Goal: Information Seeking & Learning: Check status

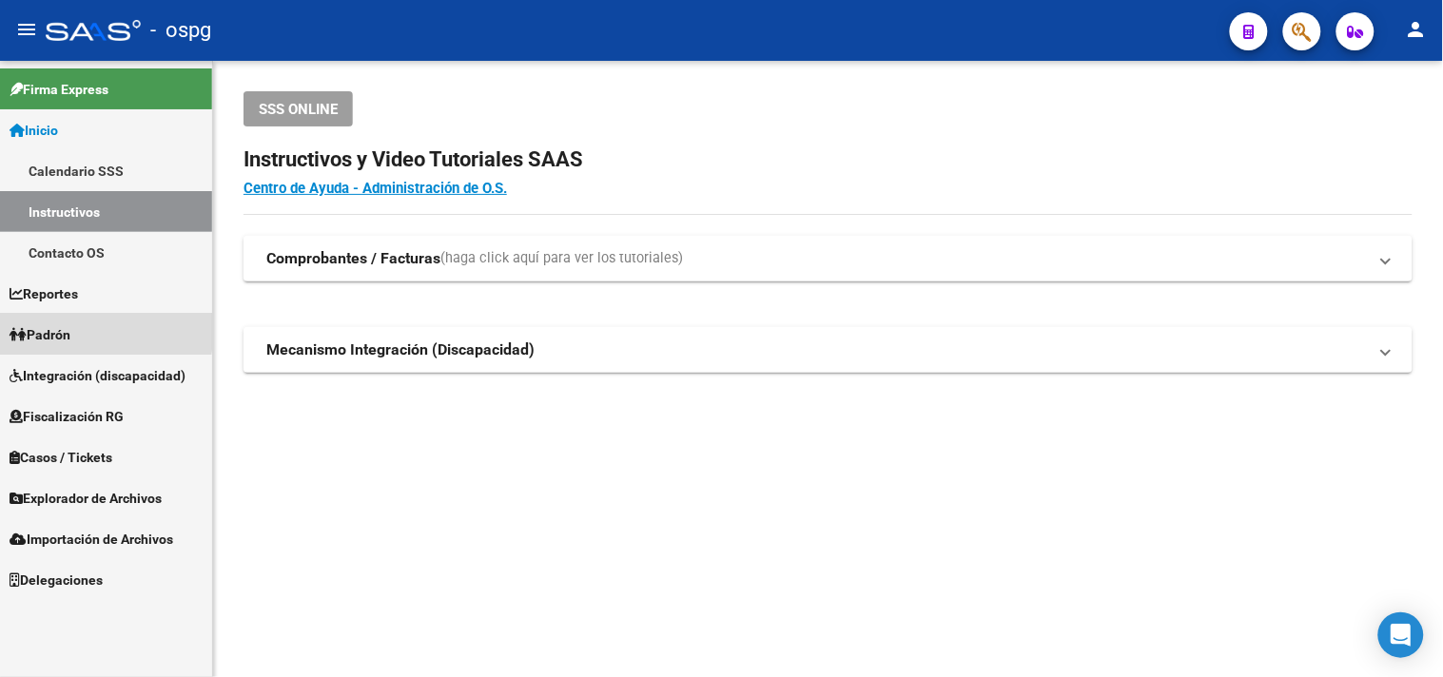
click at [69, 329] on span "Padrón" at bounding box center [40, 334] width 61 height 21
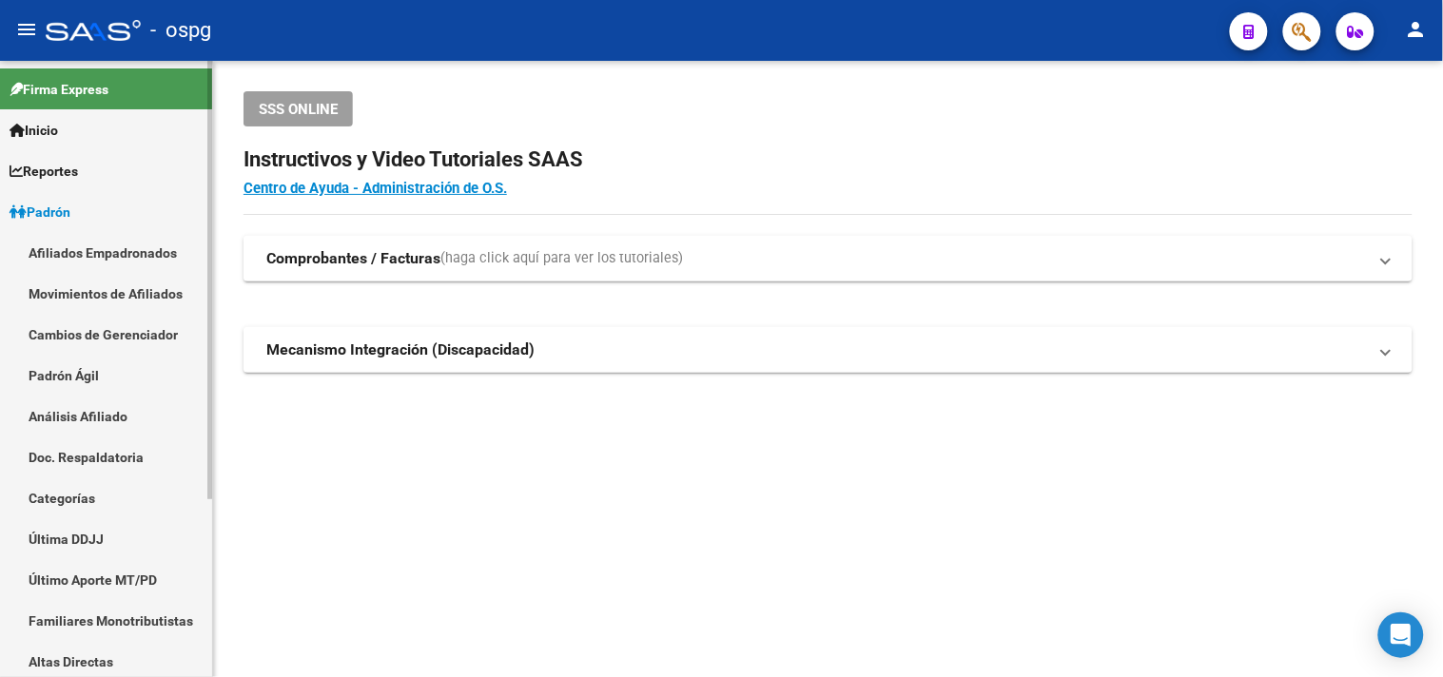
click at [68, 420] on link "Análisis Afiliado" at bounding box center [106, 416] width 212 height 41
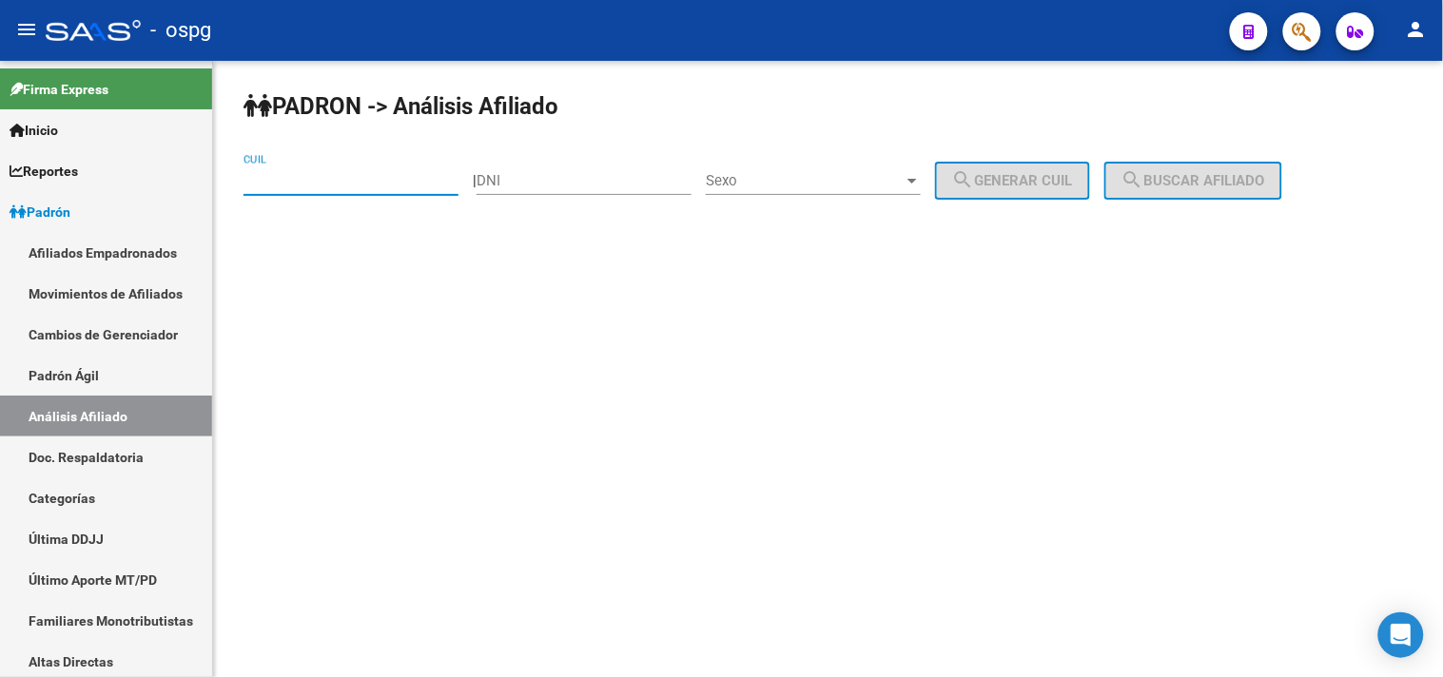
click at [266, 178] on input "CUIL" at bounding box center [351, 180] width 215 height 17
type input "3"
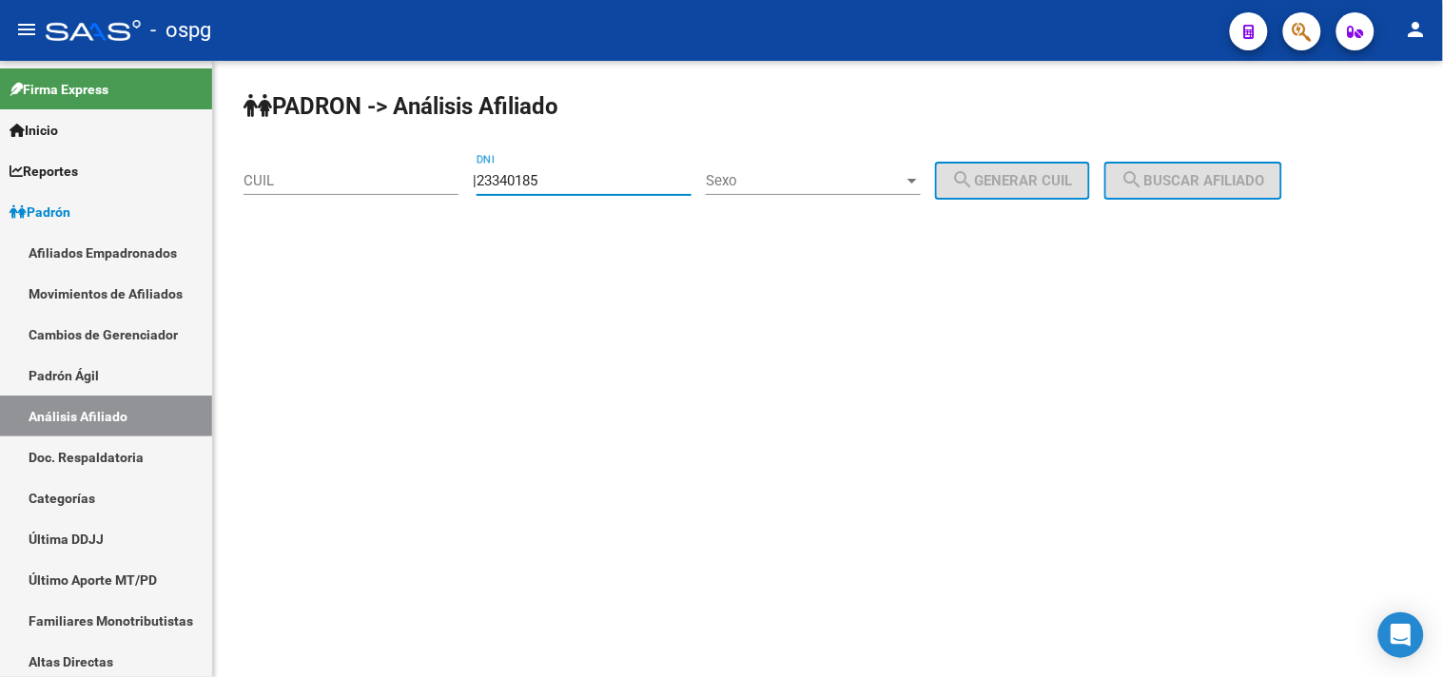
type input "23340185"
click at [807, 191] on div "Sexo Sexo" at bounding box center [813, 174] width 215 height 41
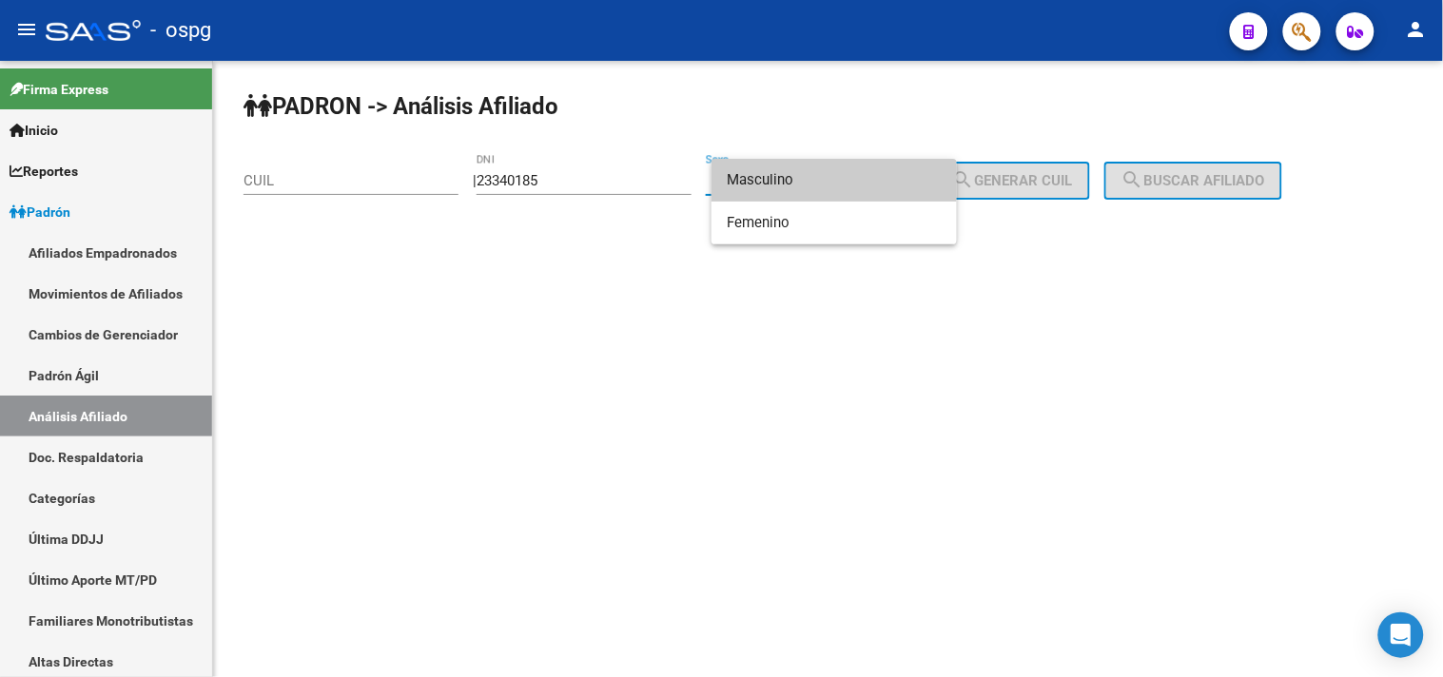
click at [797, 181] on span "Masculino" at bounding box center [834, 180] width 215 height 43
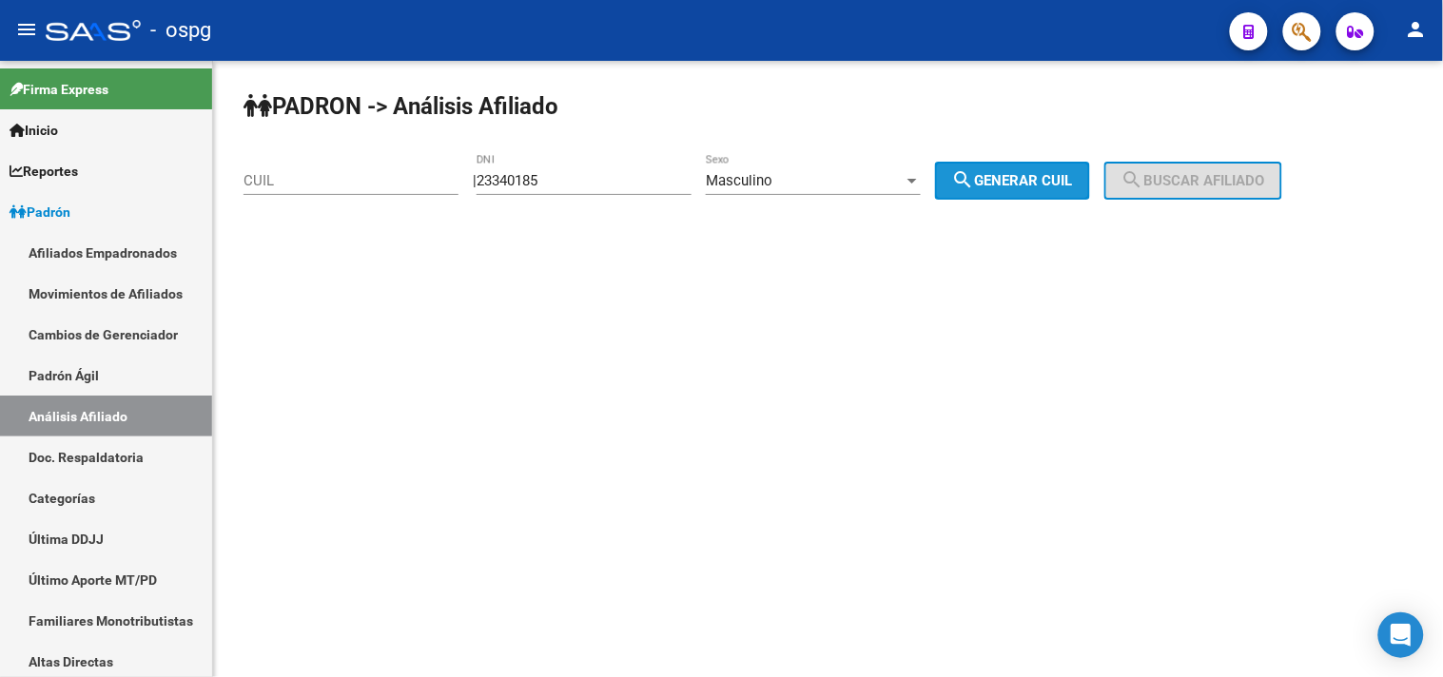
drag, startPoint x: 1075, startPoint y: 179, endPoint x: 1177, endPoint y: 169, distance: 102.3
click at [1073, 178] on span "search Generar CUIL" at bounding box center [1012, 180] width 121 height 17
type input "20-23340185-5"
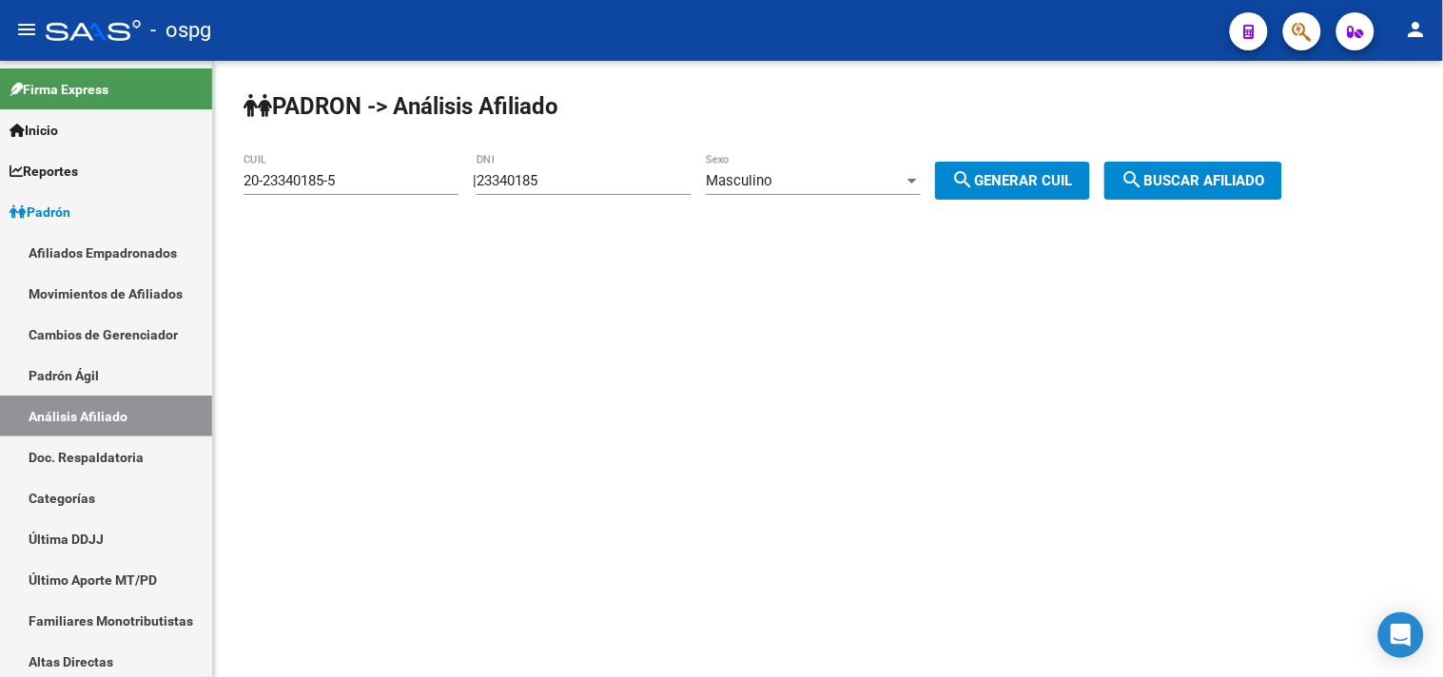
click at [1210, 171] on button "search Buscar afiliado" at bounding box center [1194, 181] width 178 height 38
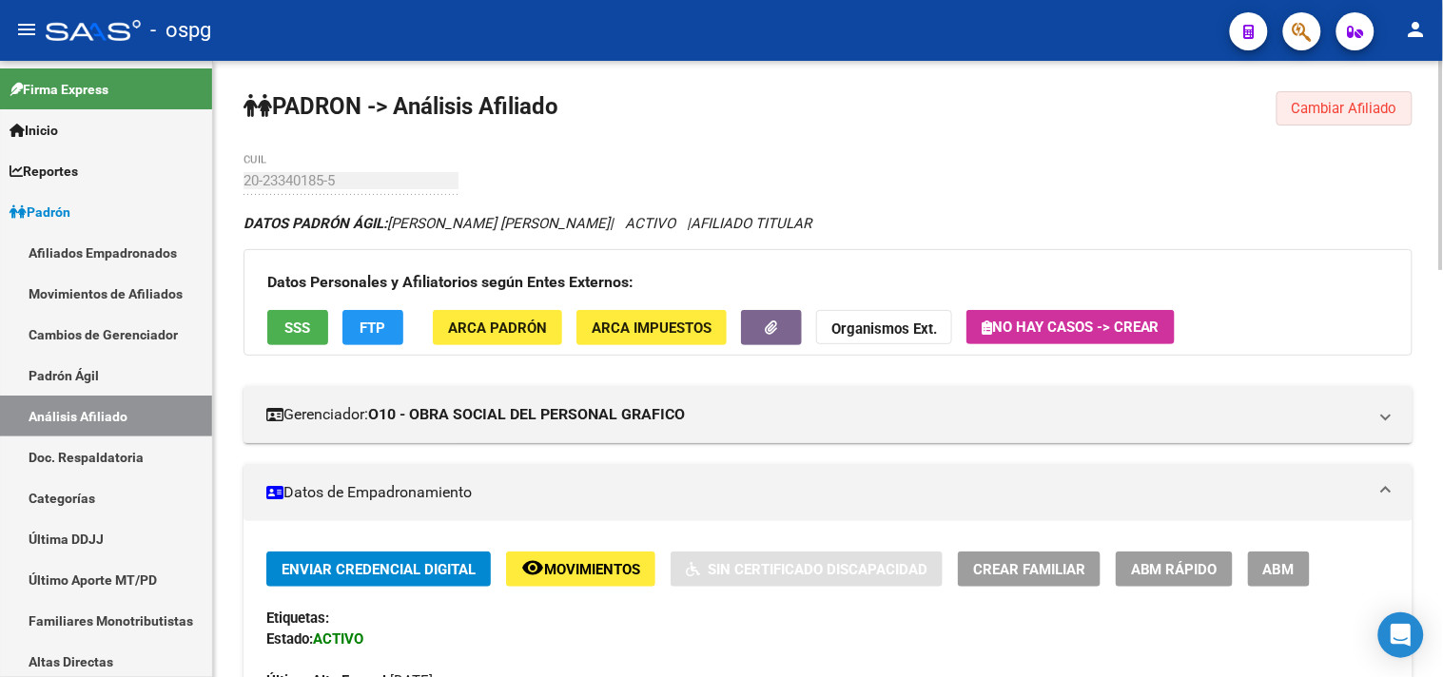
click at [1324, 106] on span "Cambiar Afiliado" at bounding box center [1345, 108] width 106 height 17
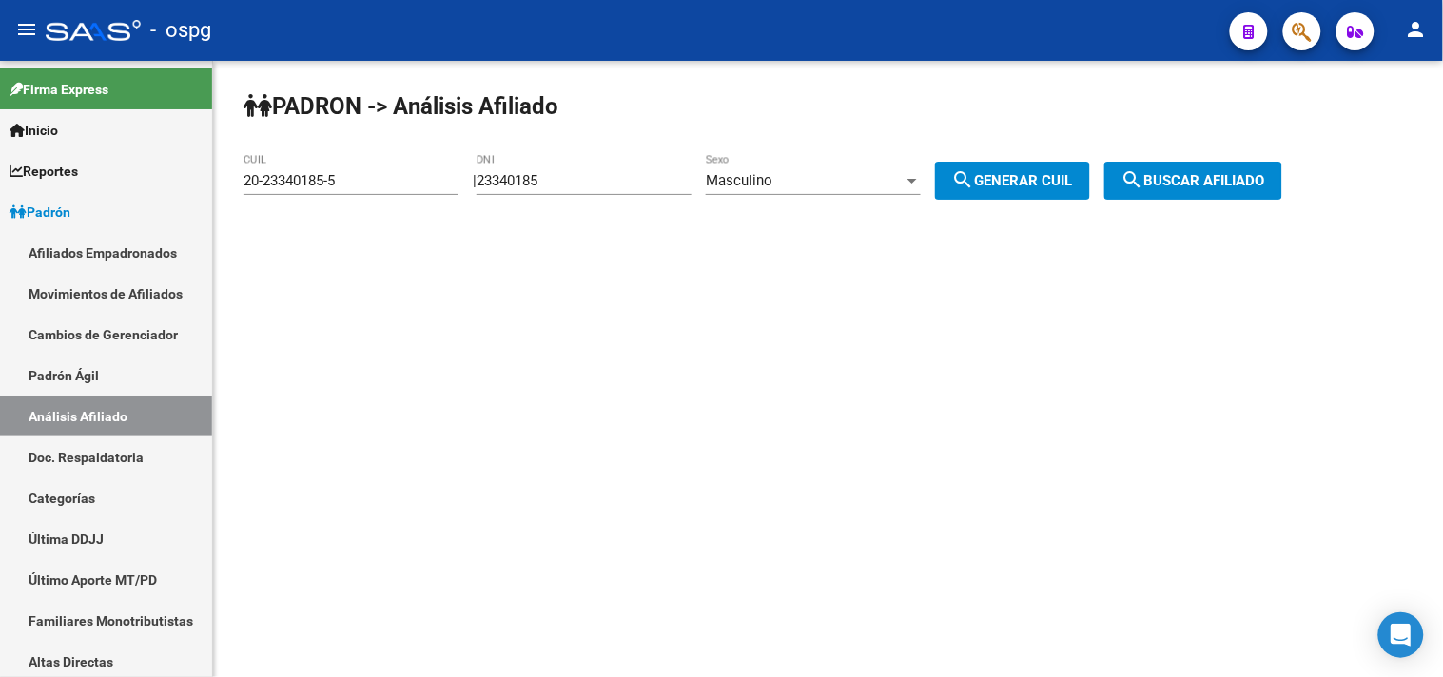
drag, startPoint x: 242, startPoint y: 192, endPoint x: 224, endPoint y: 201, distance: 20.0
click at [224, 201] on div "[PERSON_NAME] -> Análisis Afiliado 20-23340185-5 CUIL | 23340185 DNI Masculino …" at bounding box center [828, 161] width 1230 height 200
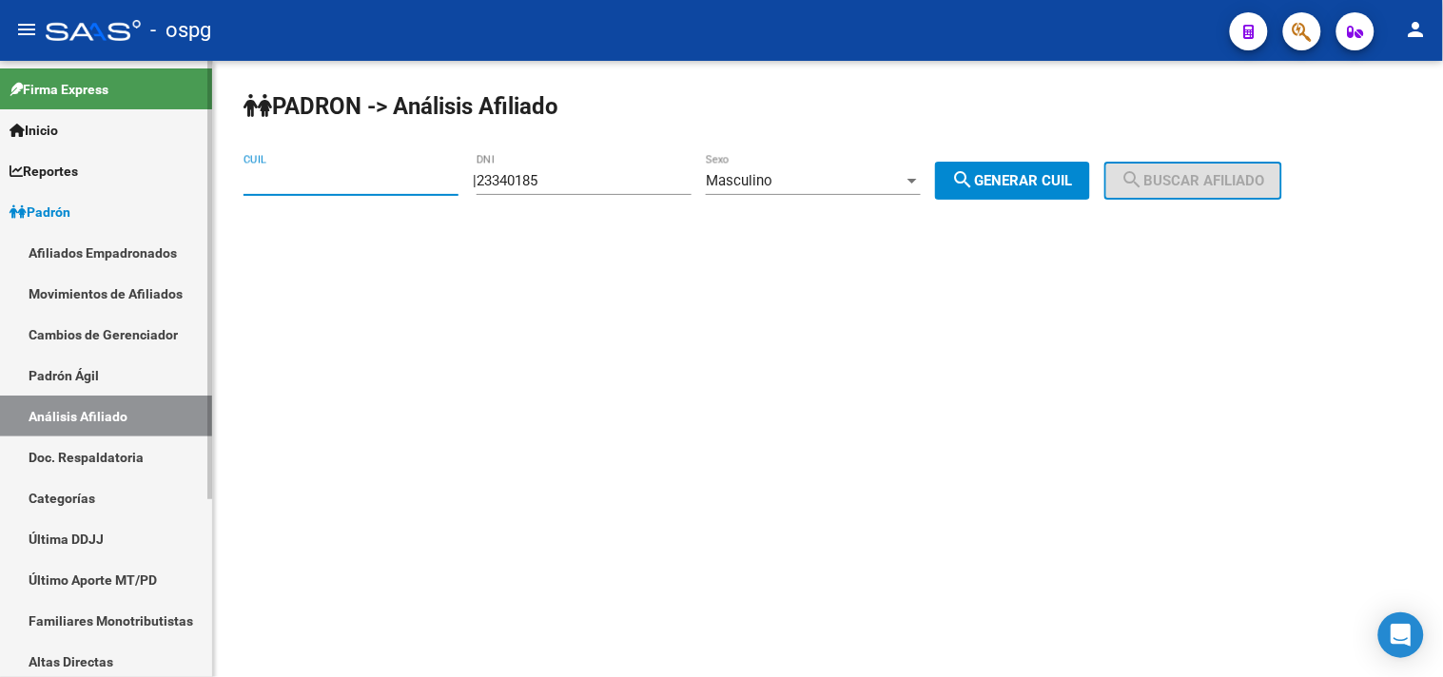
paste input "27-27112618-8"
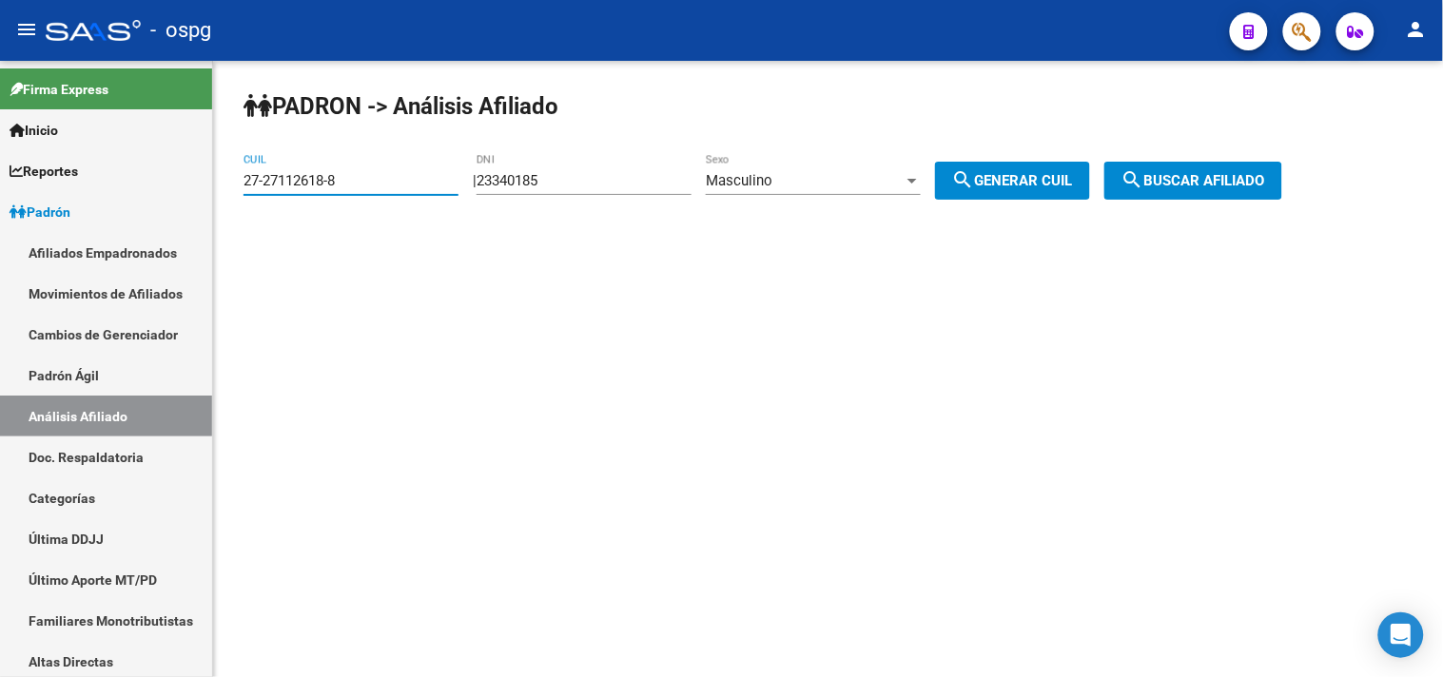
type input "27-27112618-8"
click at [1190, 167] on button "search Buscar afiliado" at bounding box center [1194, 181] width 178 height 38
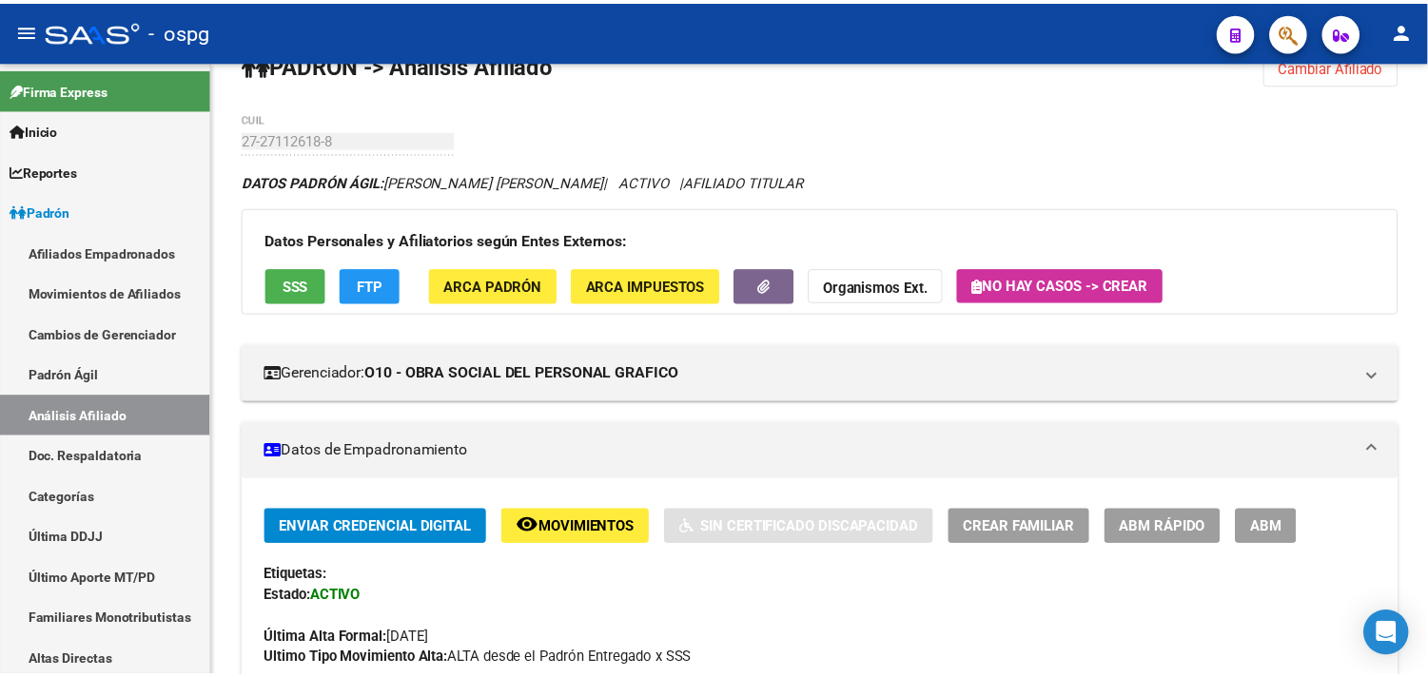
scroll to position [10, 0]
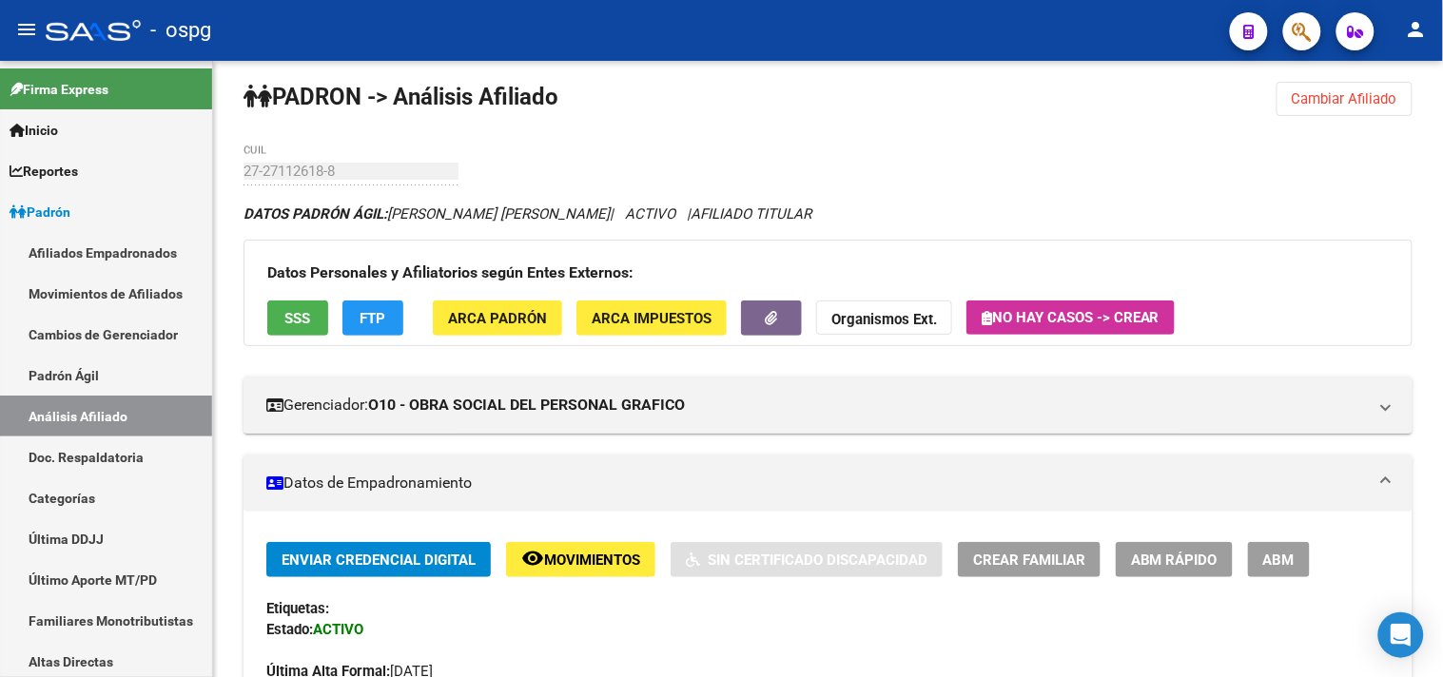
click at [310, 320] on span "SSS" at bounding box center [298, 318] width 26 height 17
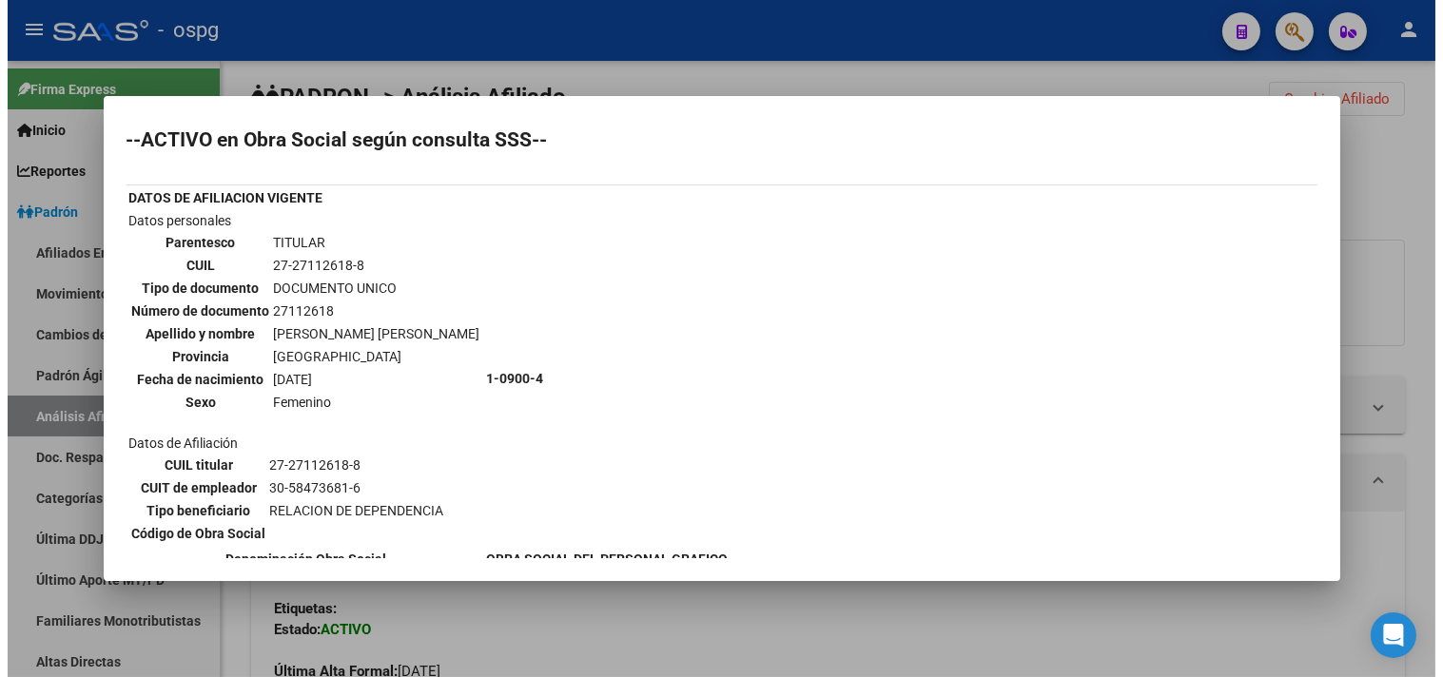
scroll to position [0, 0]
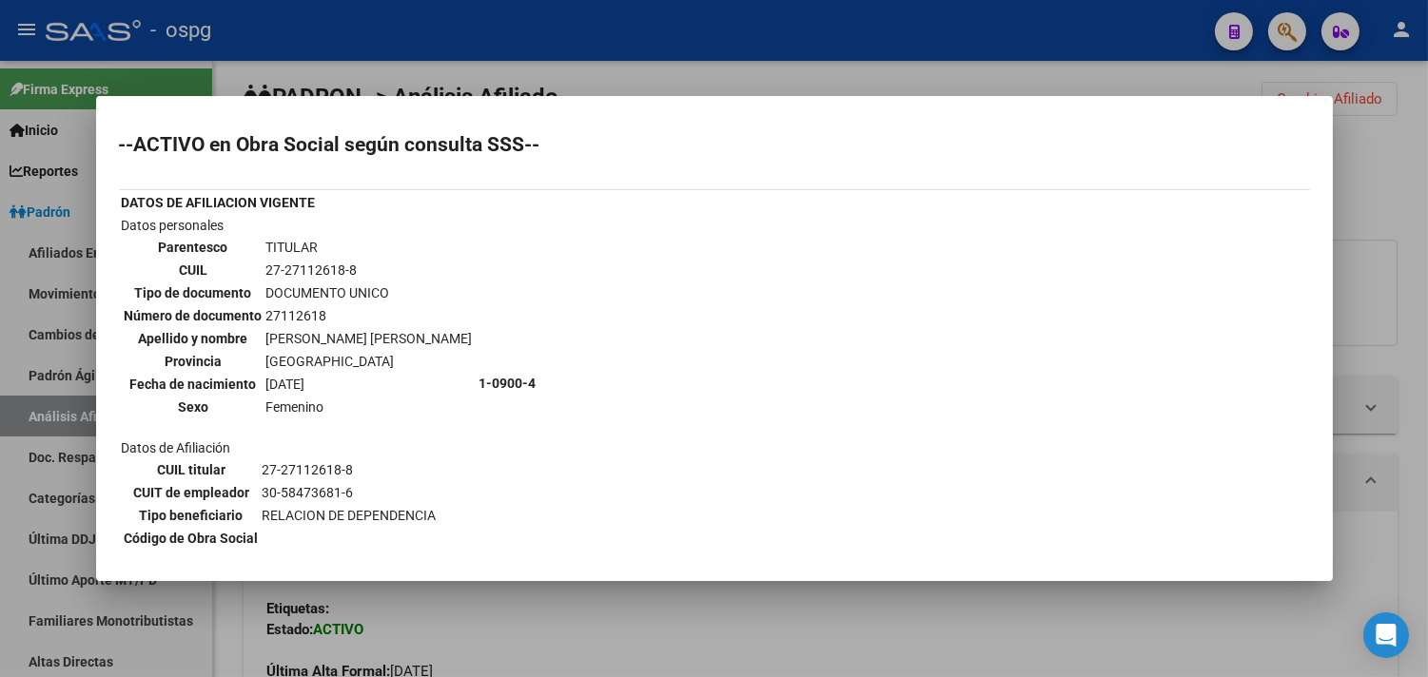
click at [419, 31] on div at bounding box center [714, 338] width 1428 height 677
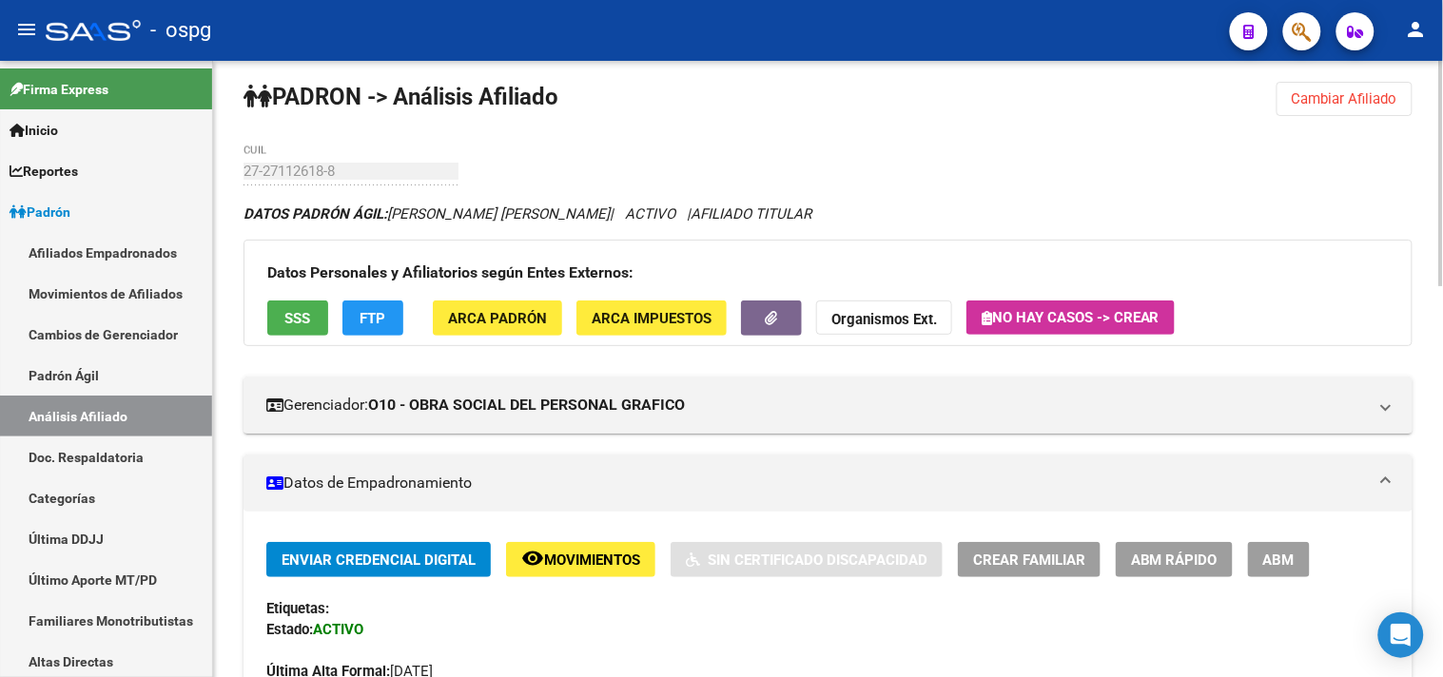
click at [378, 331] on button "FTP" at bounding box center [373, 318] width 61 height 35
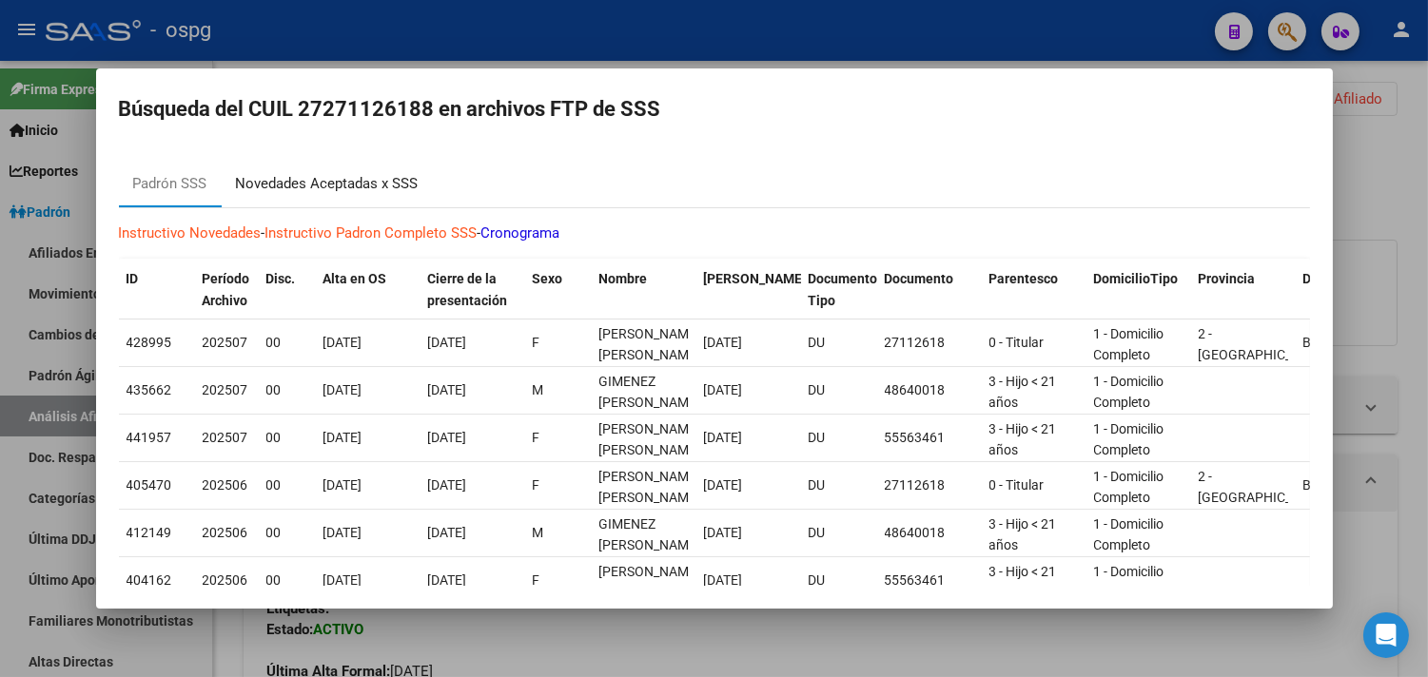
click at [331, 182] on div "Novedades Aceptadas x SSS" at bounding box center [327, 184] width 183 height 22
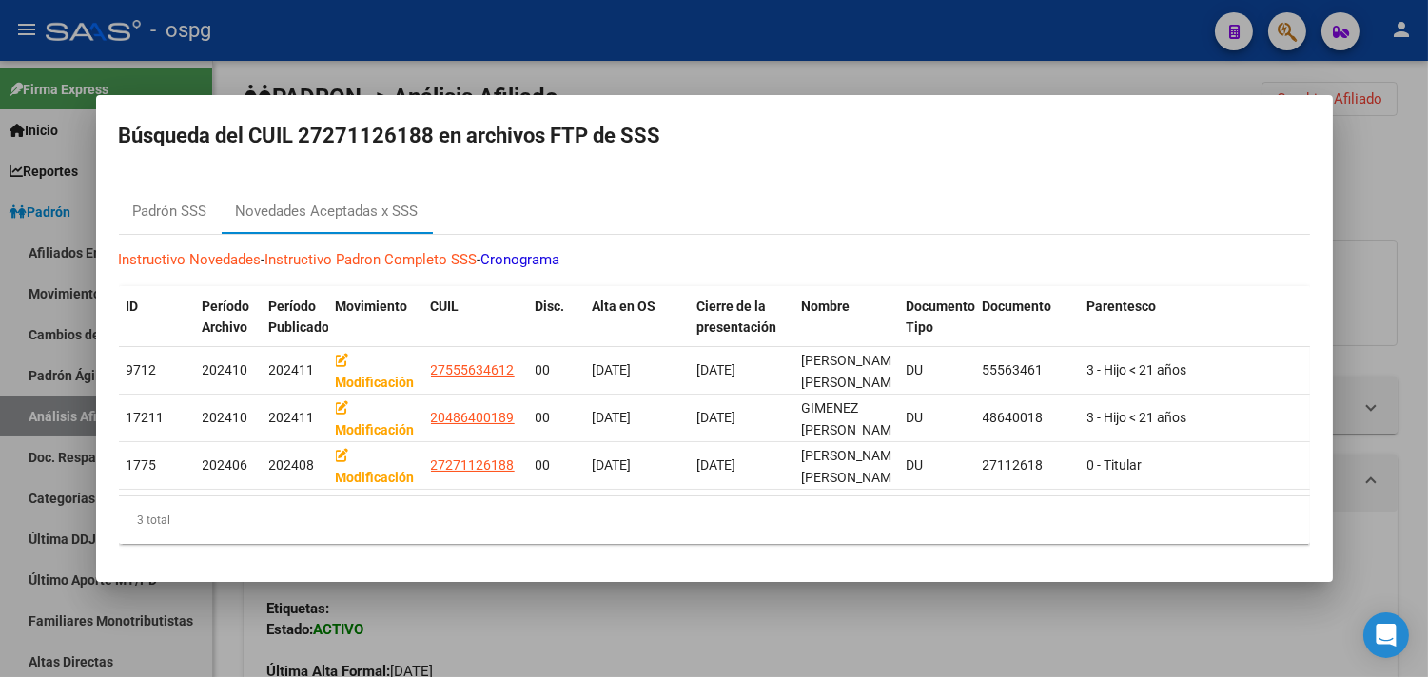
click at [648, 48] on div at bounding box center [714, 338] width 1428 height 677
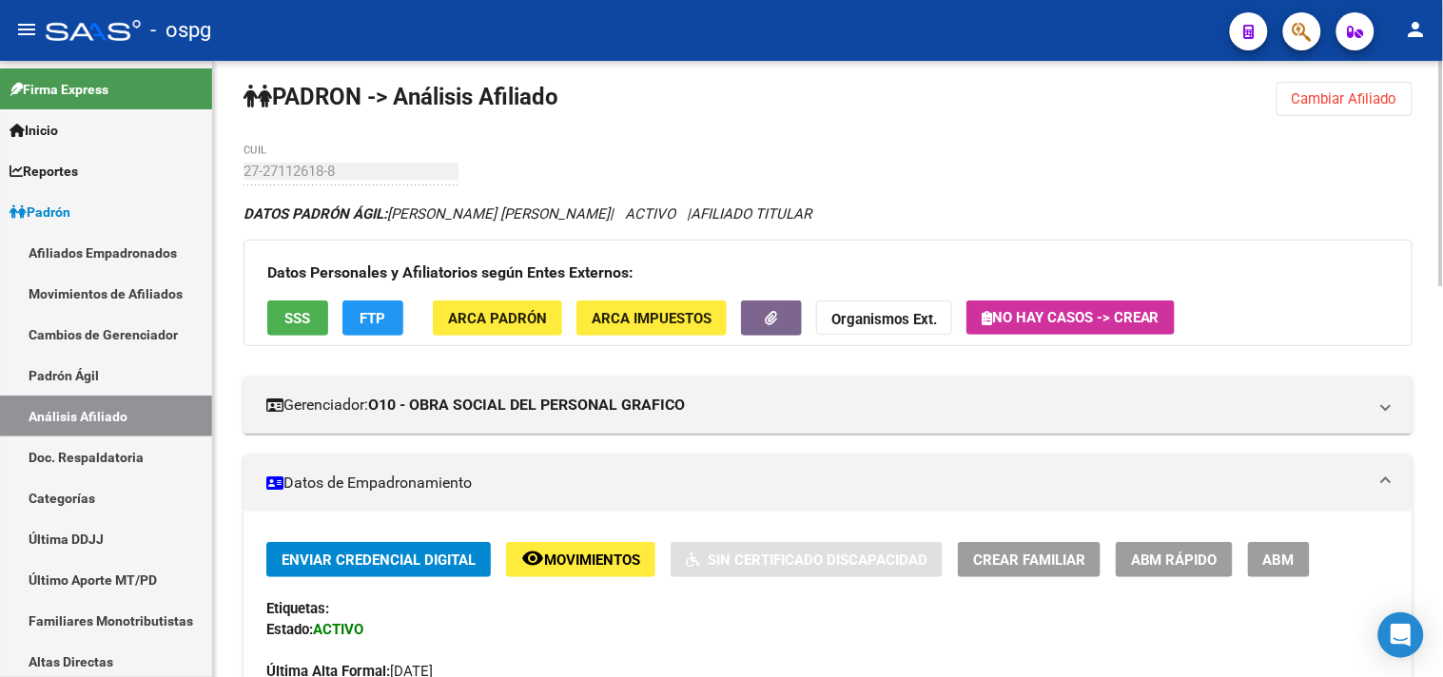
click at [358, 336] on button "FTP" at bounding box center [373, 318] width 61 height 35
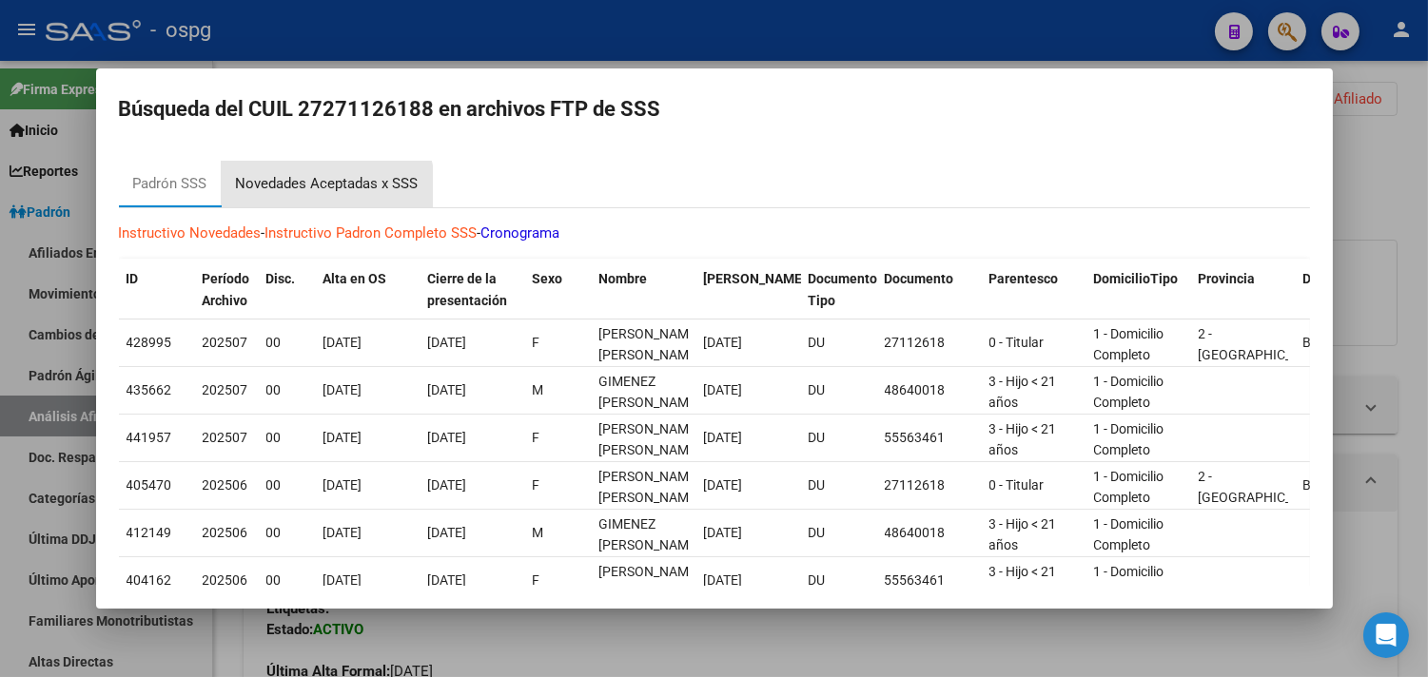
click at [305, 192] on div "Novedades Aceptadas x SSS" at bounding box center [327, 184] width 183 height 22
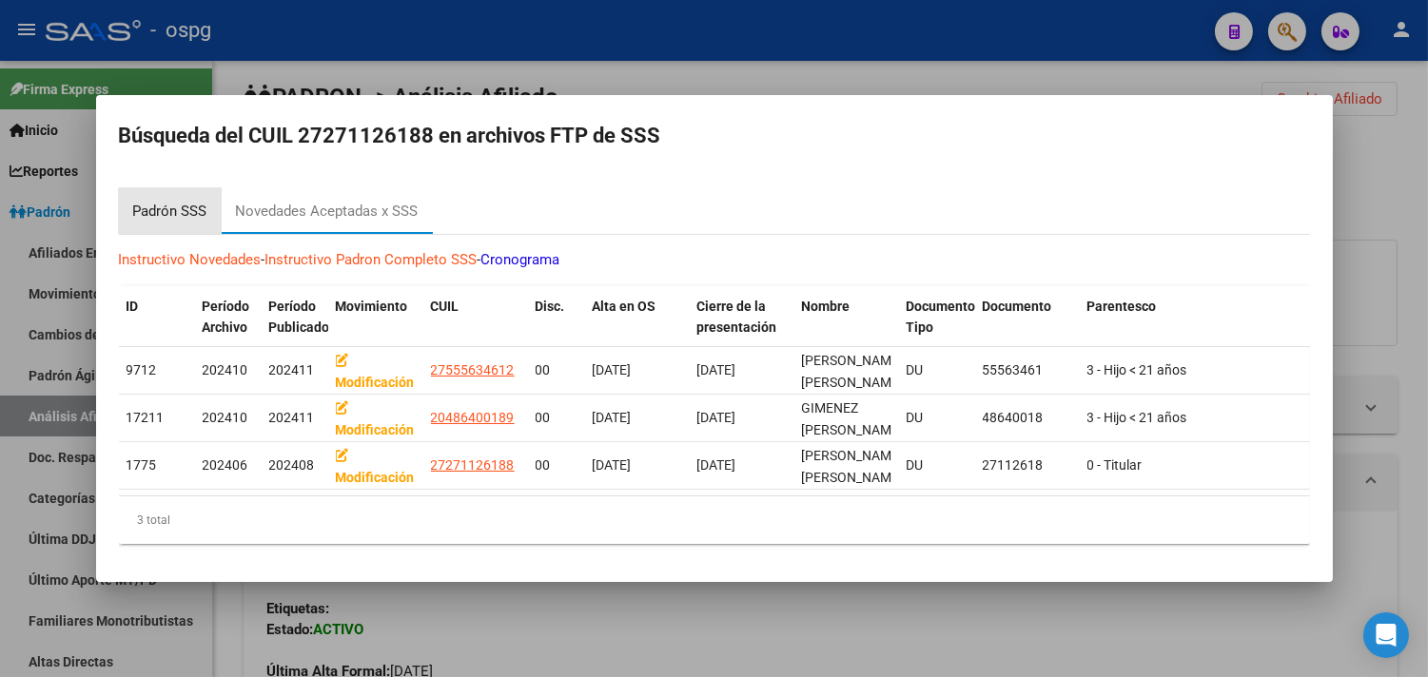
click at [186, 212] on div "Padrón SSS" at bounding box center [170, 212] width 74 height 22
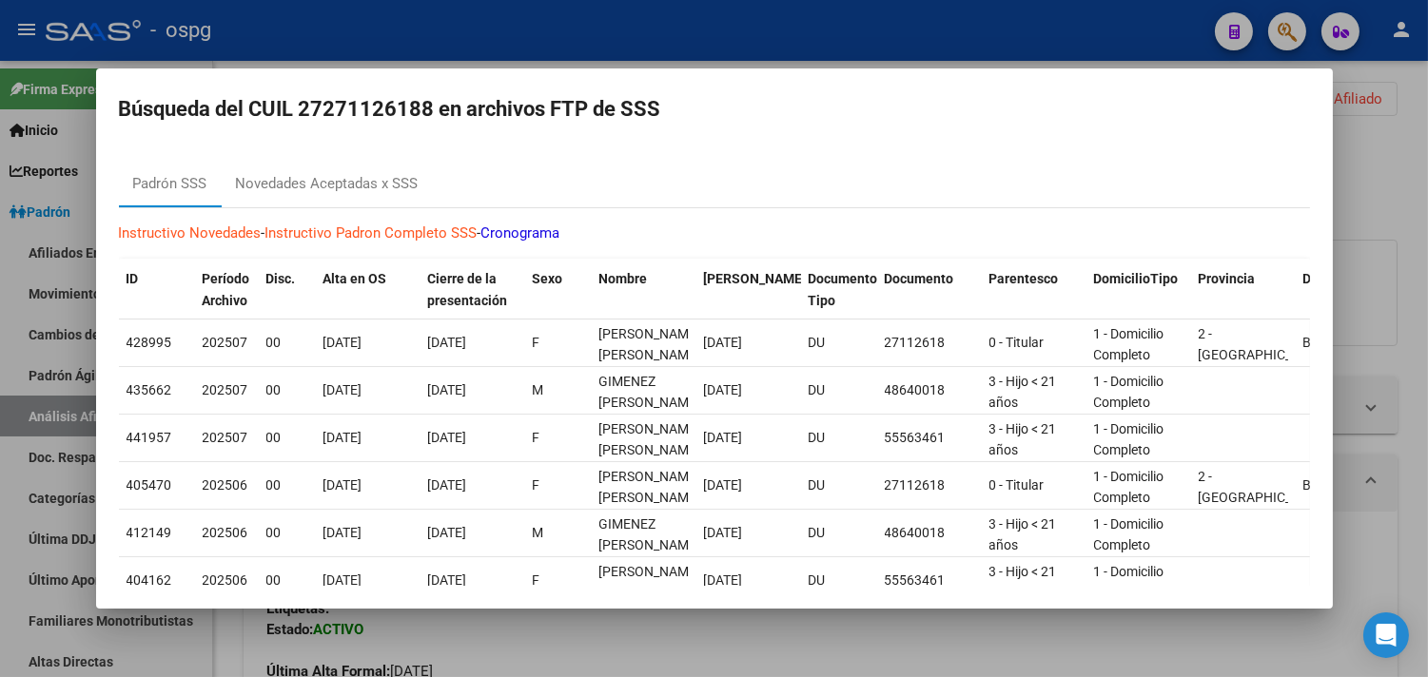
click at [394, 31] on div at bounding box center [714, 338] width 1428 height 677
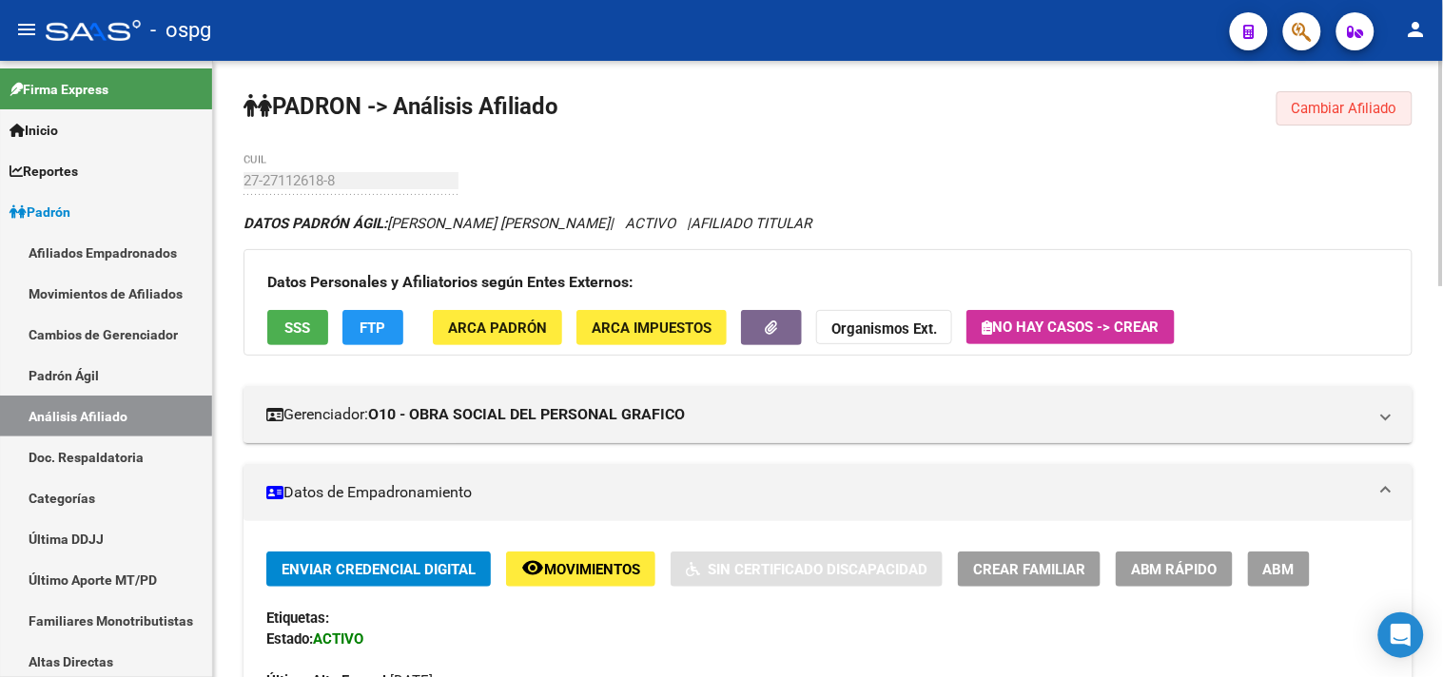
click at [1334, 95] on button "Cambiar Afiliado" at bounding box center [1345, 108] width 136 height 34
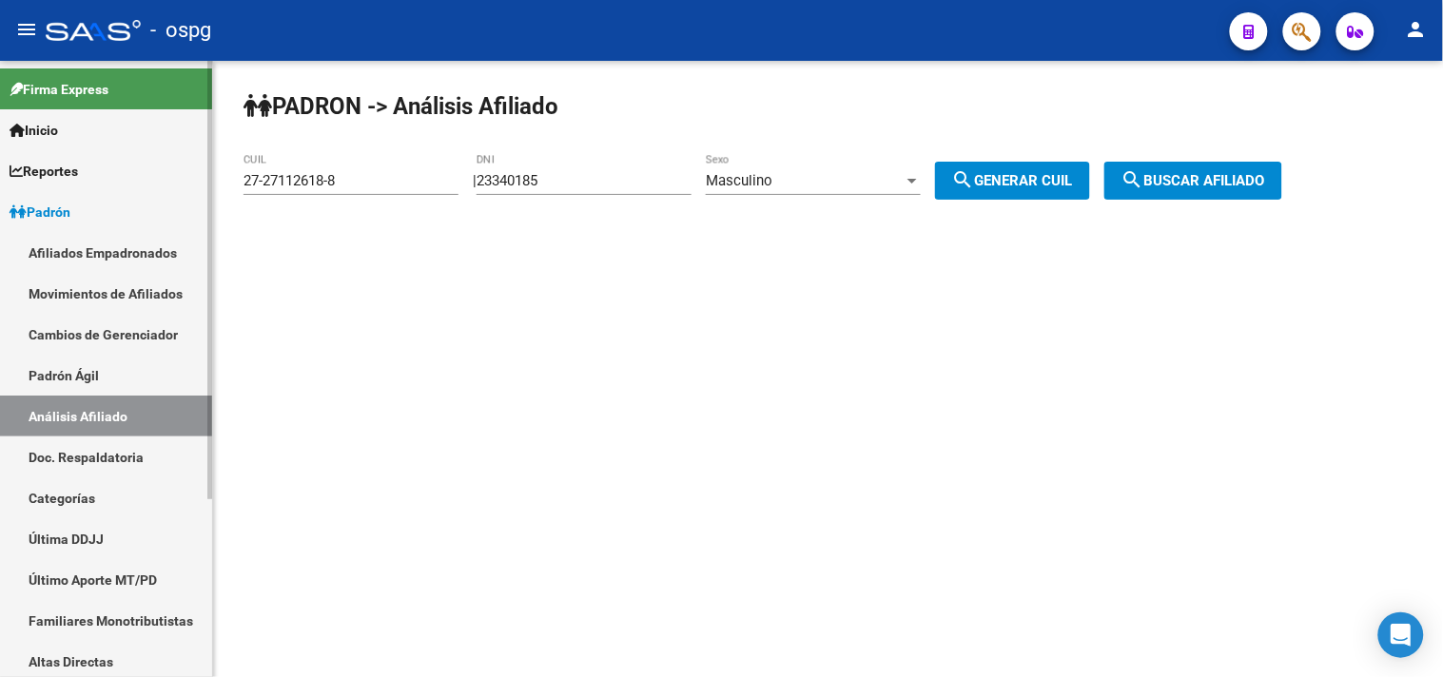
drag, startPoint x: 263, startPoint y: 179, endPoint x: 194, endPoint y: 182, distance: 68.6
click at [194, 182] on mat-sidenav-container "Firma Express Inicio Calendario SSS Instructivos Contacto OS Reportes Ingresos …" at bounding box center [721, 369] width 1443 height 617
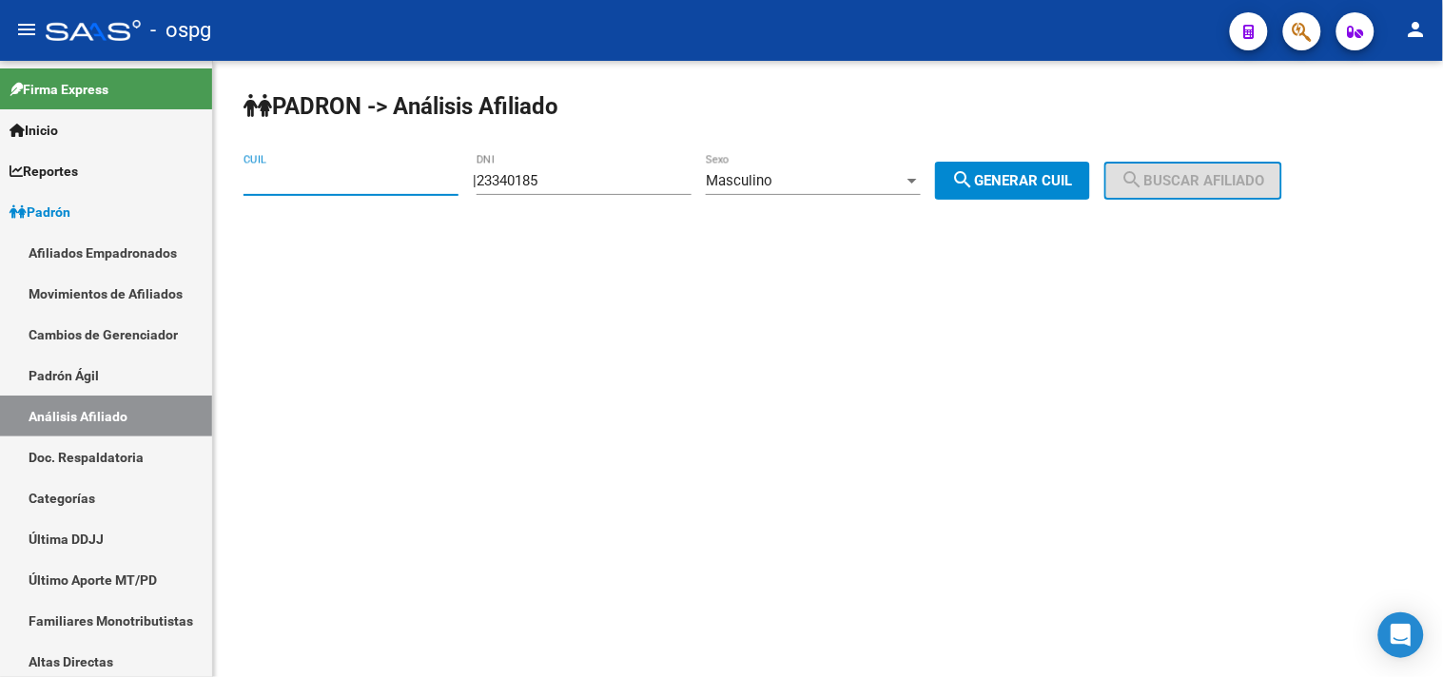
paste input "27-27112618-8"
type input "27-27112618-8"
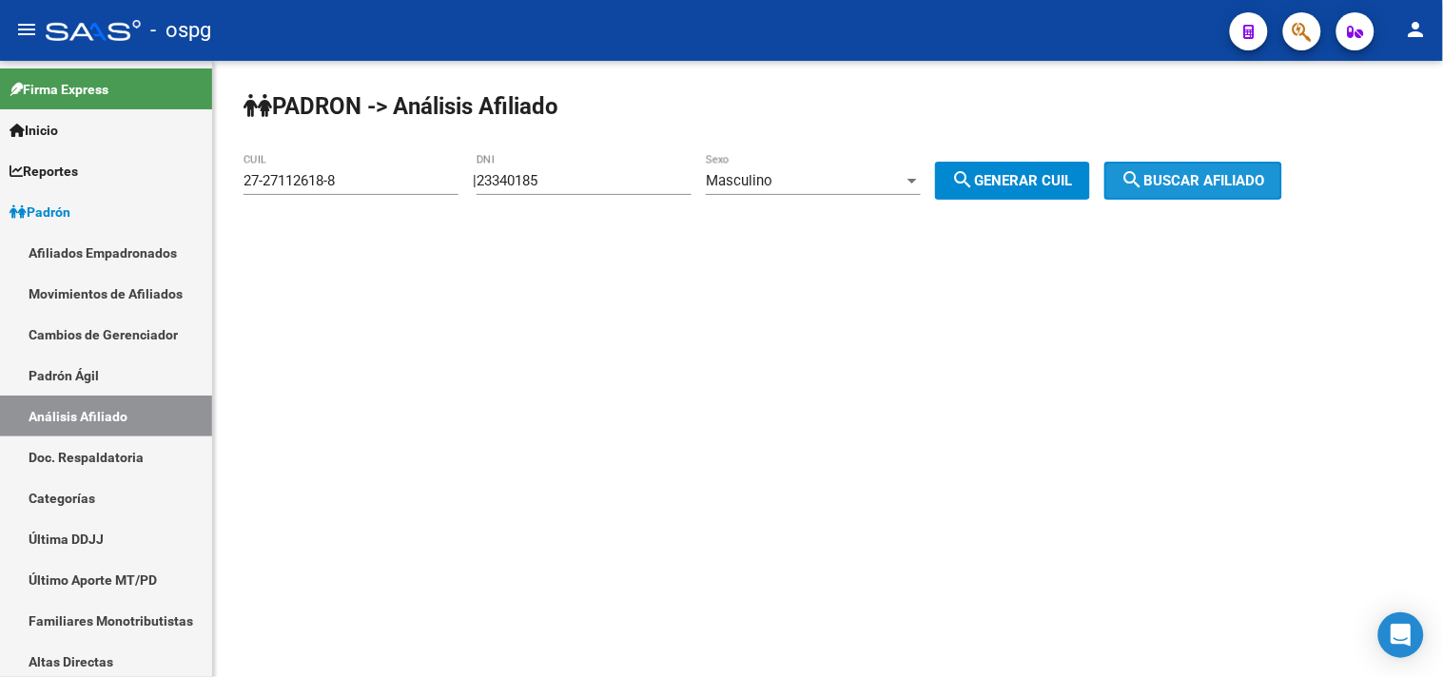
click at [1202, 176] on span "search Buscar afiliado" at bounding box center [1194, 180] width 144 height 17
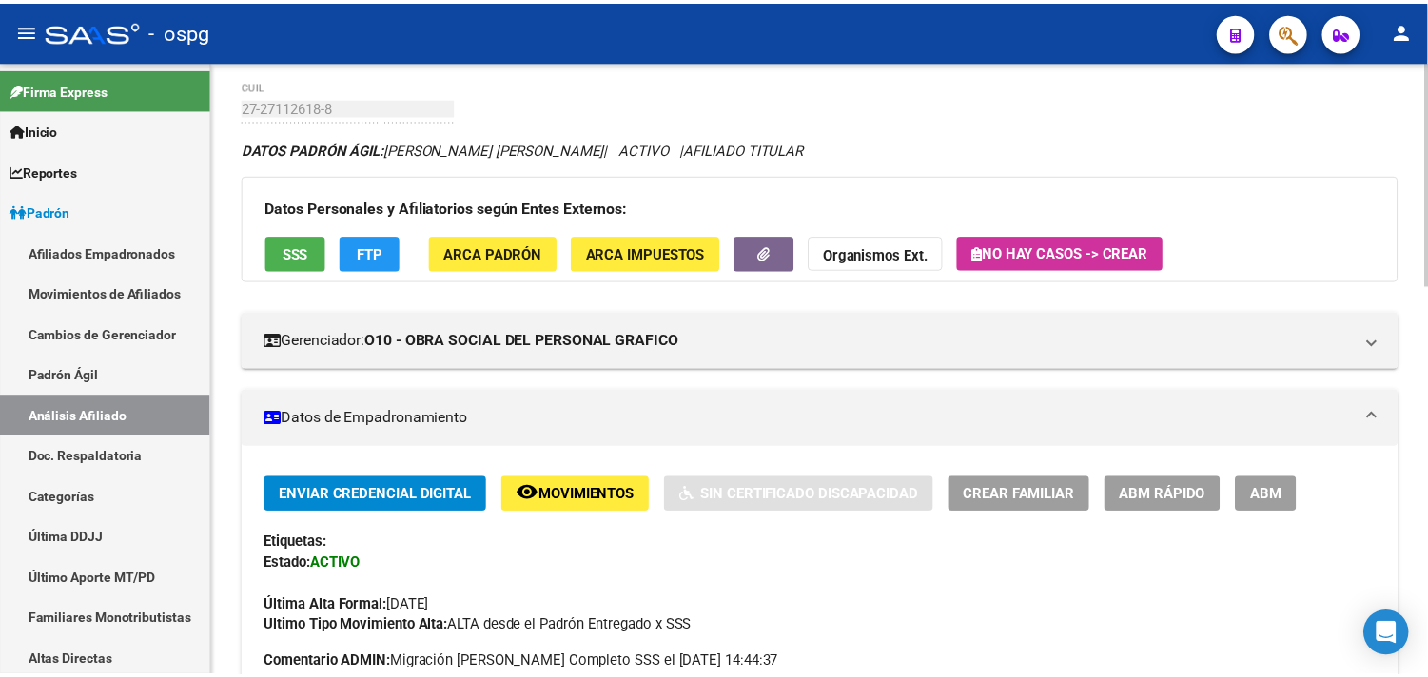
scroll to position [106, 0]
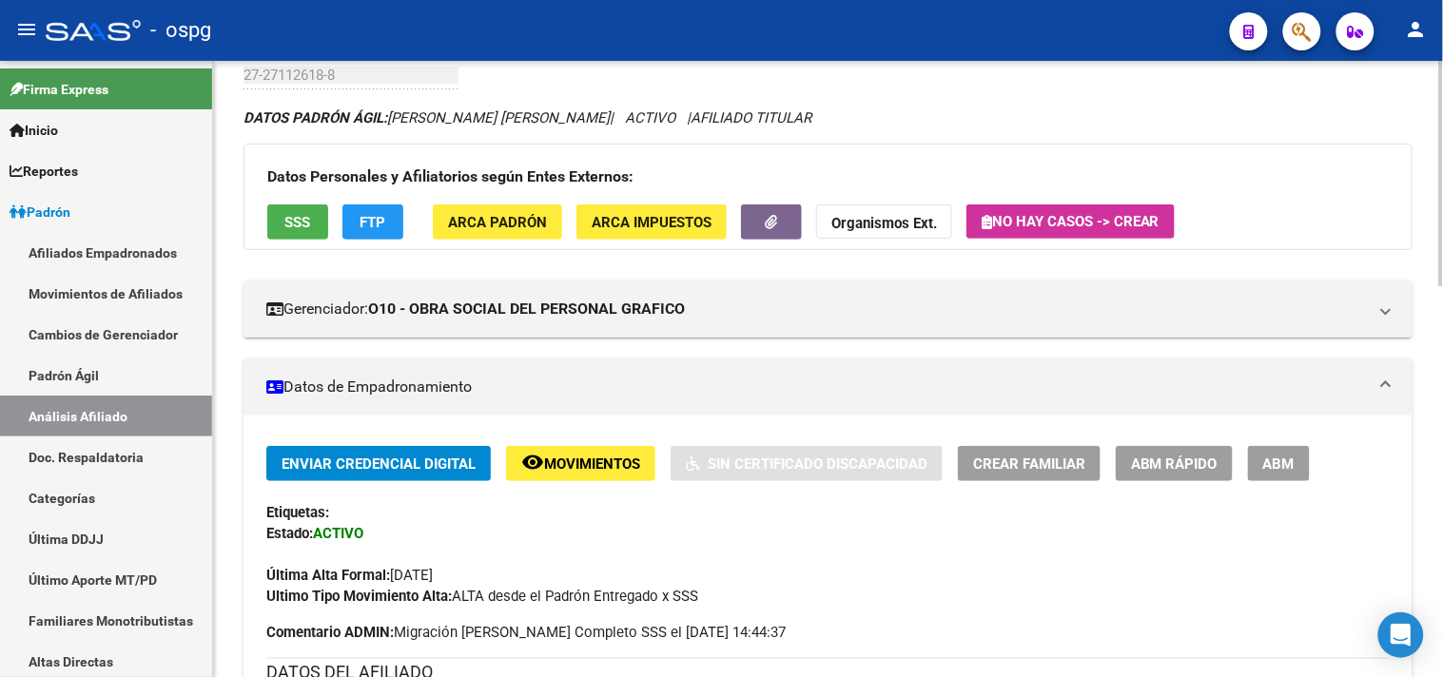
click at [1214, 471] on span "ABM Rápido" at bounding box center [1174, 464] width 87 height 17
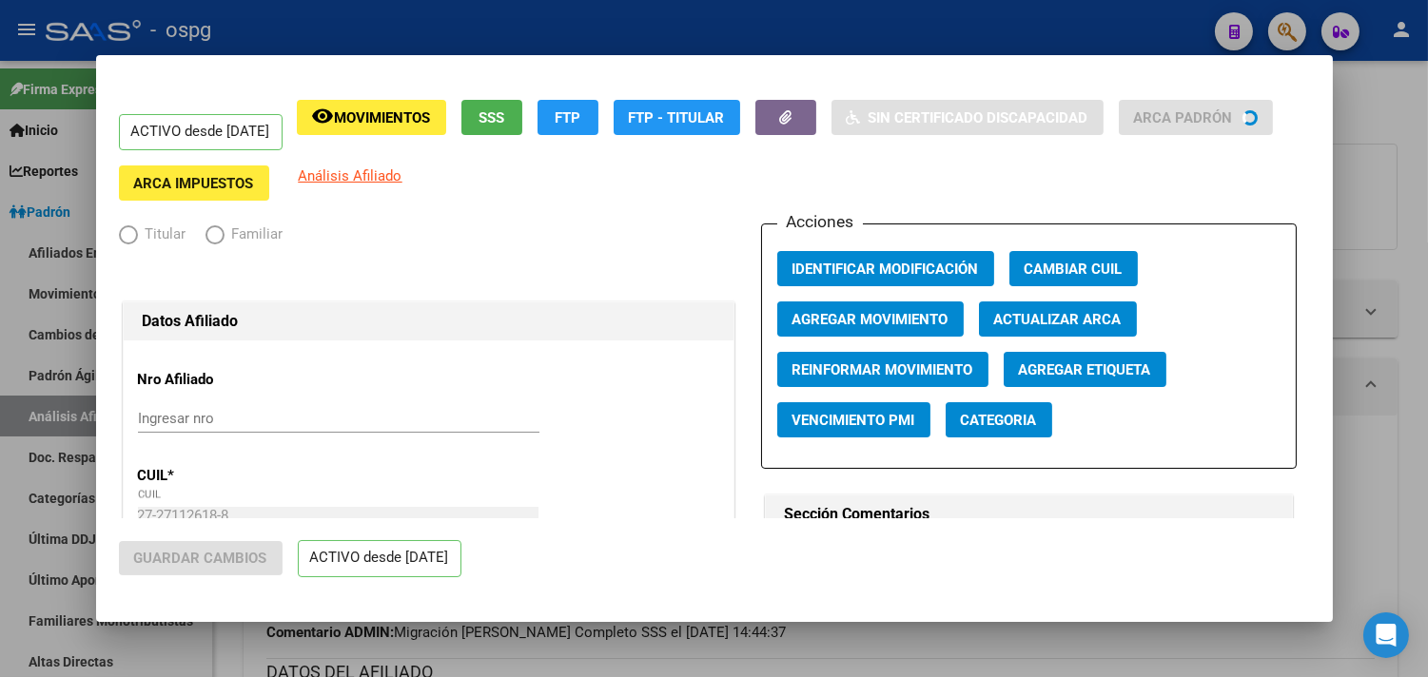
radio input "true"
type input "30-58473681-6"
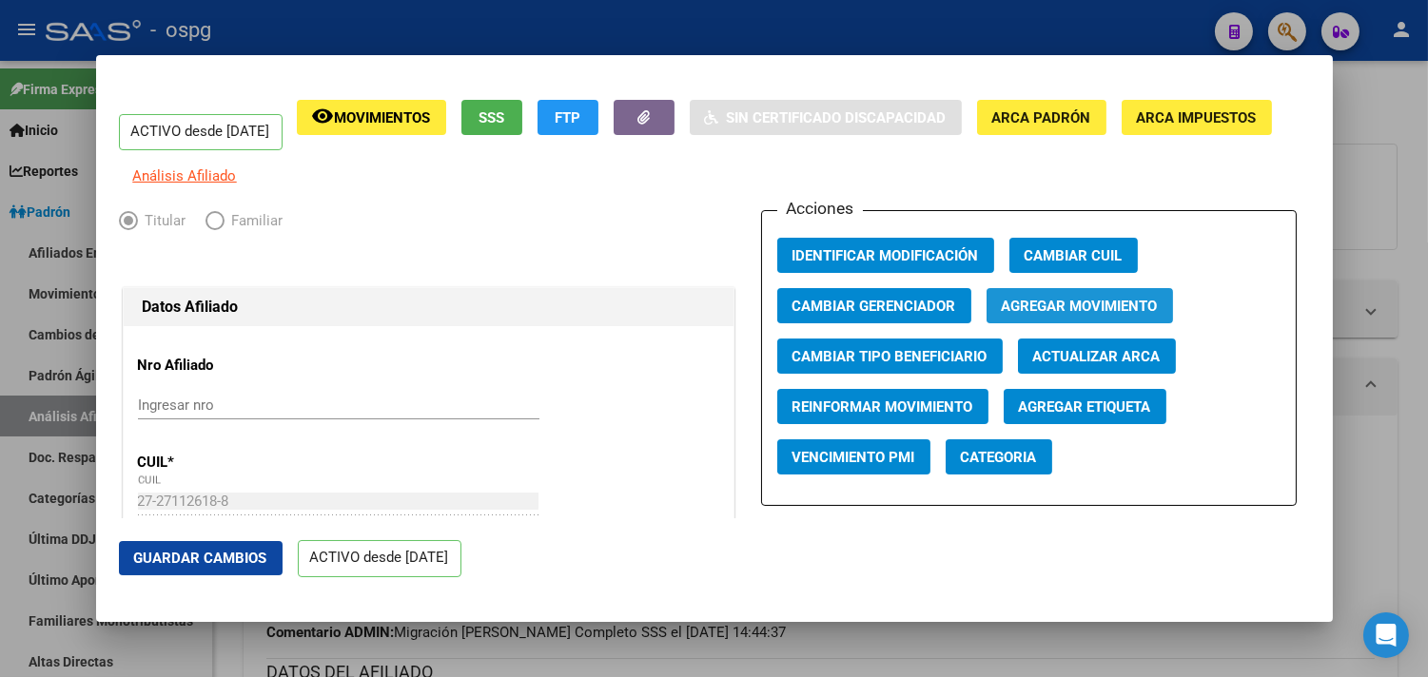
click at [1038, 315] on span "Agregar Movimiento" at bounding box center [1080, 306] width 156 height 17
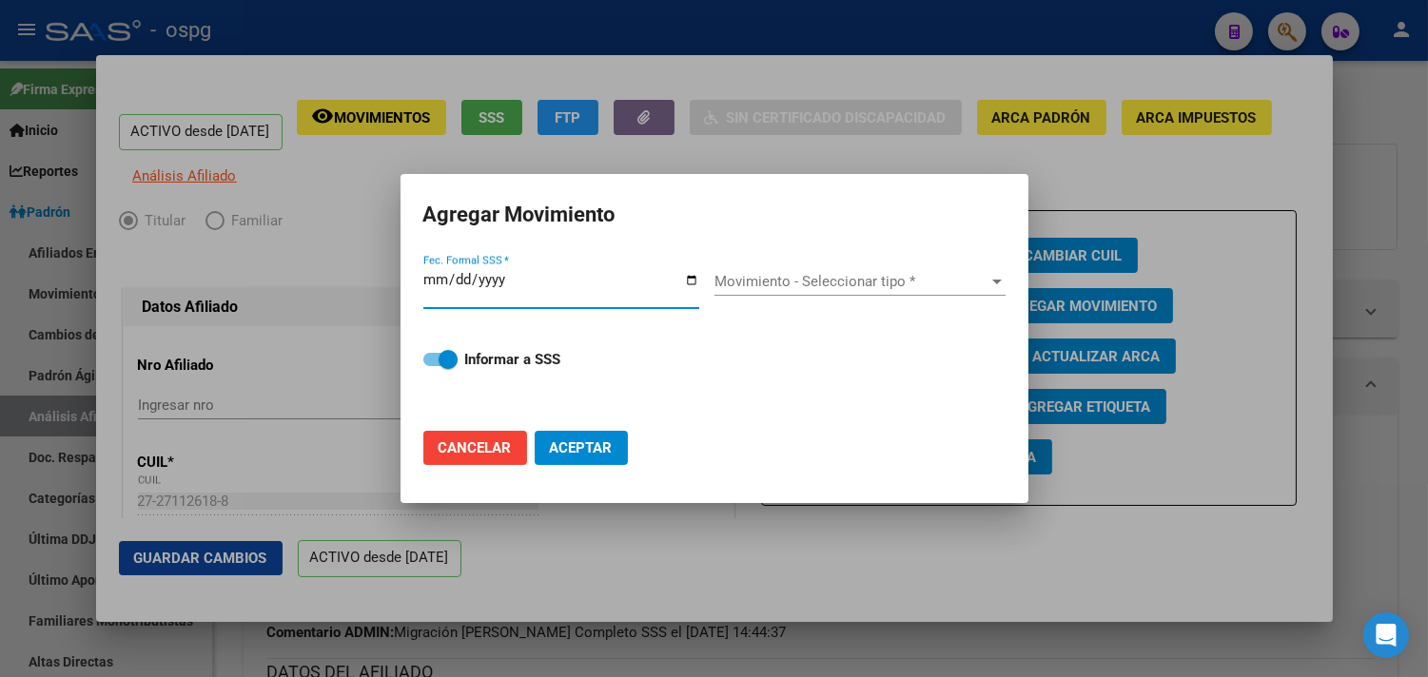
click at [535, 431] on button "Aceptar" at bounding box center [581, 448] width 93 height 34
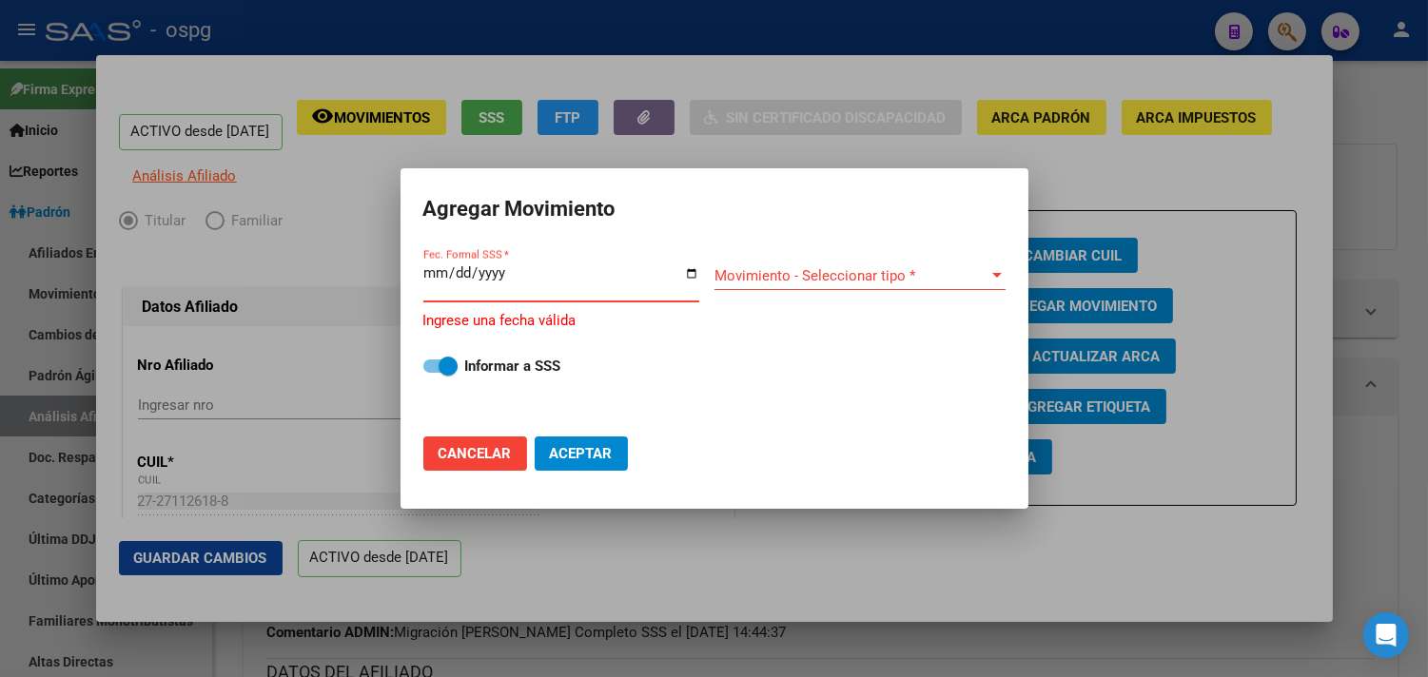
click at [436, 274] on input "Fec. Formal SSS *" at bounding box center [561, 280] width 276 height 30
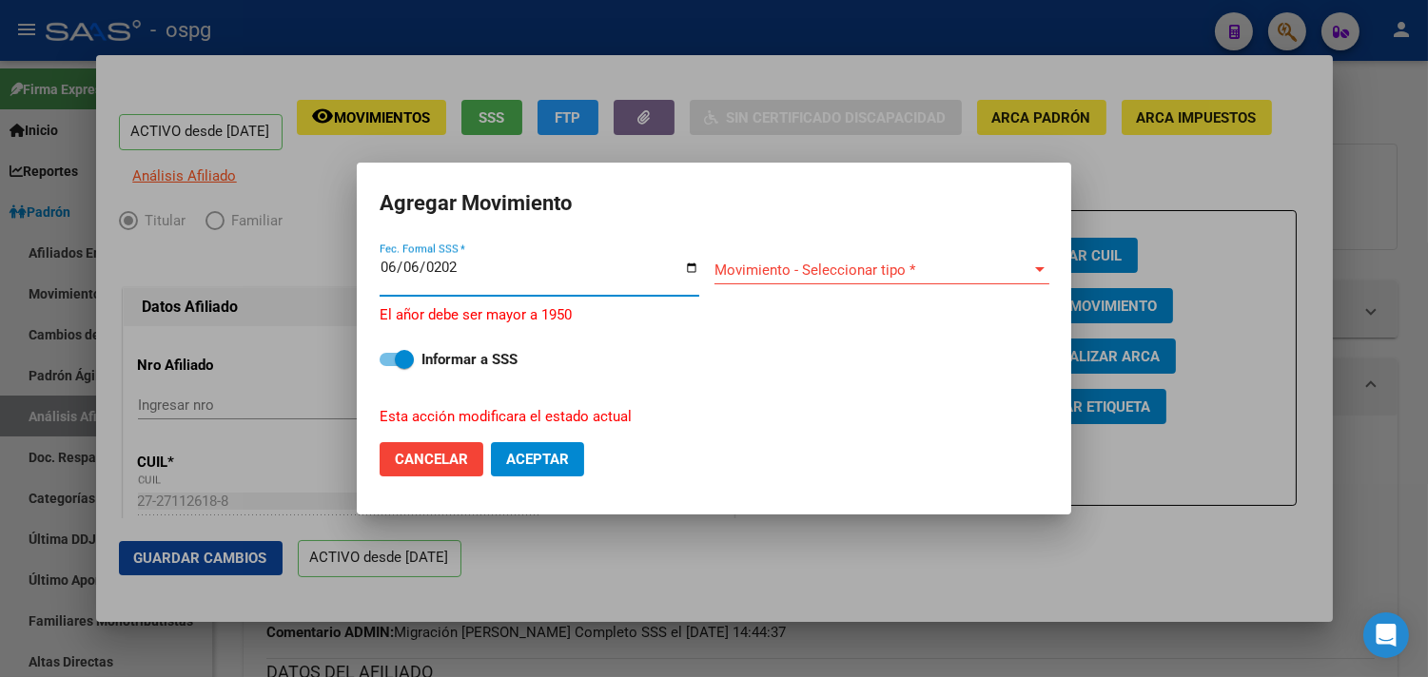
type input "[DATE]"
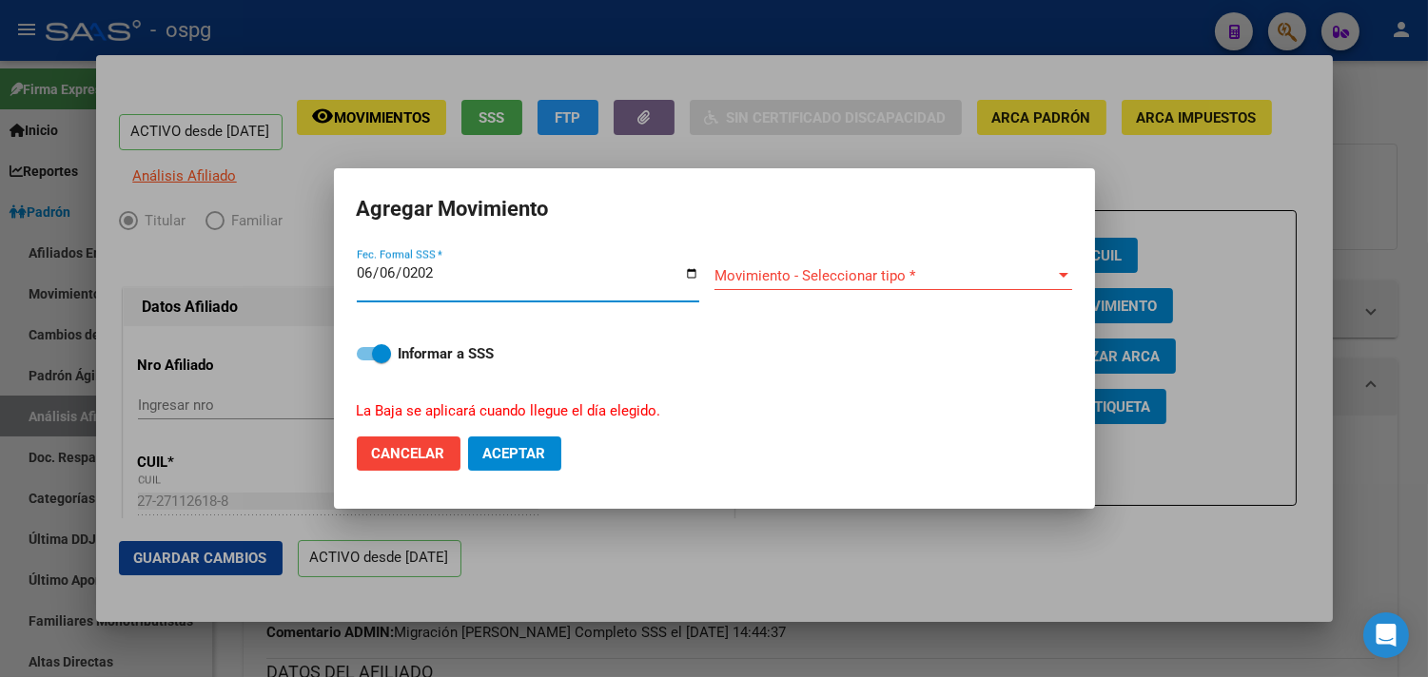
click at [787, 285] on div "Movimiento - Seleccionar tipo * Movimiento - Seleccionar tipo *" at bounding box center [894, 276] width 358 height 29
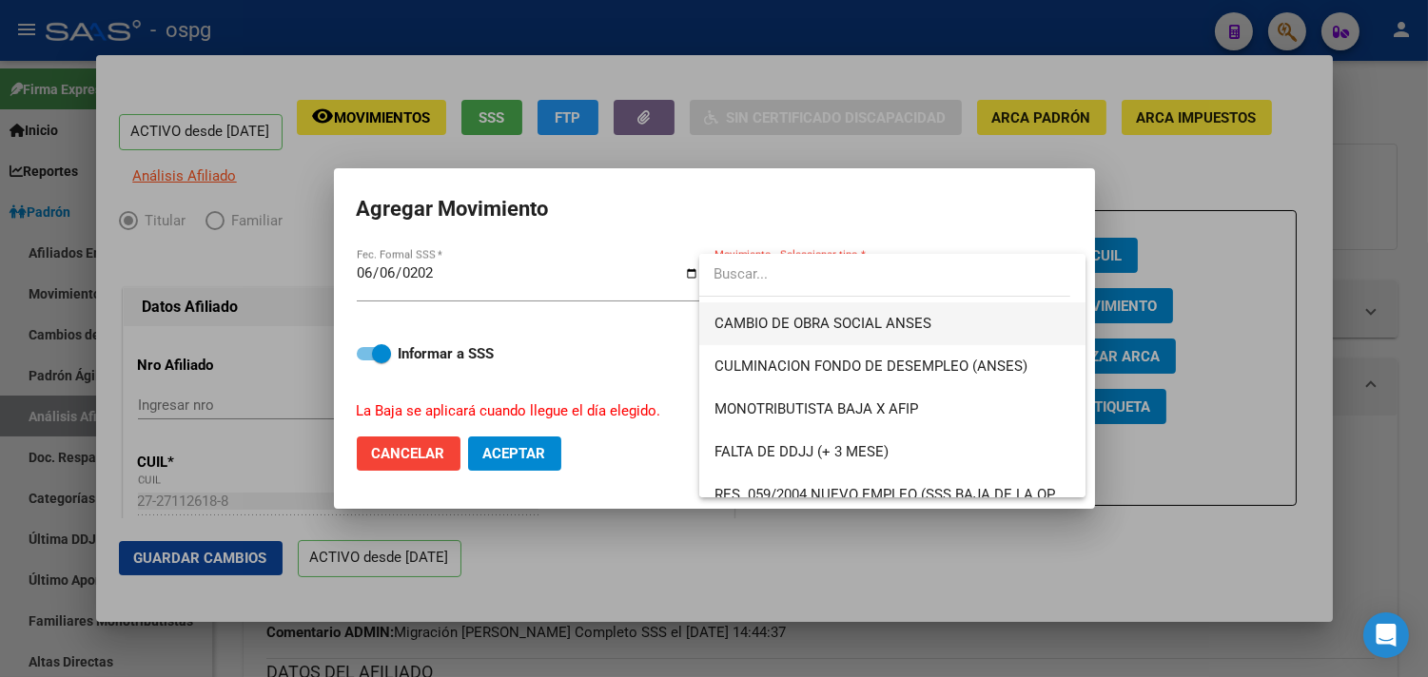
scroll to position [317, 0]
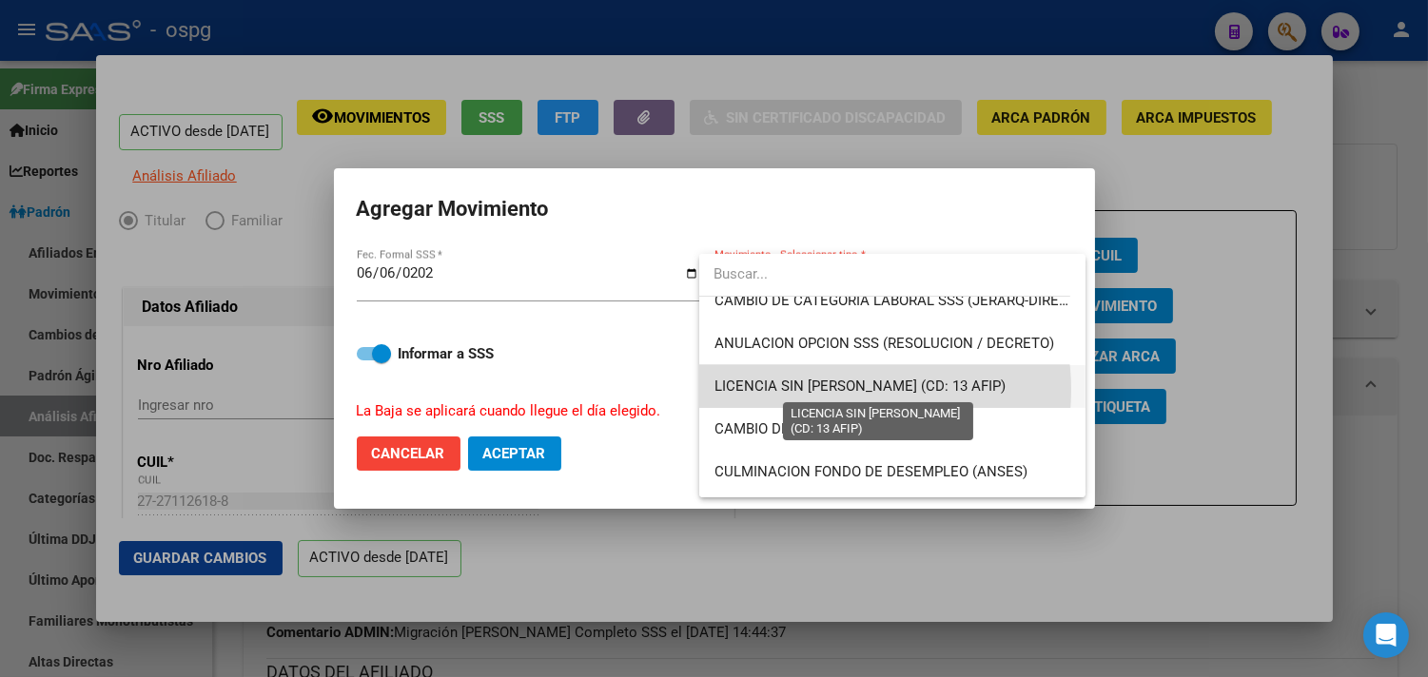
click at [833, 390] on span "LICENCIA SIN [PERSON_NAME] (CD: 13 AFIP)" at bounding box center [860, 386] width 291 height 17
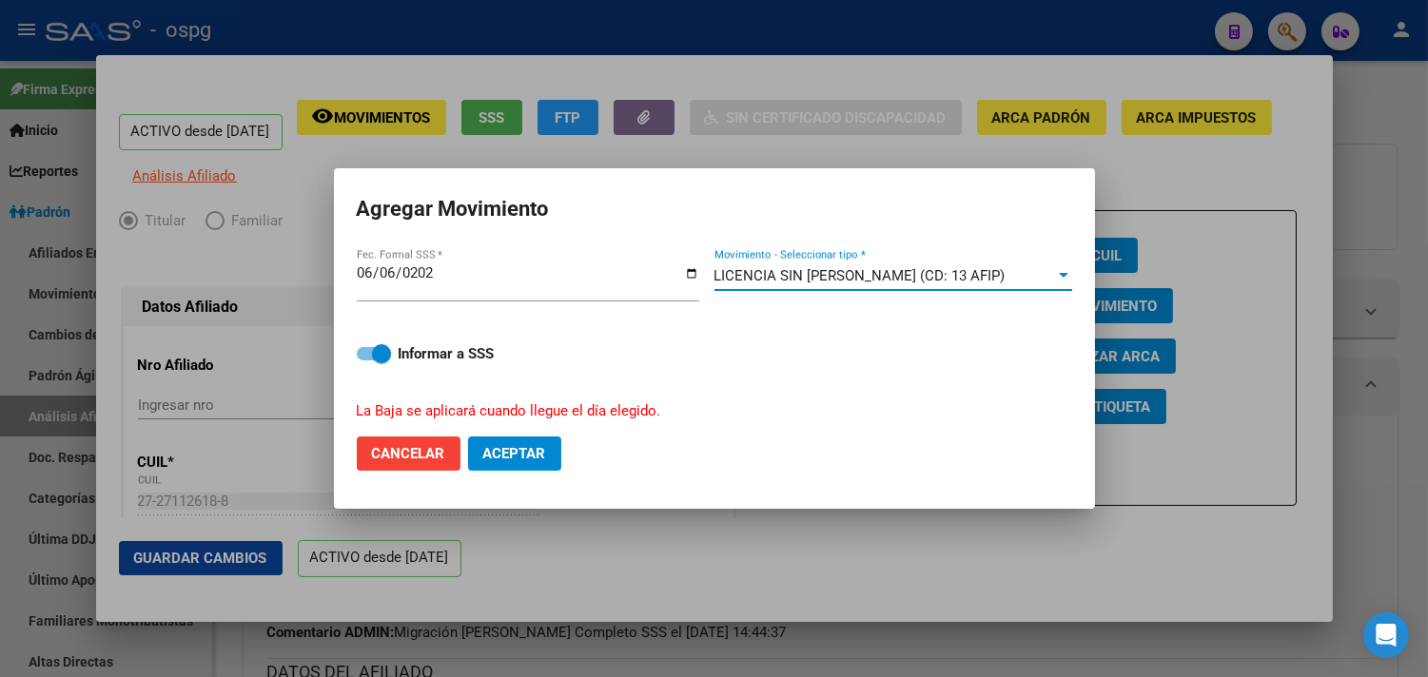
click at [515, 451] on span "Aceptar" at bounding box center [514, 453] width 63 height 17
checkbox input "false"
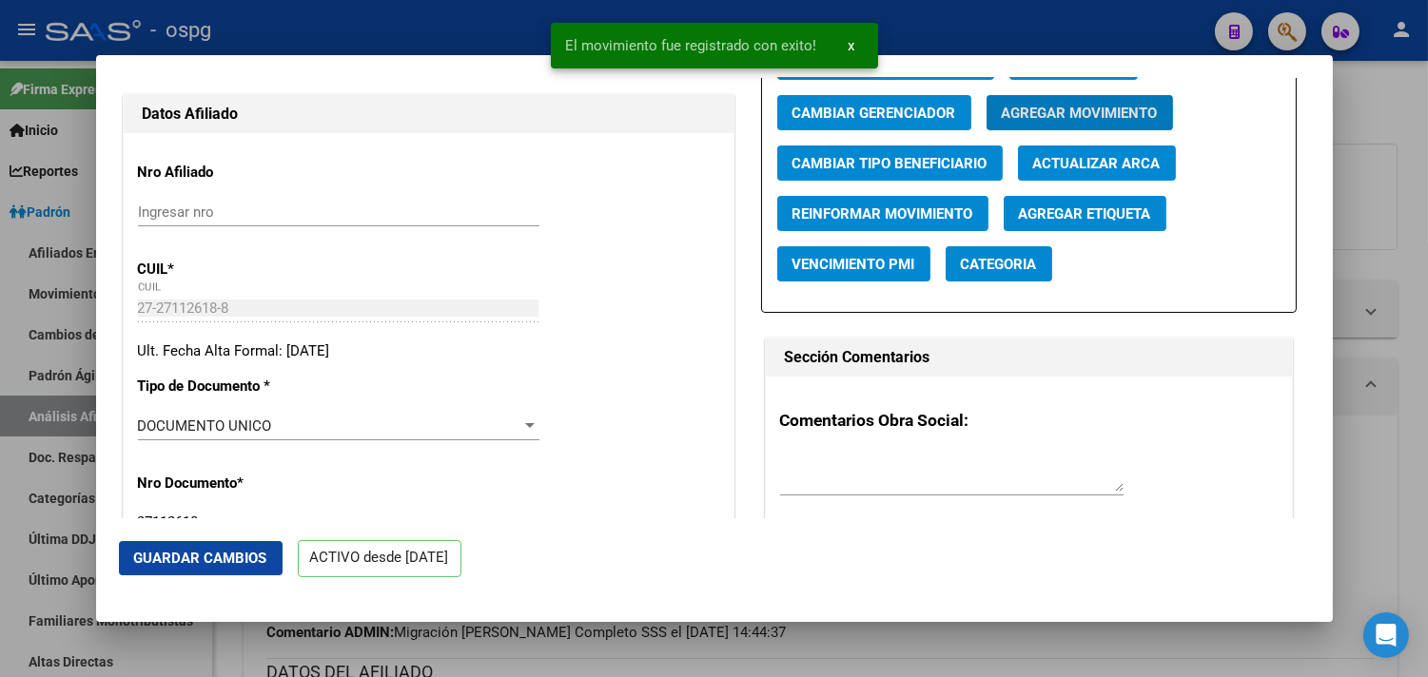
scroll to position [211, 0]
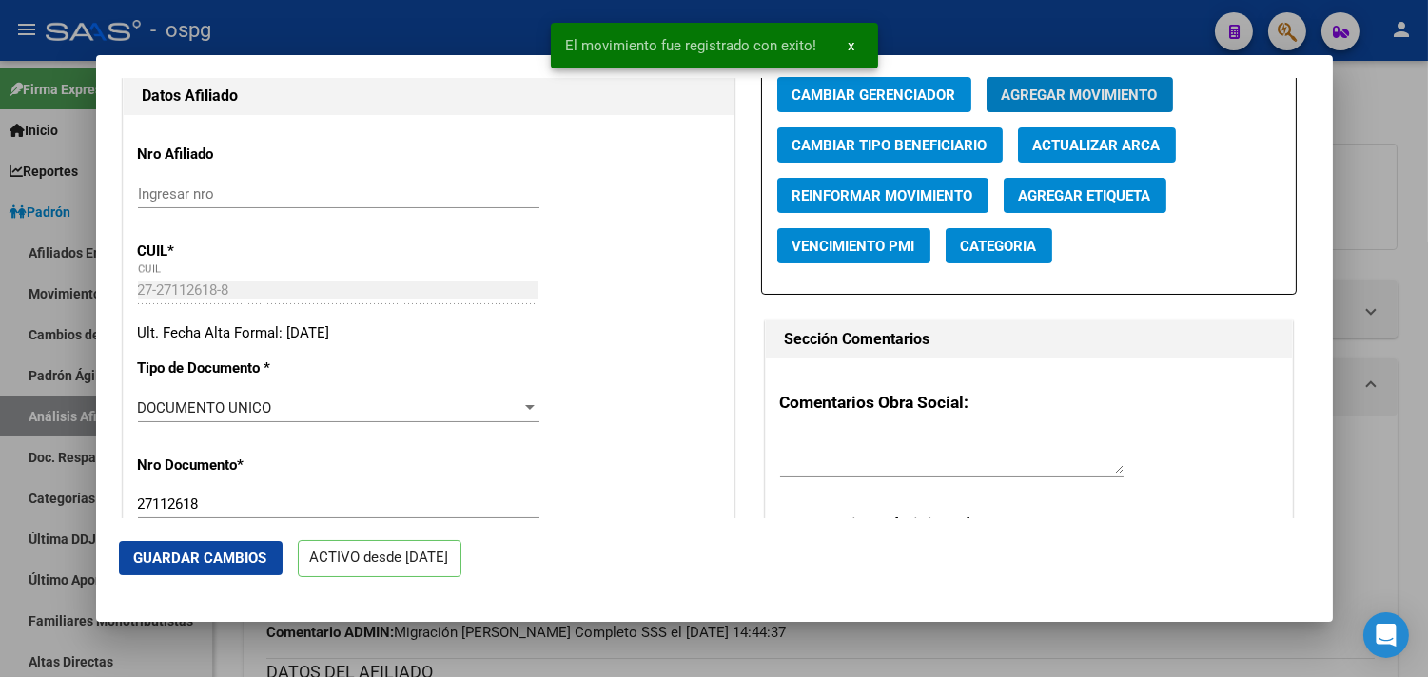
click at [815, 474] on textarea at bounding box center [951, 455] width 343 height 38
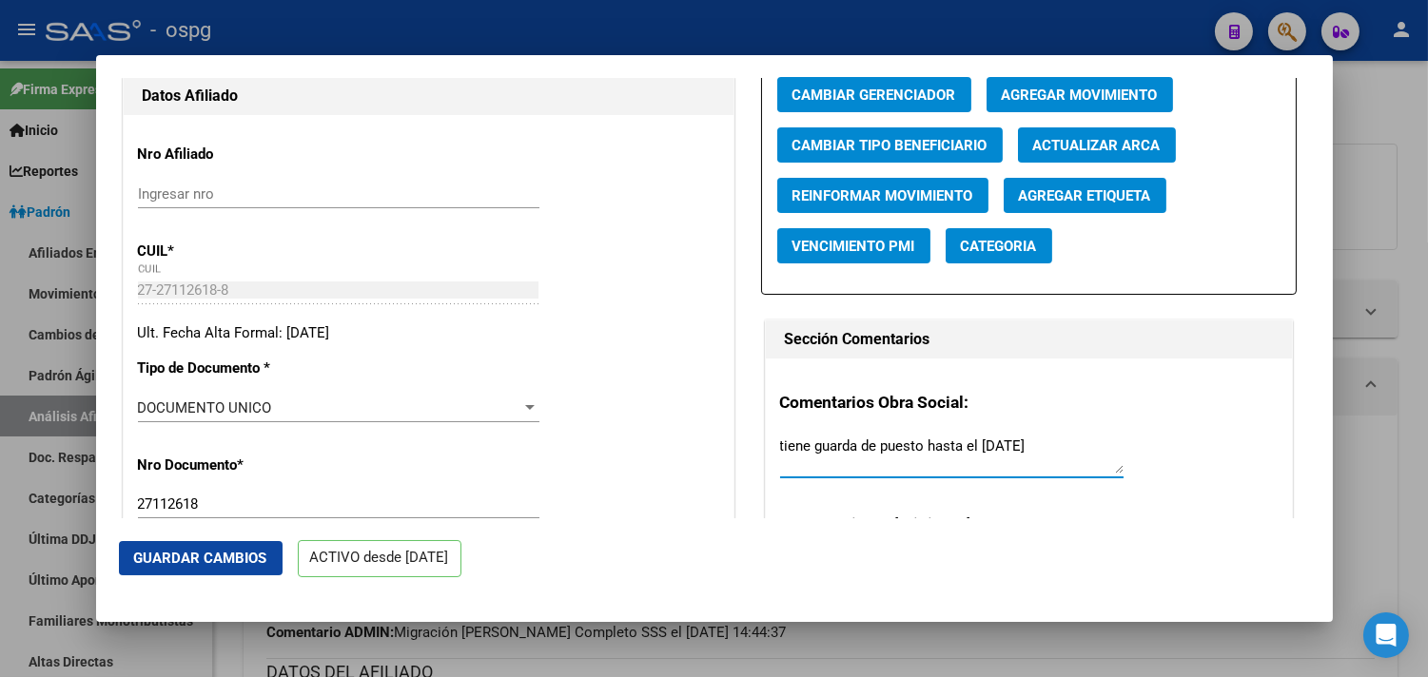
type textarea "tiene guarda de puesto hasta el [DATE]"
click at [187, 562] on span "Guardar Cambios" at bounding box center [200, 558] width 133 height 17
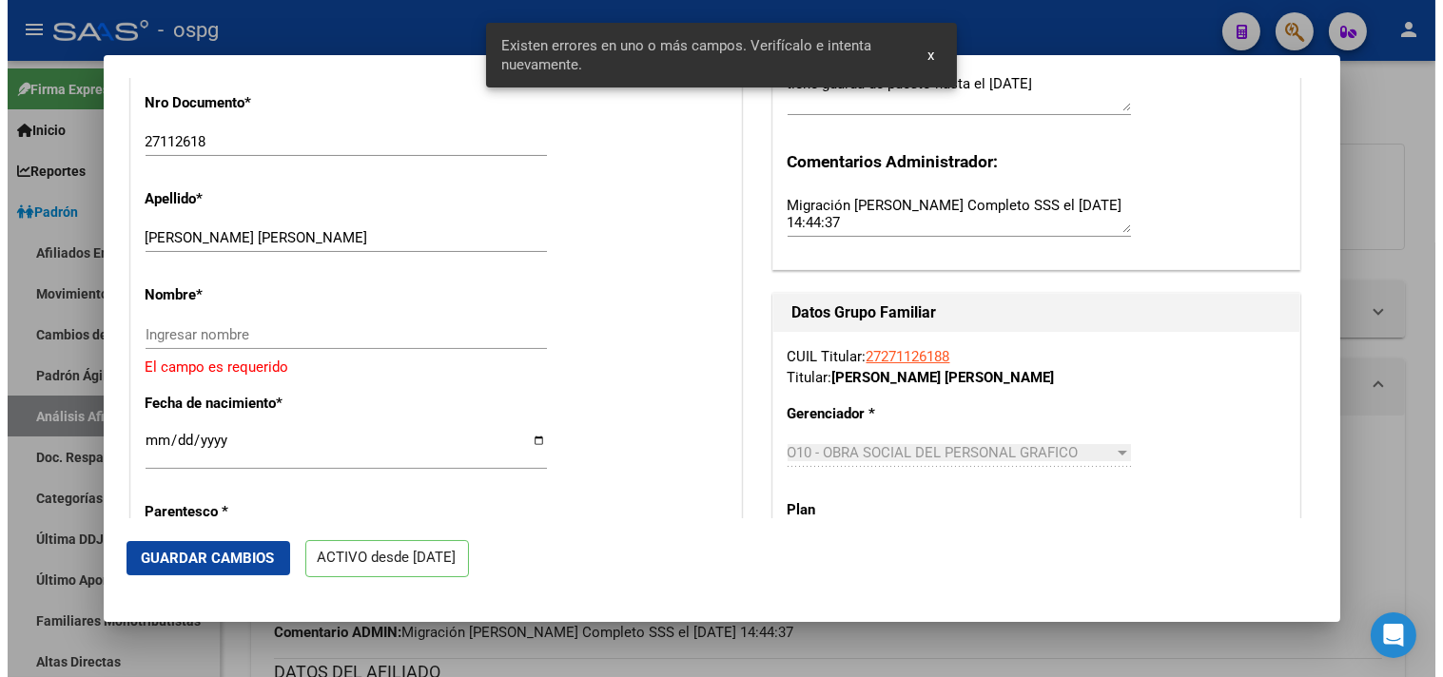
scroll to position [528, 0]
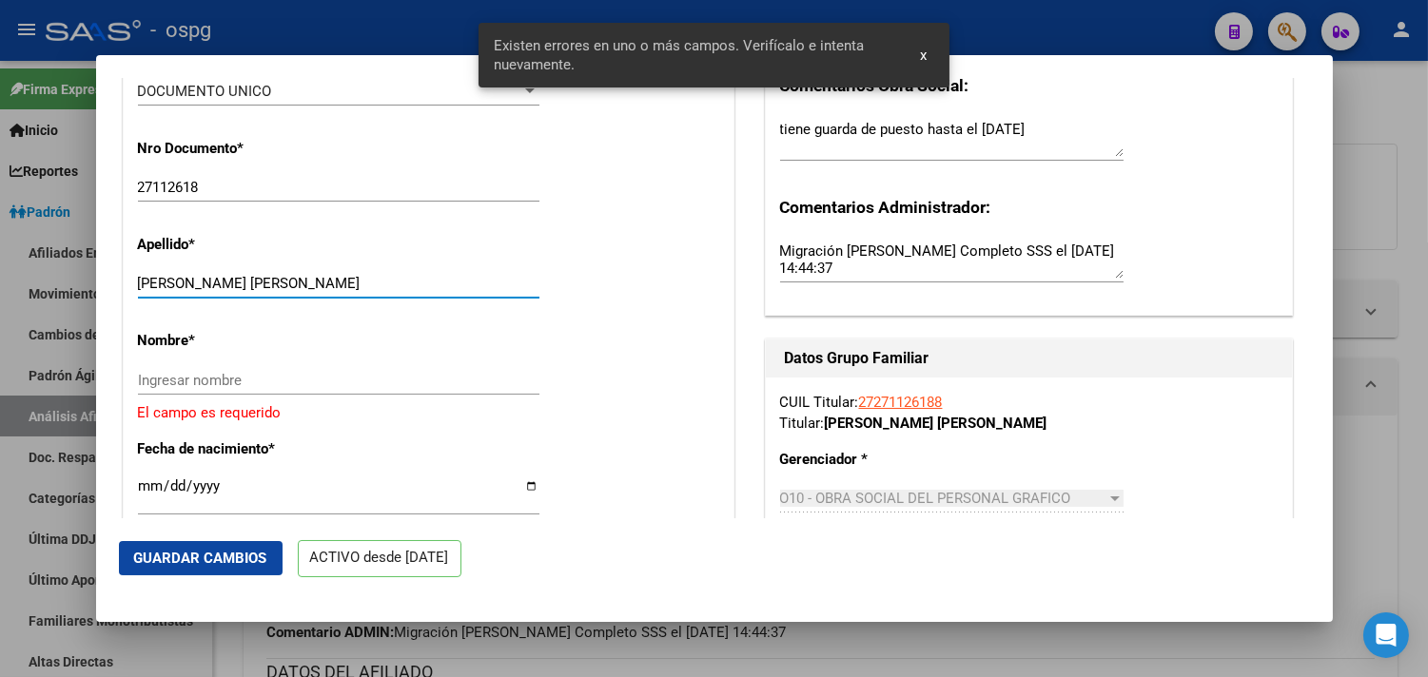
drag, startPoint x: 202, startPoint y: 300, endPoint x: 329, endPoint y: 303, distance: 127.5
click at [329, 292] on input "[PERSON_NAME] [PERSON_NAME]" at bounding box center [339, 283] width 402 height 17
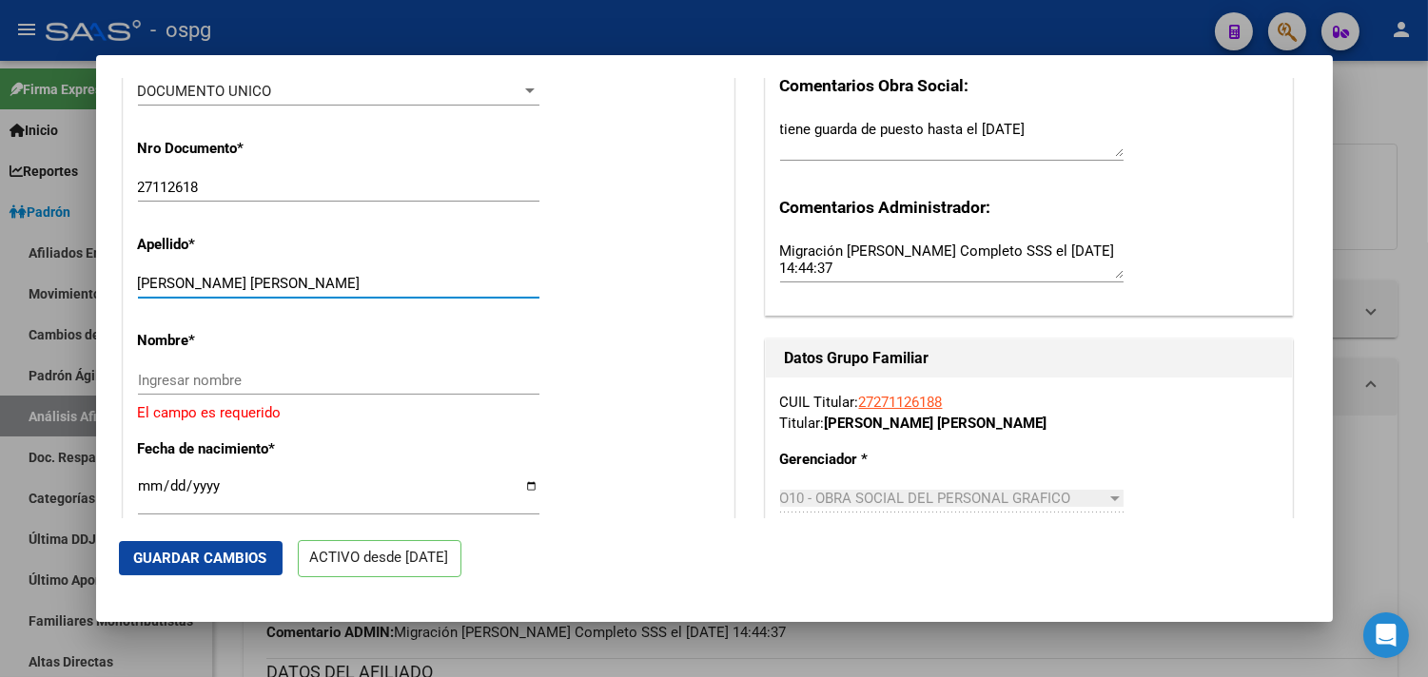
drag, startPoint x: 287, startPoint y: 287, endPoint x: 297, endPoint y: 298, distance: 14.1
click at [316, 292] on input "[PERSON_NAME] [PERSON_NAME]" at bounding box center [339, 283] width 402 height 17
type input "GIMENEZ"
click at [183, 384] on div "Ingresar nombre" at bounding box center [339, 380] width 402 height 29
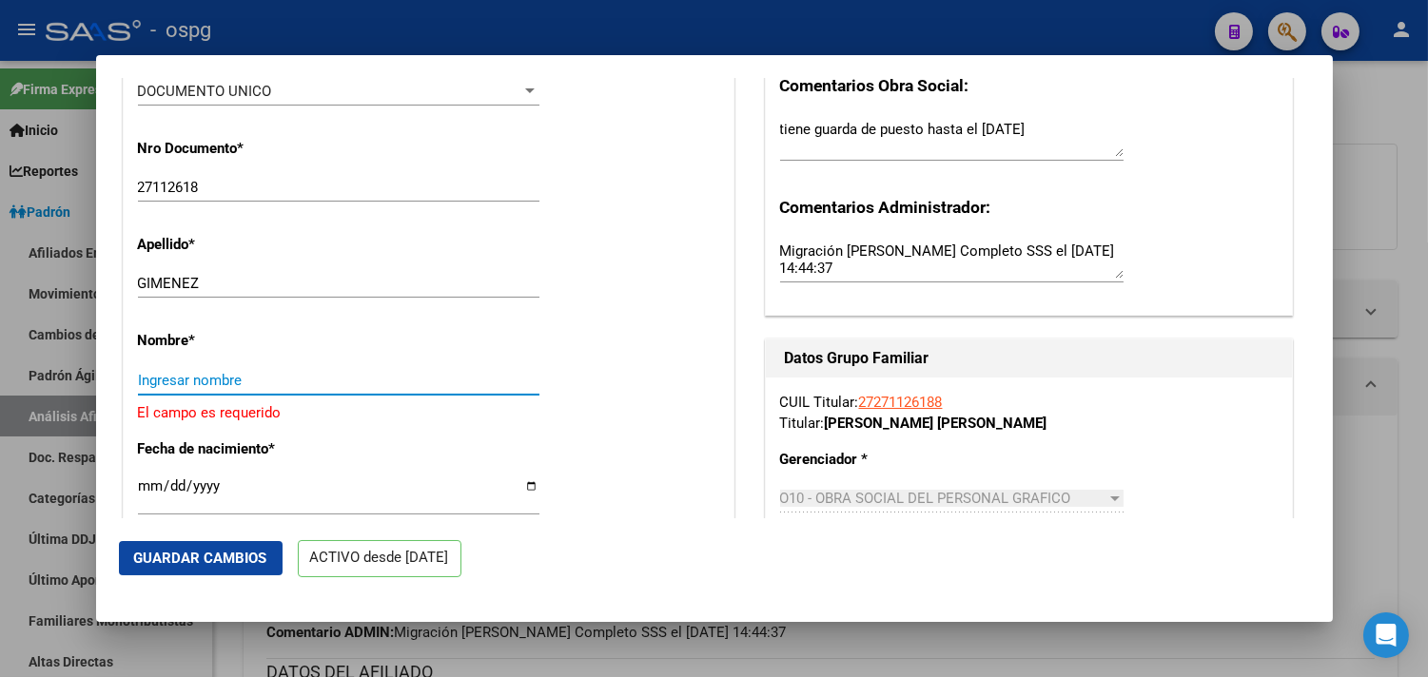
paste input "[PERSON_NAME]"
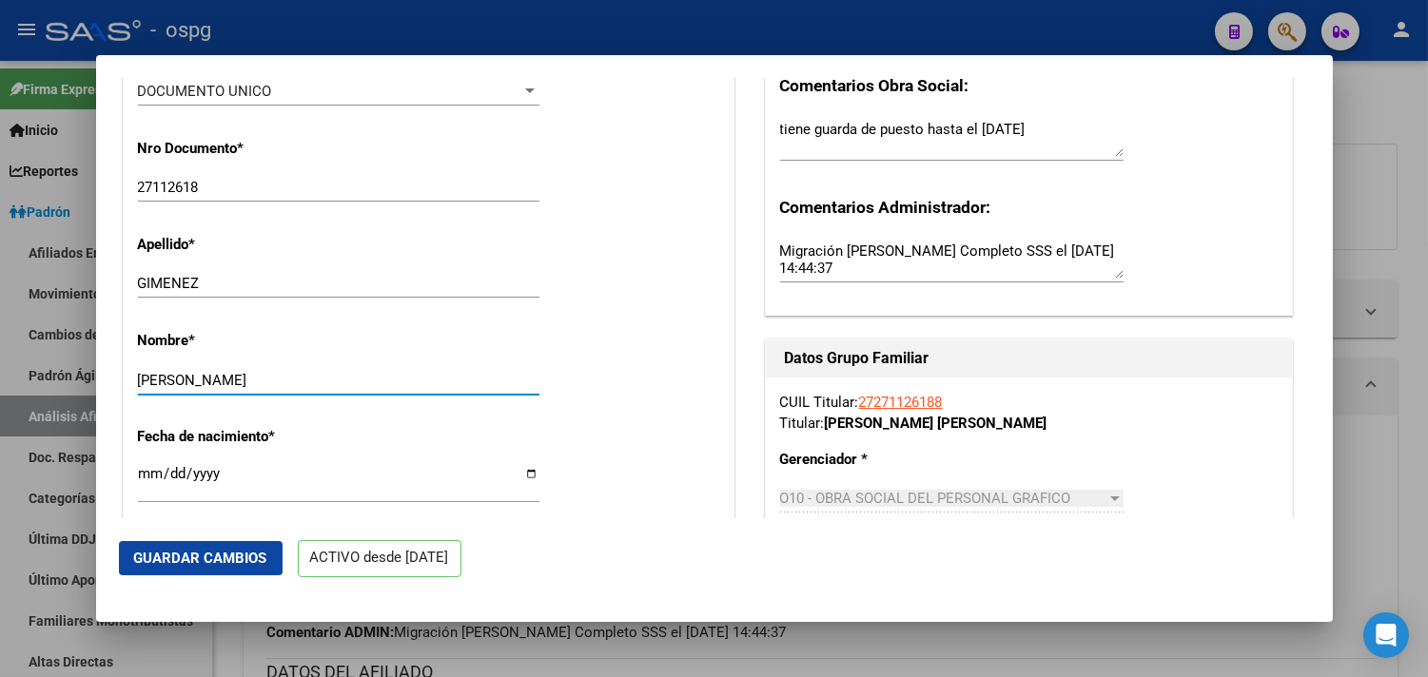
type input "[PERSON_NAME]"
click at [173, 549] on button "Guardar Cambios" at bounding box center [201, 558] width 164 height 34
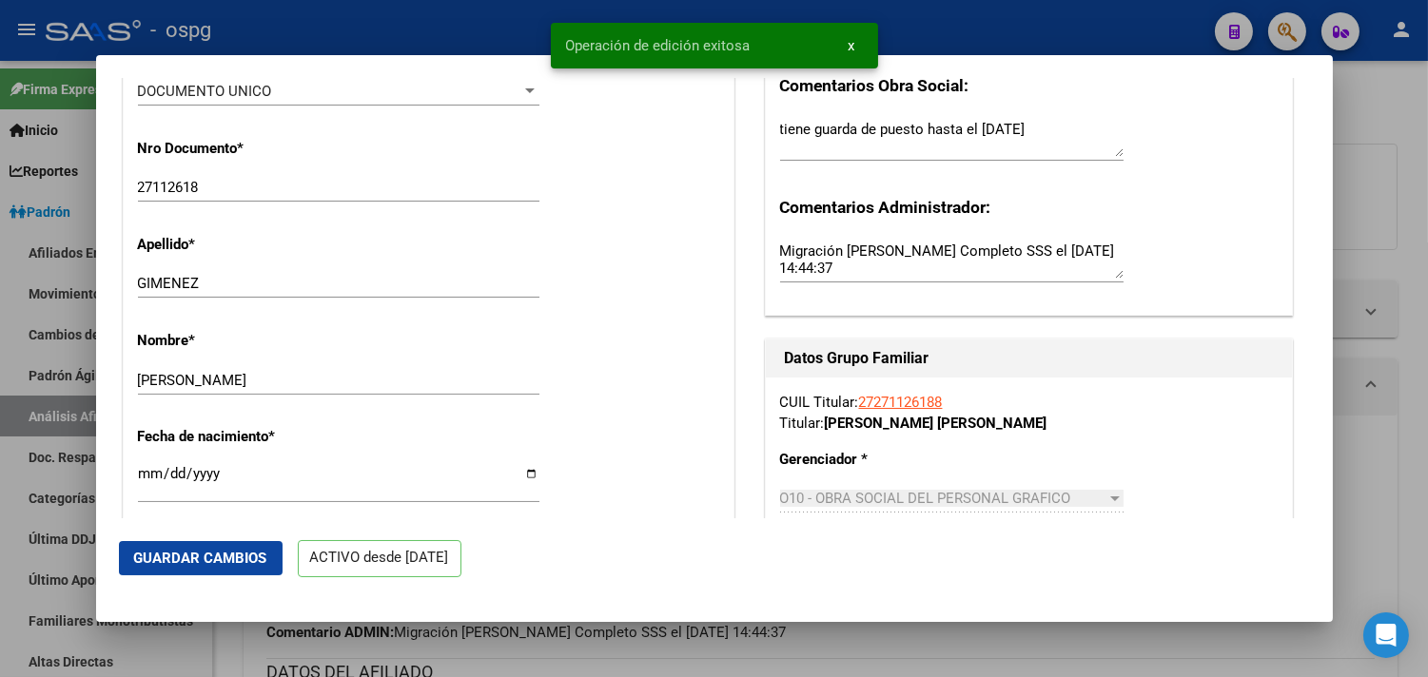
click at [477, 35] on div at bounding box center [714, 338] width 1428 height 677
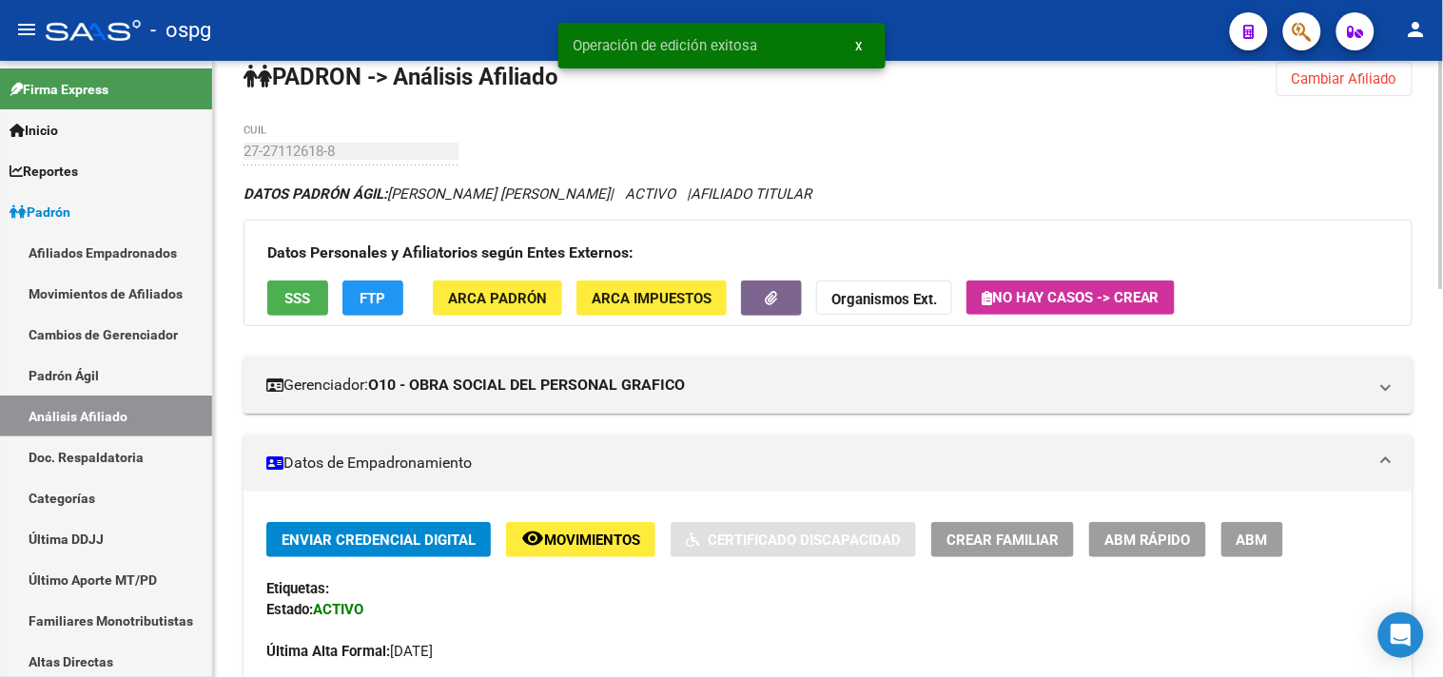
scroll to position [0, 0]
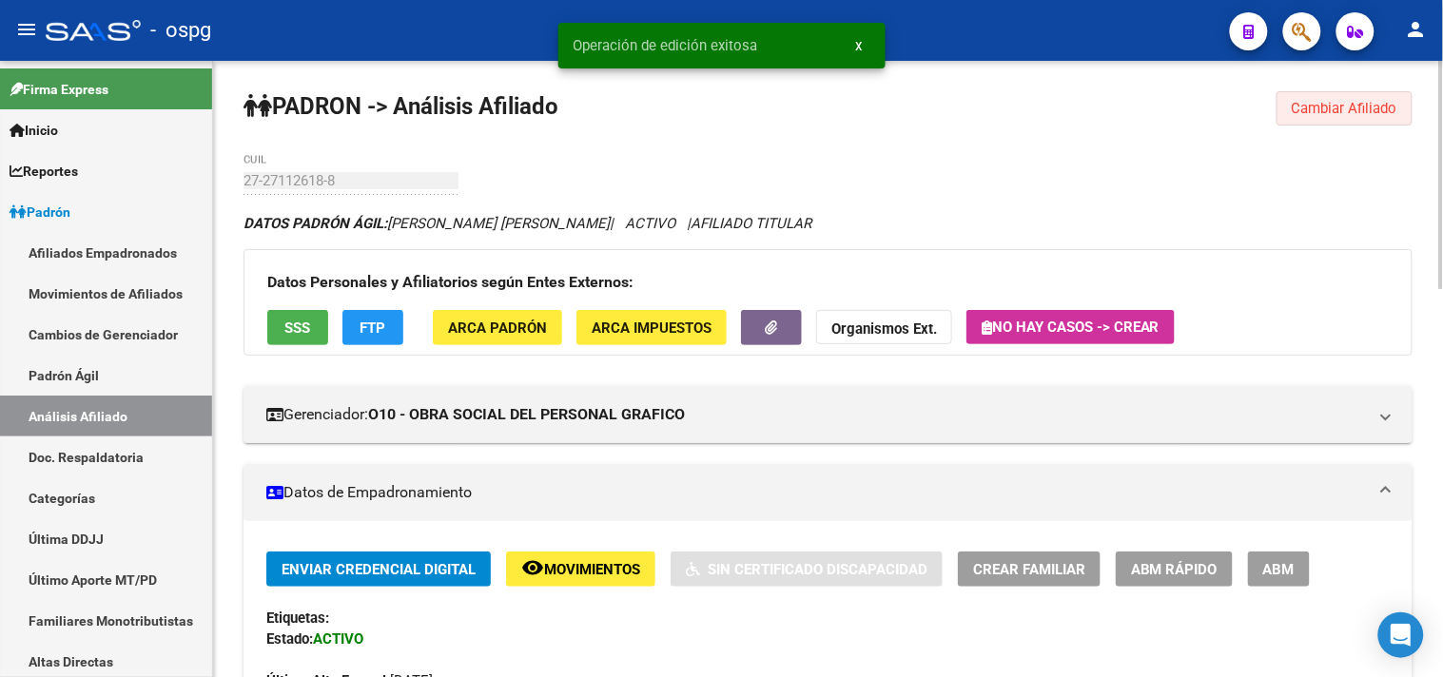
drag, startPoint x: 1309, startPoint y: 118, endPoint x: 1052, endPoint y: 135, distance: 257.5
click at [1308, 117] on button "Cambiar Afiliado" at bounding box center [1345, 108] width 136 height 34
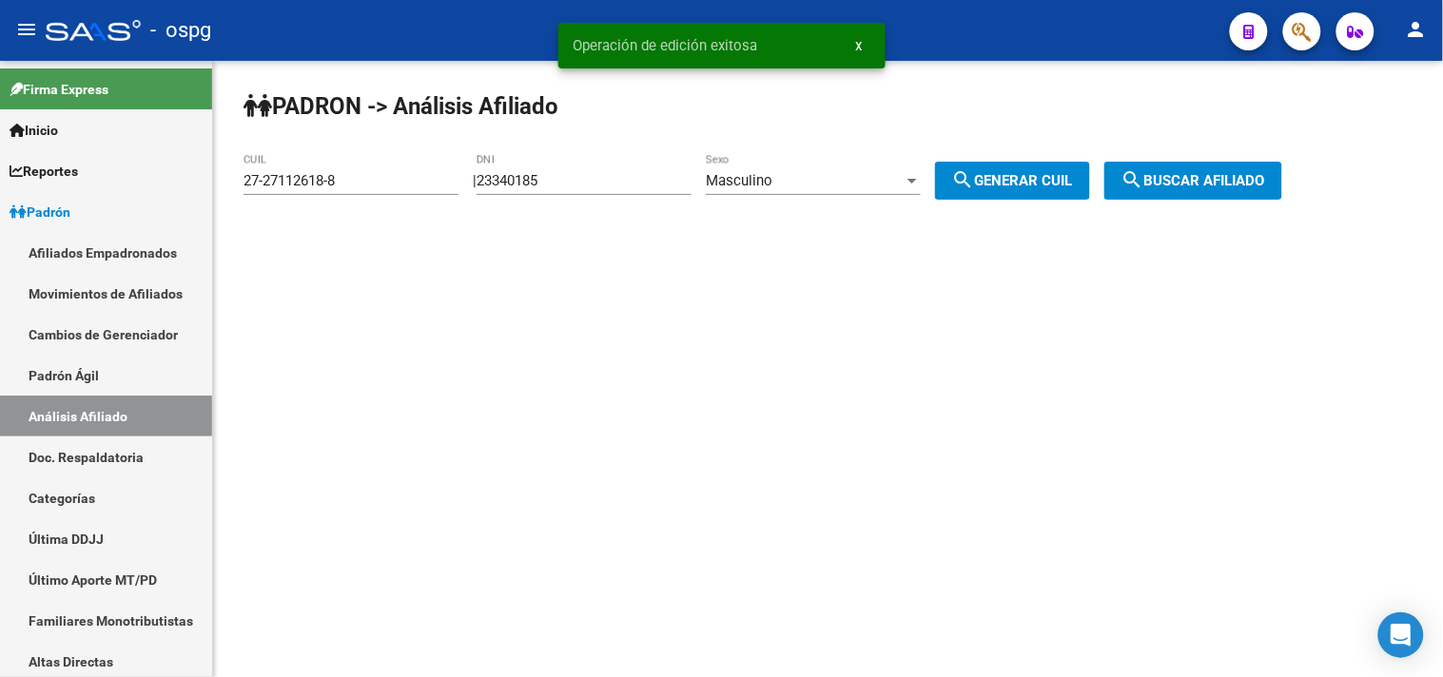
click at [1186, 195] on button "search Buscar afiliado" at bounding box center [1194, 181] width 178 height 38
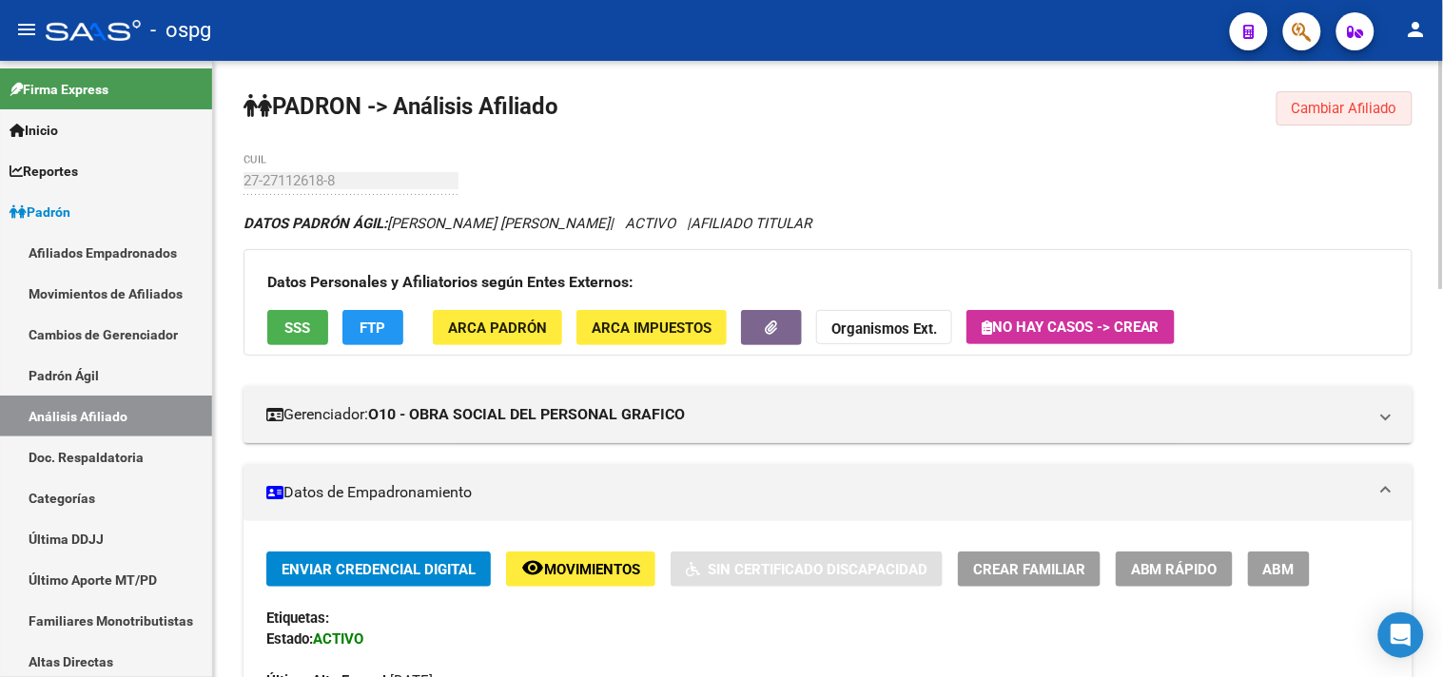
drag, startPoint x: 1313, startPoint y: 119, endPoint x: 1301, endPoint y: 119, distance: 12.4
click at [1313, 120] on button "Cambiar Afiliado" at bounding box center [1345, 108] width 136 height 34
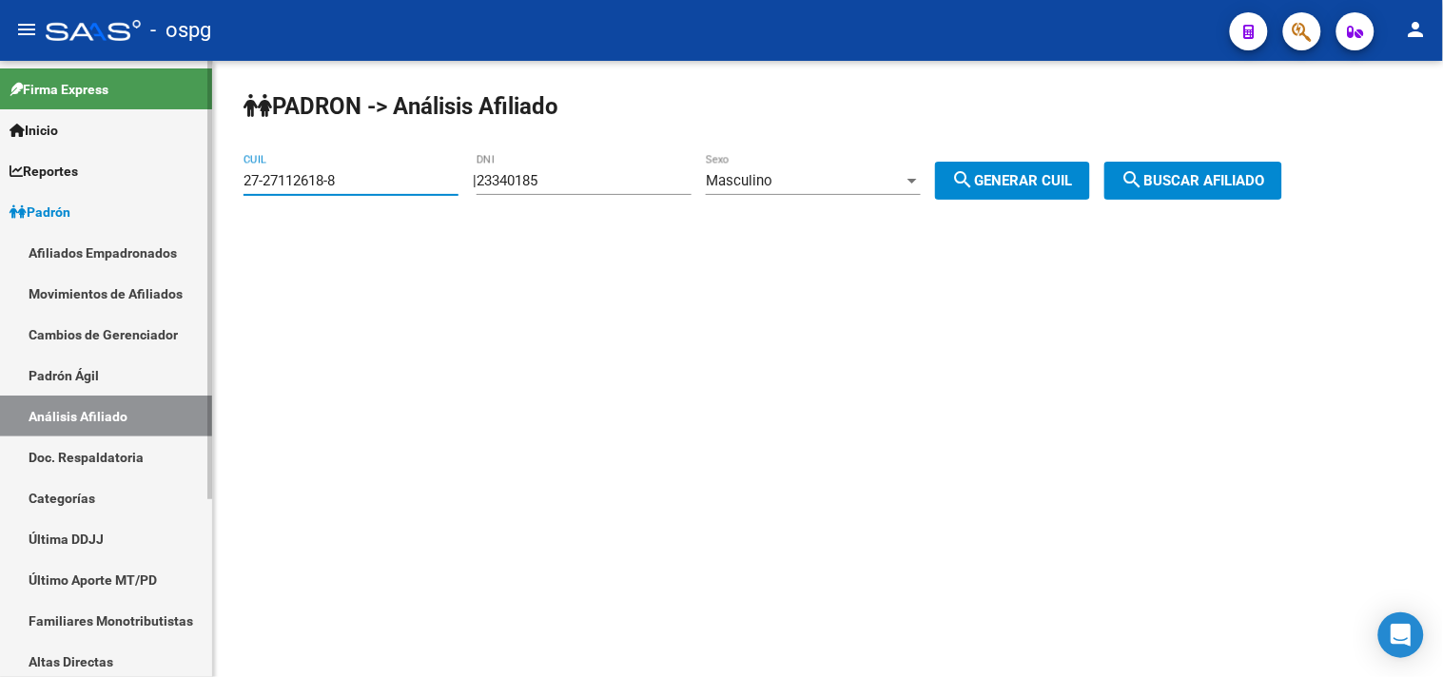
drag, startPoint x: 354, startPoint y: 186, endPoint x: 210, endPoint y: 190, distance: 143.7
click at [210, 190] on mat-sidenav-container "Firma Express Inicio Calendario SSS Instructivos Contacto OS Reportes Ingresos …" at bounding box center [721, 369] width 1443 height 617
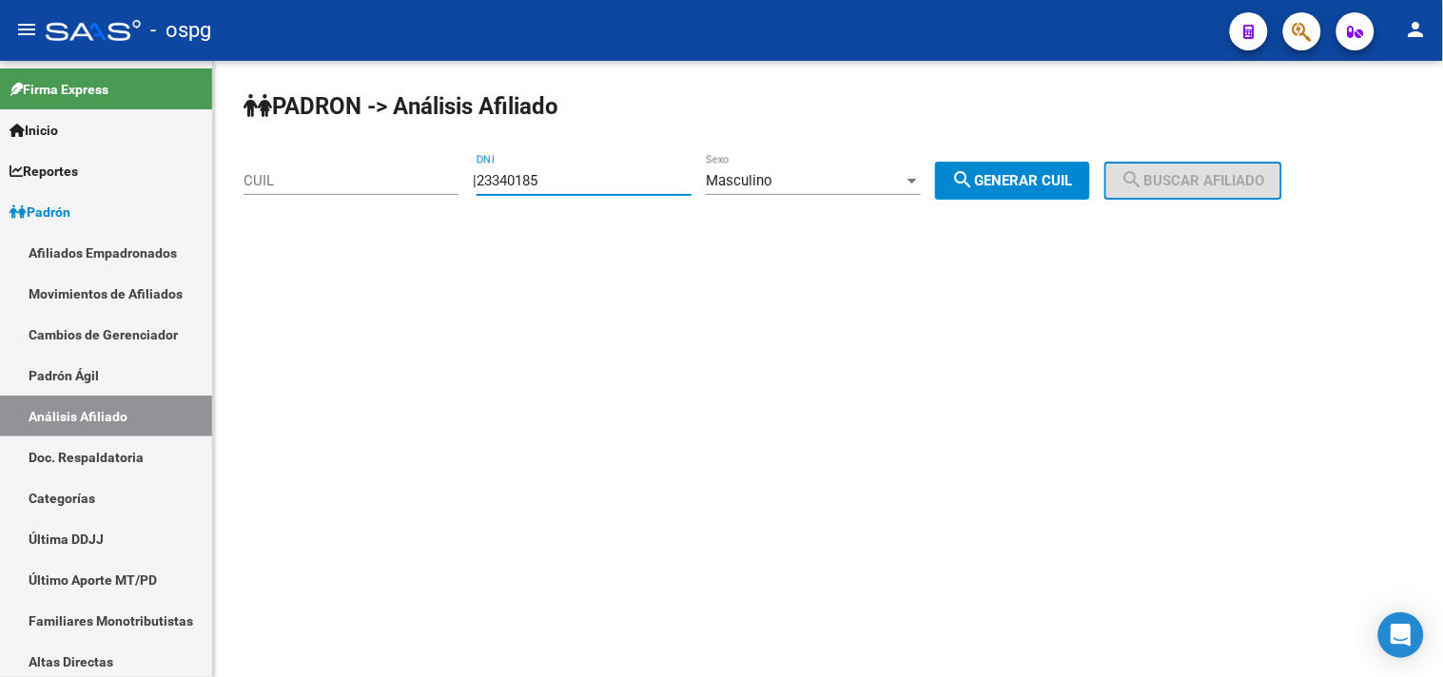
drag, startPoint x: 584, startPoint y: 185, endPoint x: 481, endPoint y: 176, distance: 104.1
click at [481, 176] on div "| 23340185 DNI Masculino Sexo search Generar CUIL" at bounding box center [789, 180] width 632 height 17
click at [272, 174] on input "CUIL" at bounding box center [351, 180] width 215 height 17
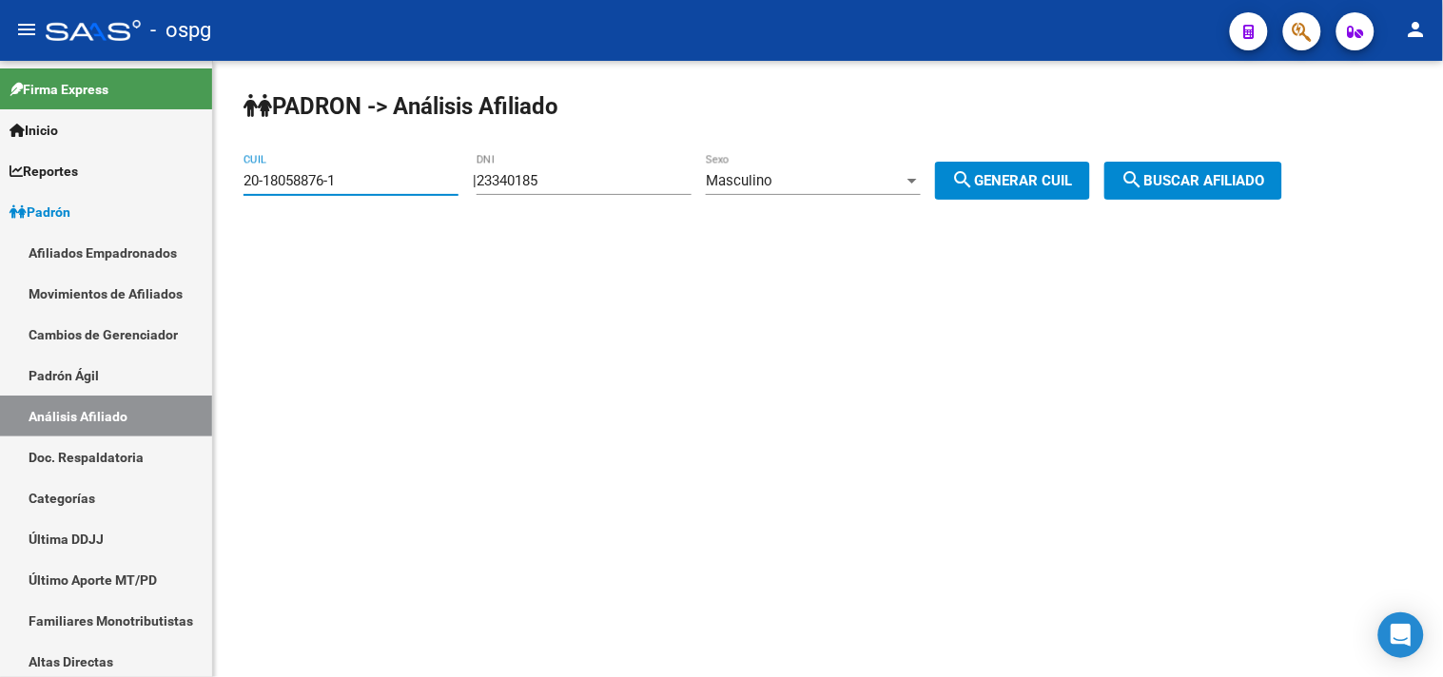
type input "20-18058876-1"
click at [1194, 182] on span "search Buscar afiliado" at bounding box center [1194, 180] width 144 height 17
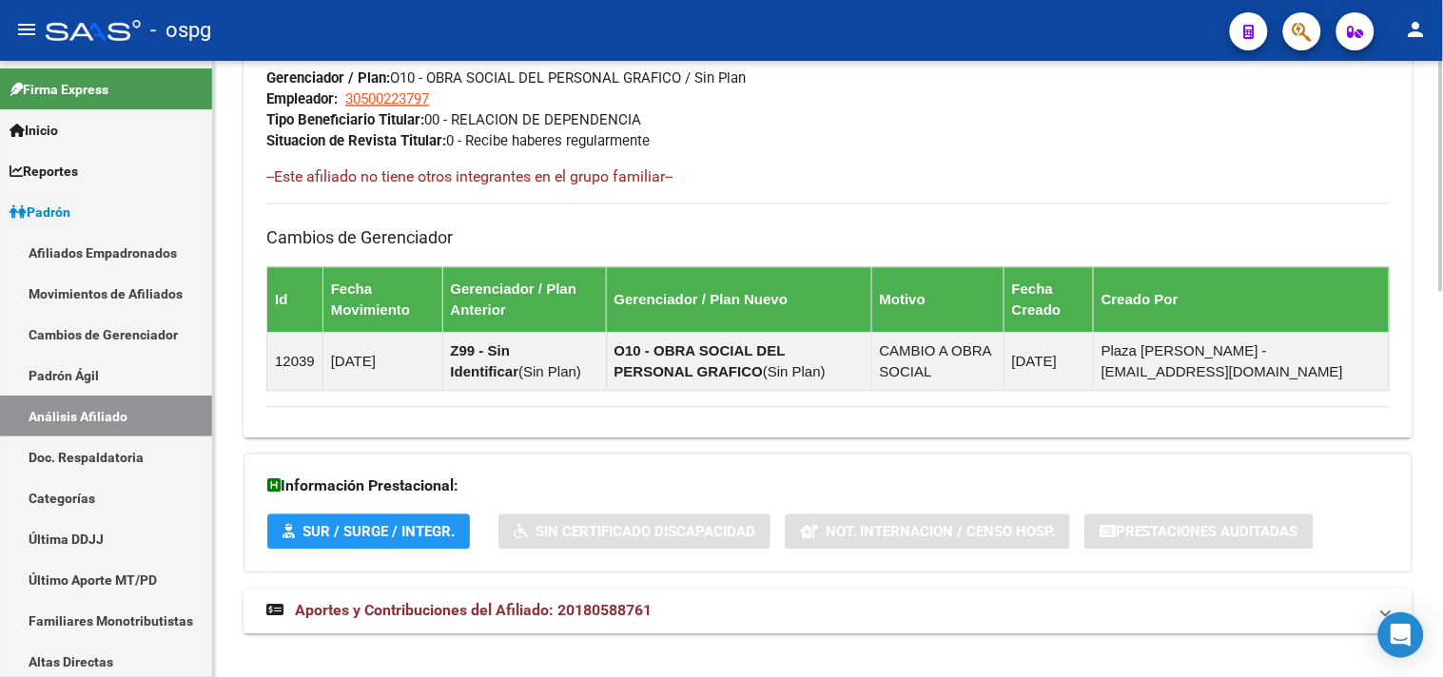
scroll to position [1030, 0]
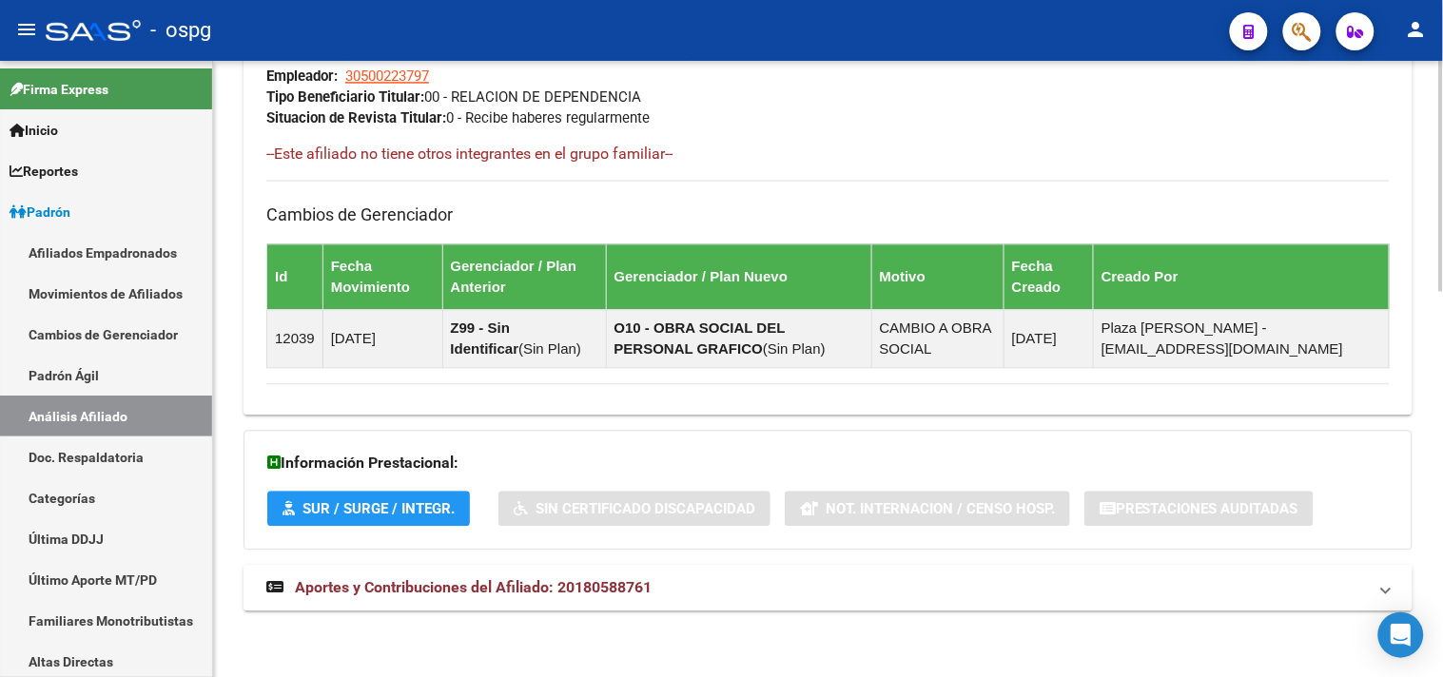
click at [412, 601] on mat-expansion-panel-header "Aportes y Contribuciones del Afiliado: 20180588761" at bounding box center [828, 588] width 1169 height 46
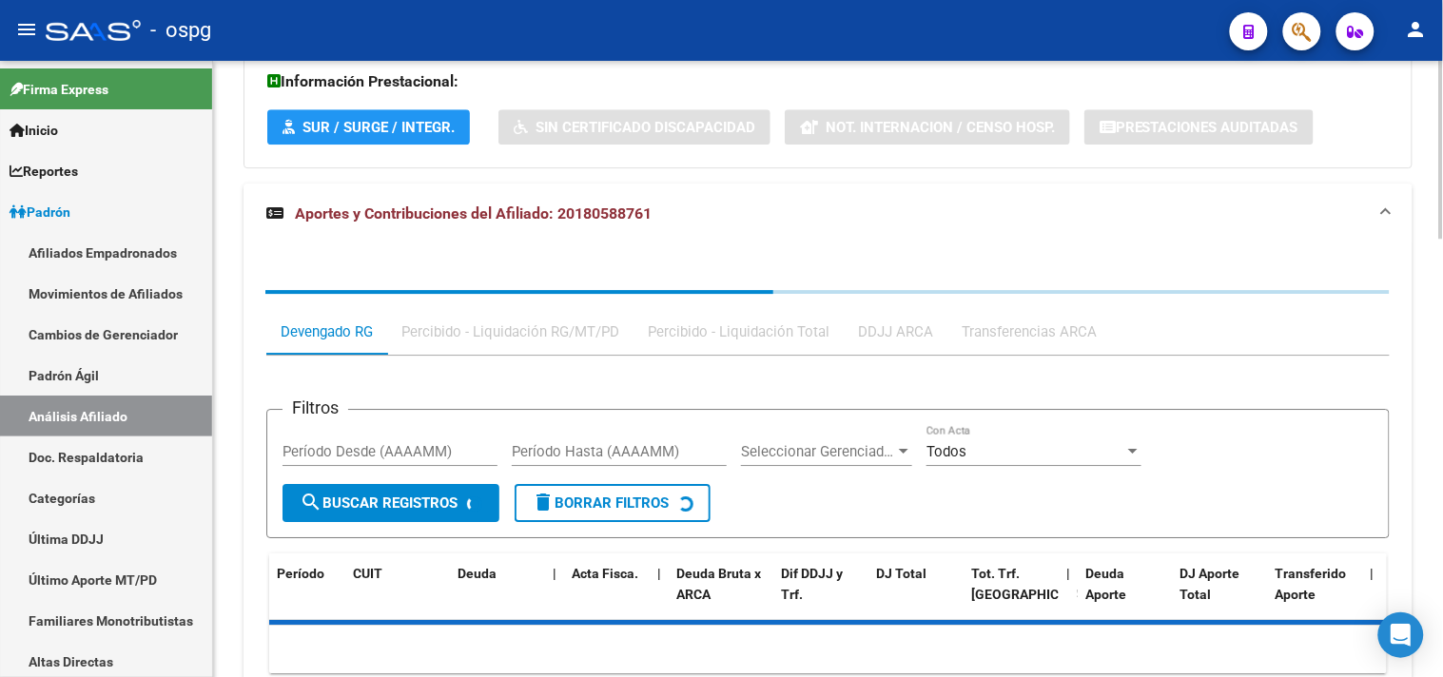
scroll to position [1453, 0]
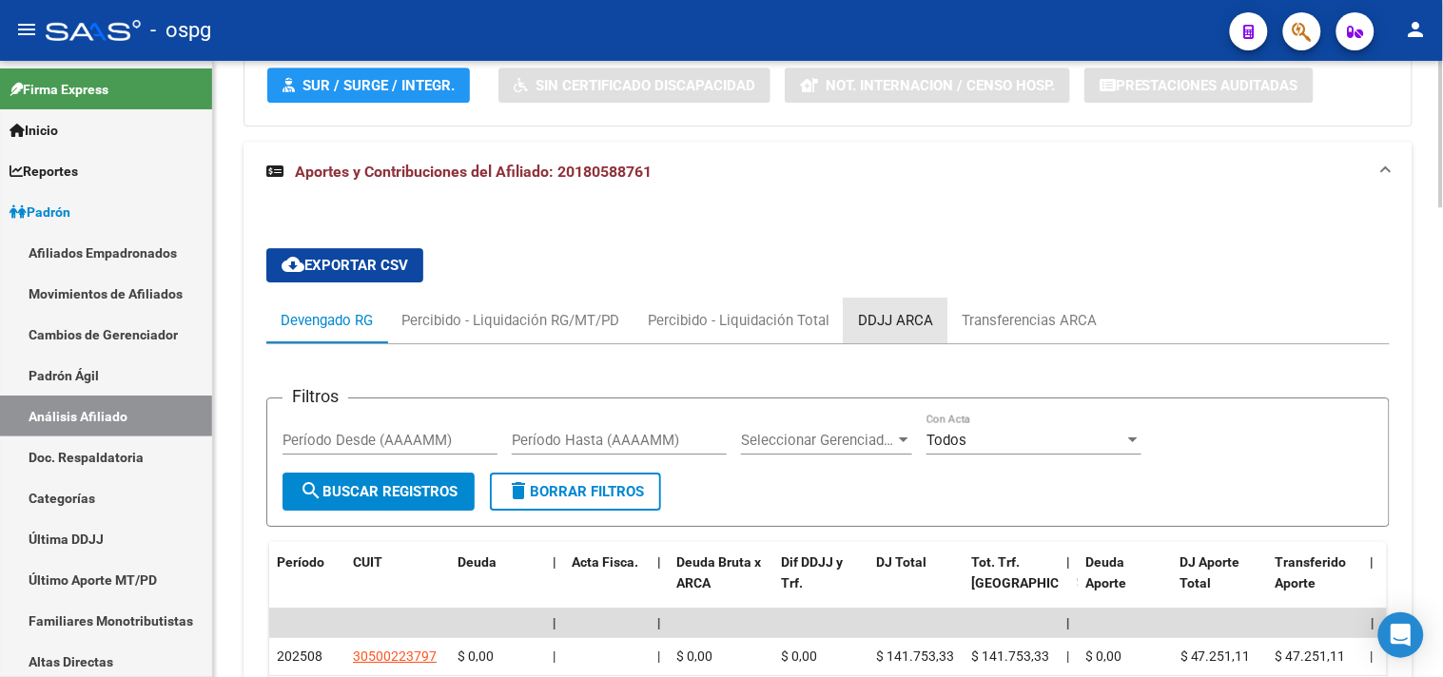
click at [882, 335] on div "DDJJ ARCA" at bounding box center [896, 321] width 104 height 46
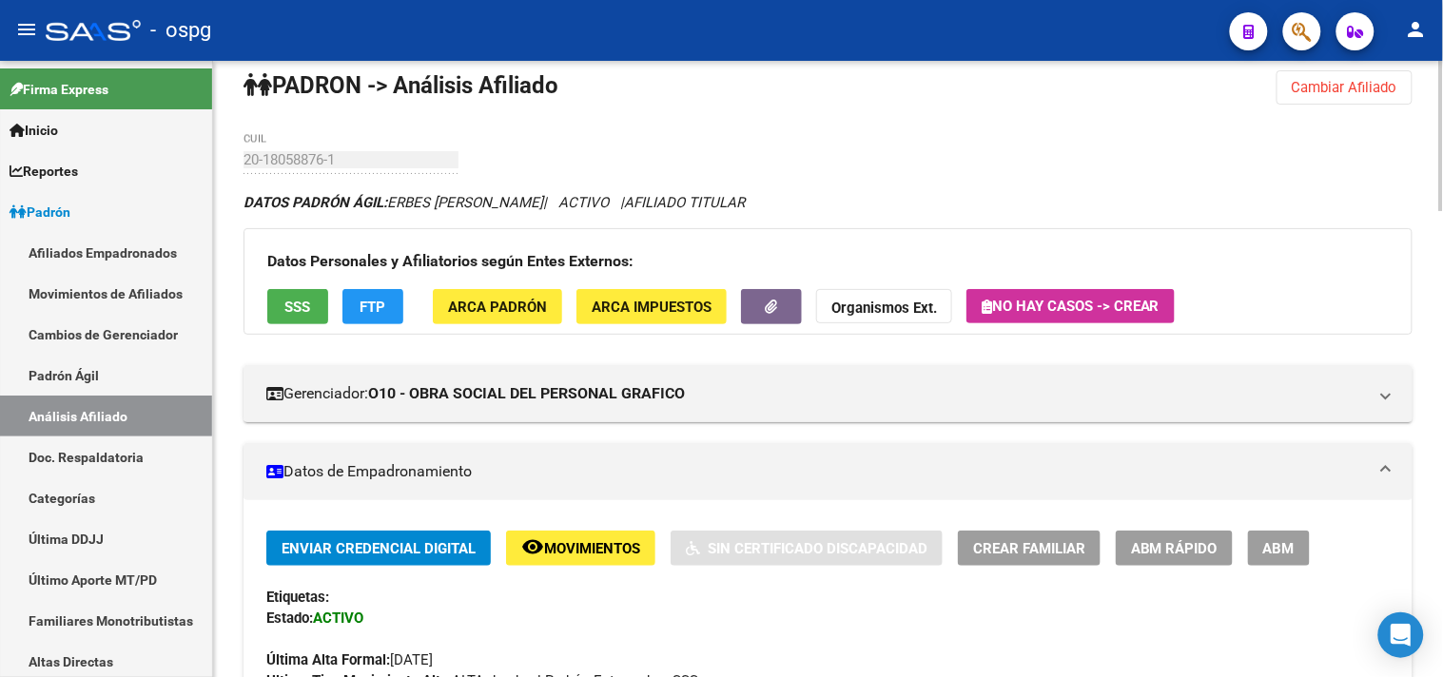
scroll to position [0, 0]
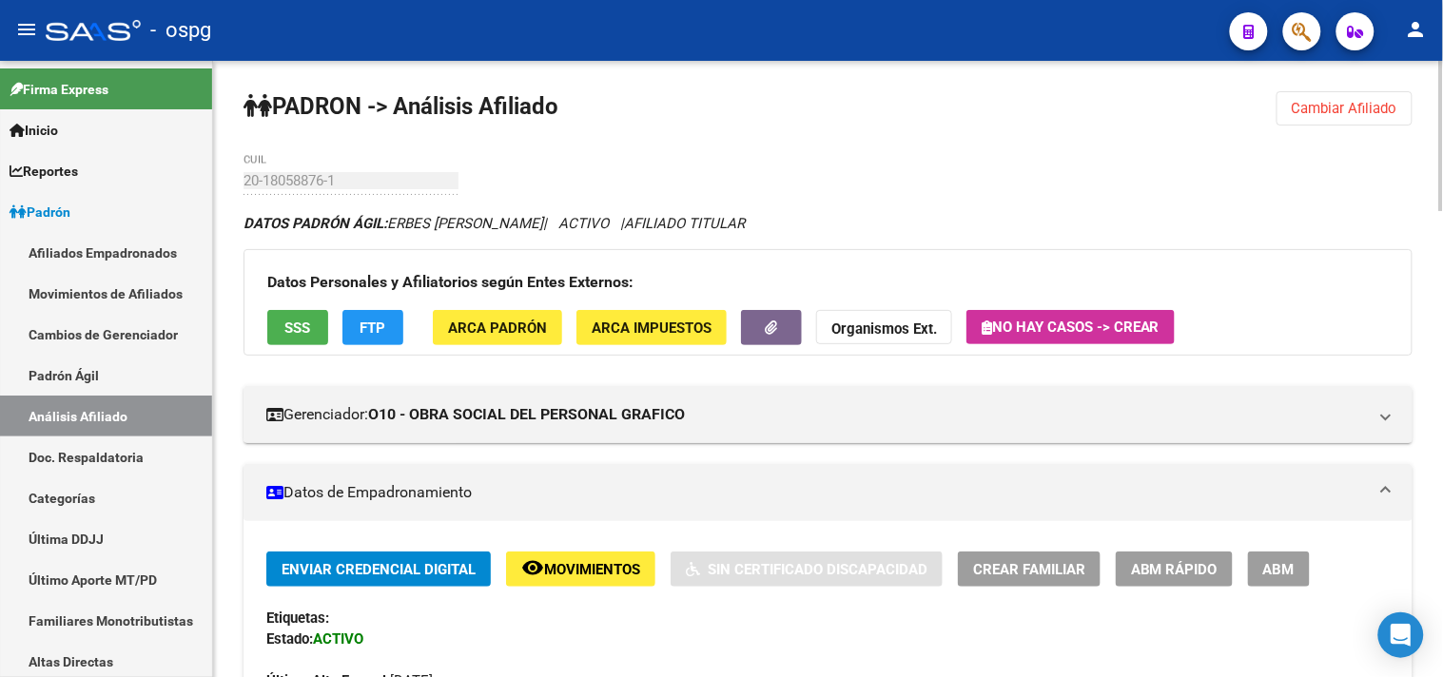
click at [1354, 106] on span "Cambiar Afiliado" at bounding box center [1345, 108] width 106 height 17
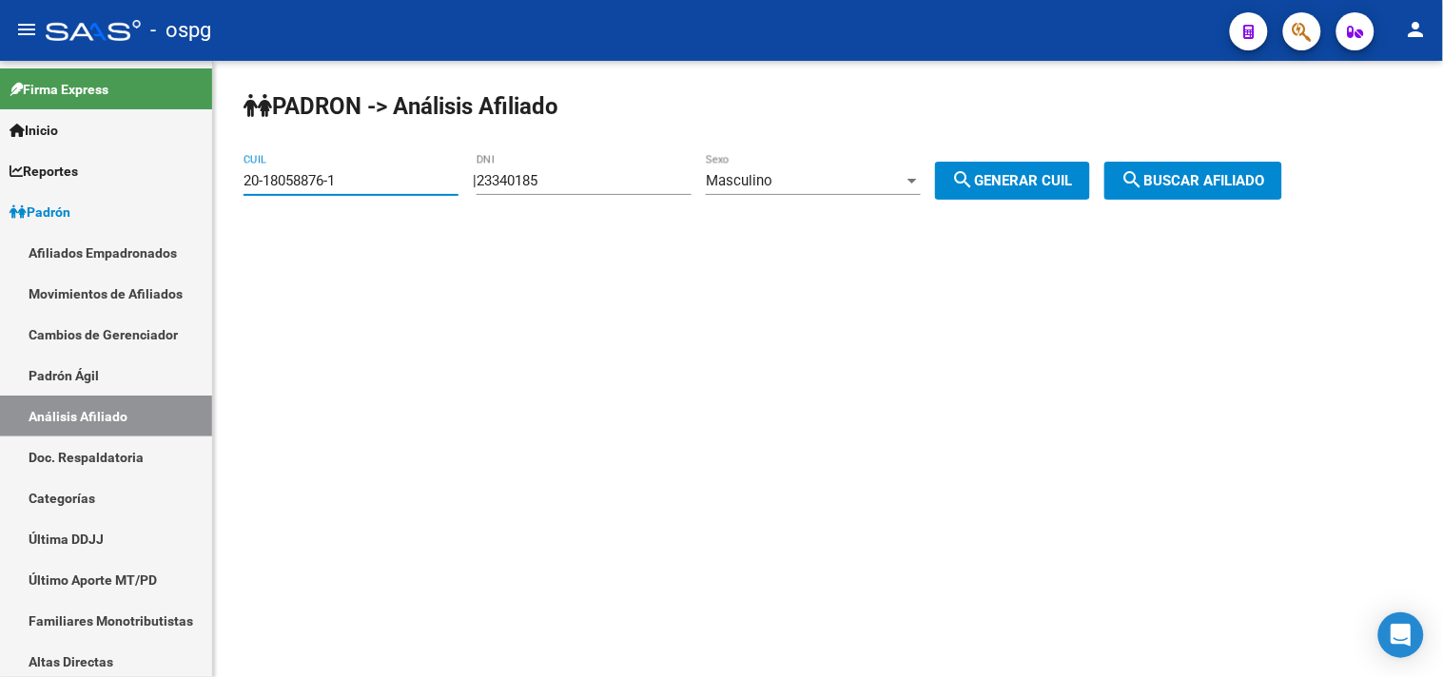
drag, startPoint x: 373, startPoint y: 186, endPoint x: 219, endPoint y: 173, distance: 154.6
click at [221, 179] on div "[PERSON_NAME] -> Análisis Afiliado 20-18058876-1 CUIL | 23340185 DNI Masculino …" at bounding box center [828, 161] width 1230 height 200
paste input "27-18568359-7"
type input "27-18568359-7"
drag, startPoint x: 1275, startPoint y: 178, endPoint x: 1265, endPoint y: 184, distance: 11.1
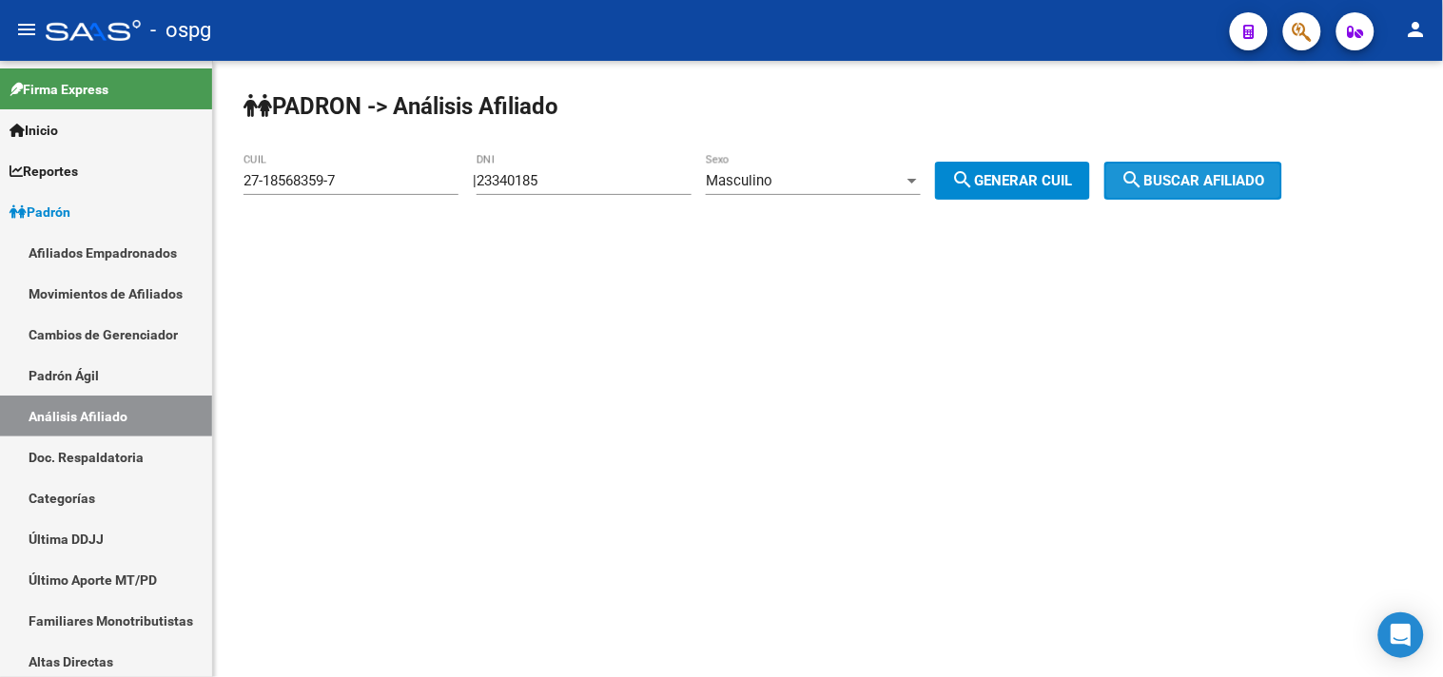
click at [1265, 179] on span "search Buscar afiliado" at bounding box center [1194, 180] width 144 height 17
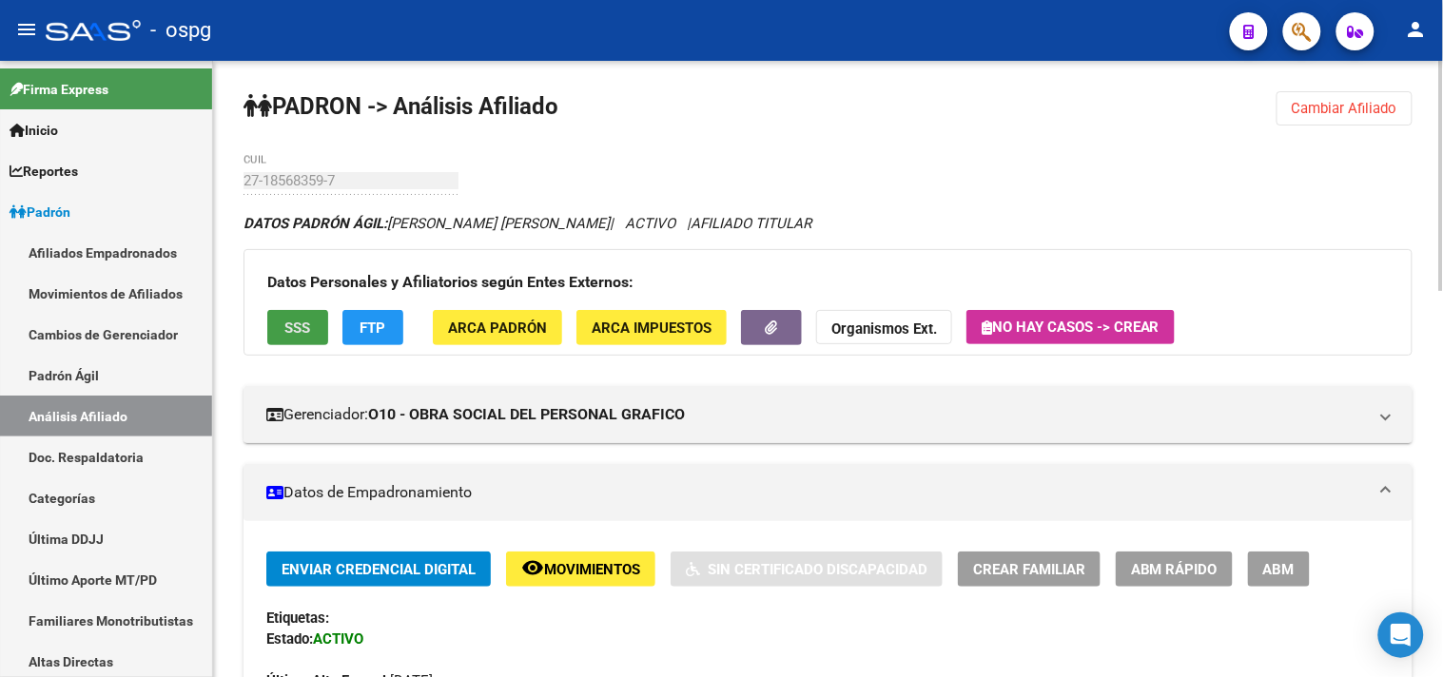
click at [299, 329] on span "SSS" at bounding box center [298, 328] width 26 height 17
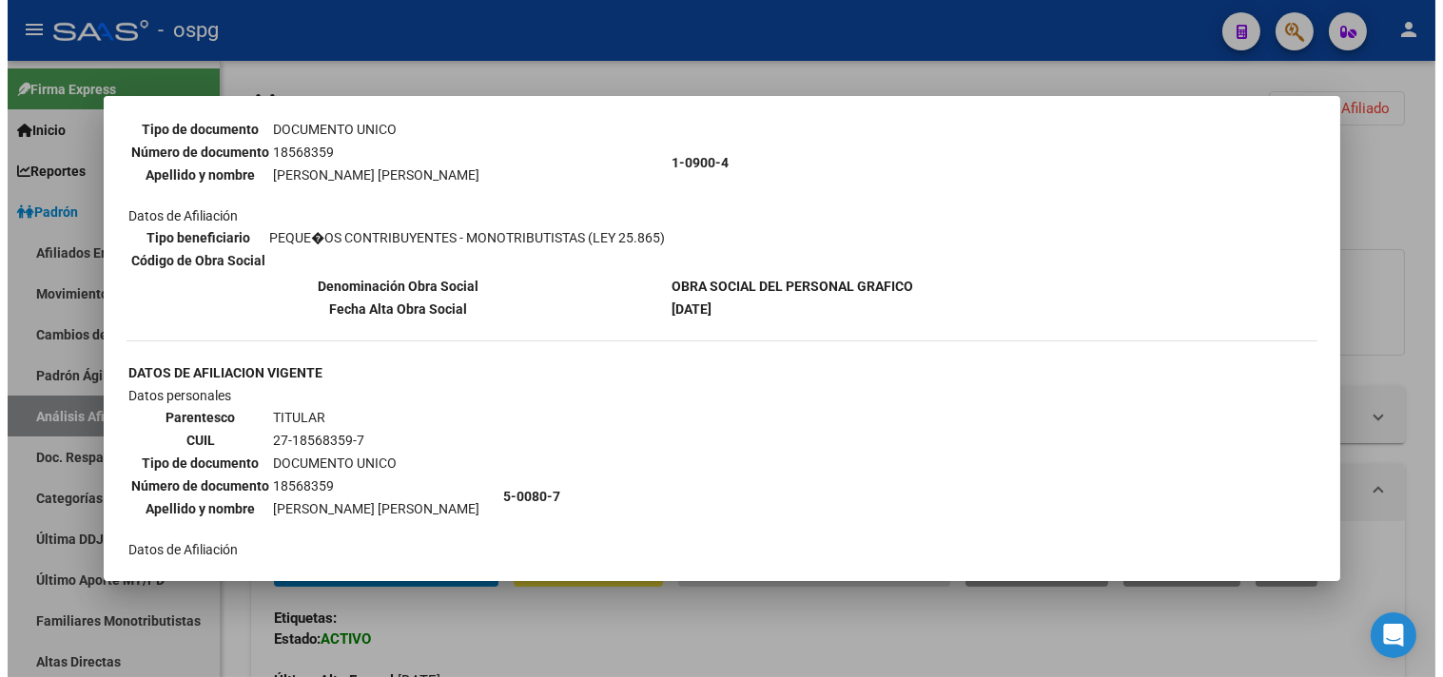
scroll to position [317, 0]
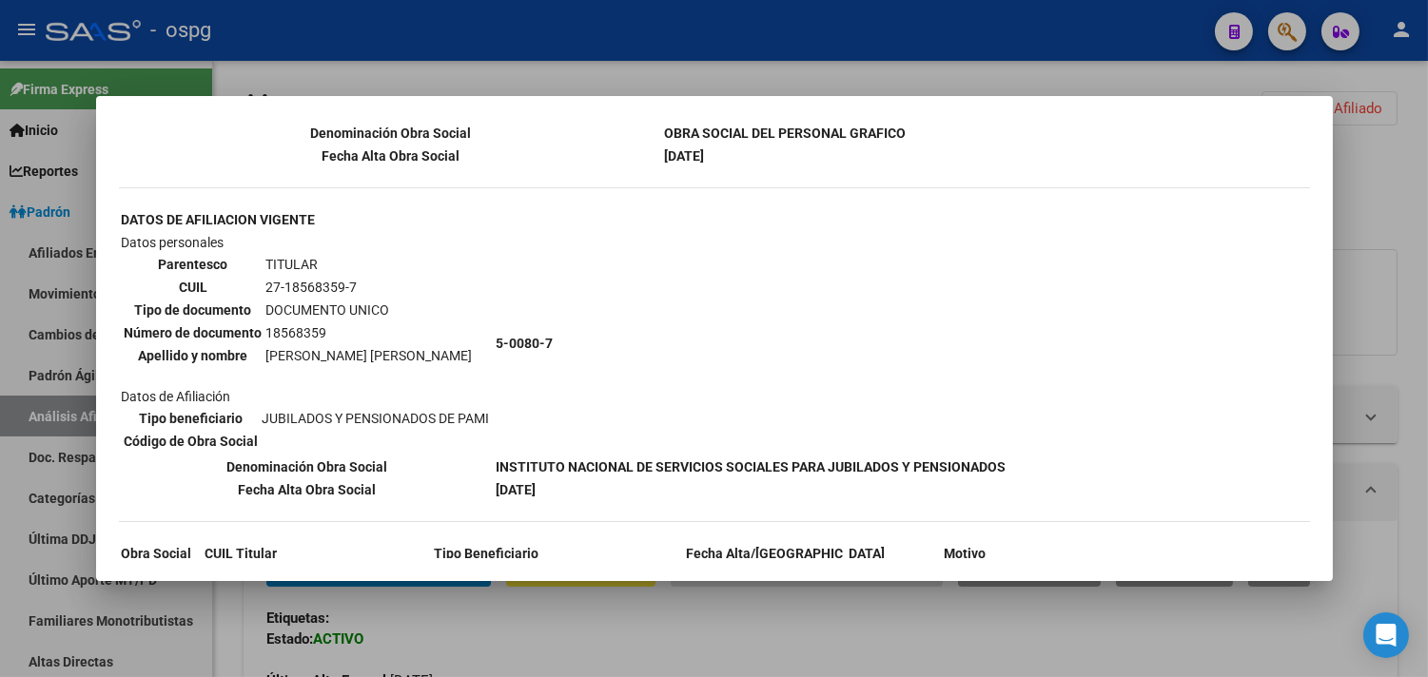
drag, startPoint x: 432, startPoint y: 64, endPoint x: 447, endPoint y: 120, distance: 58.2
click at [432, 67] on div at bounding box center [714, 338] width 1428 height 677
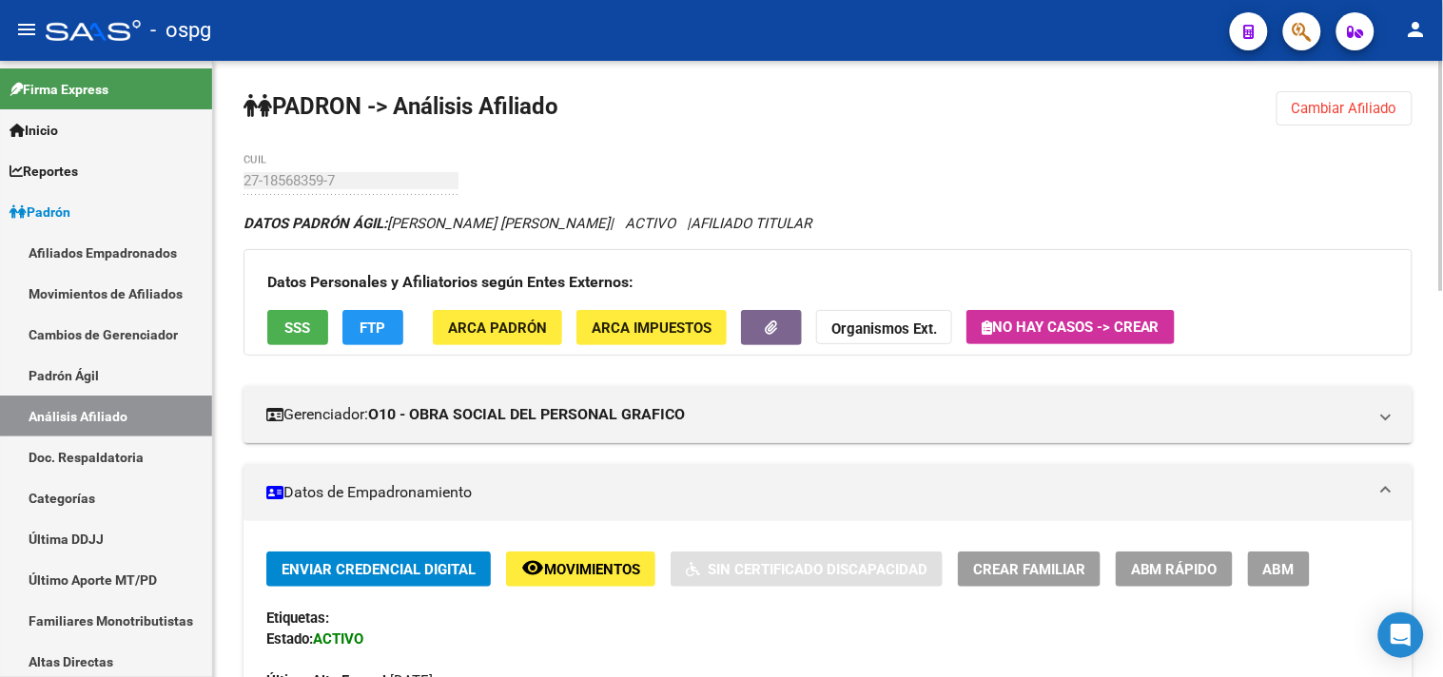
click at [365, 338] on button "FTP" at bounding box center [373, 327] width 61 height 35
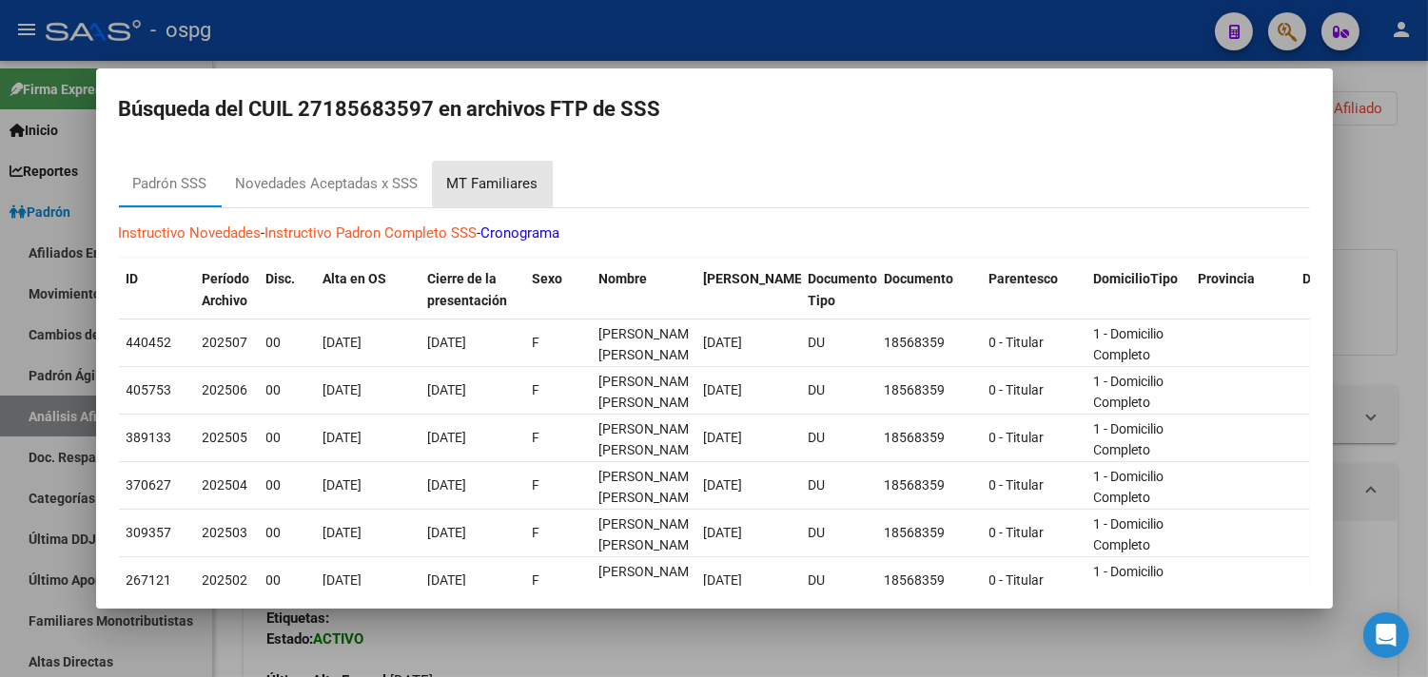
click at [501, 185] on div "MT Familiares" at bounding box center [492, 184] width 91 height 22
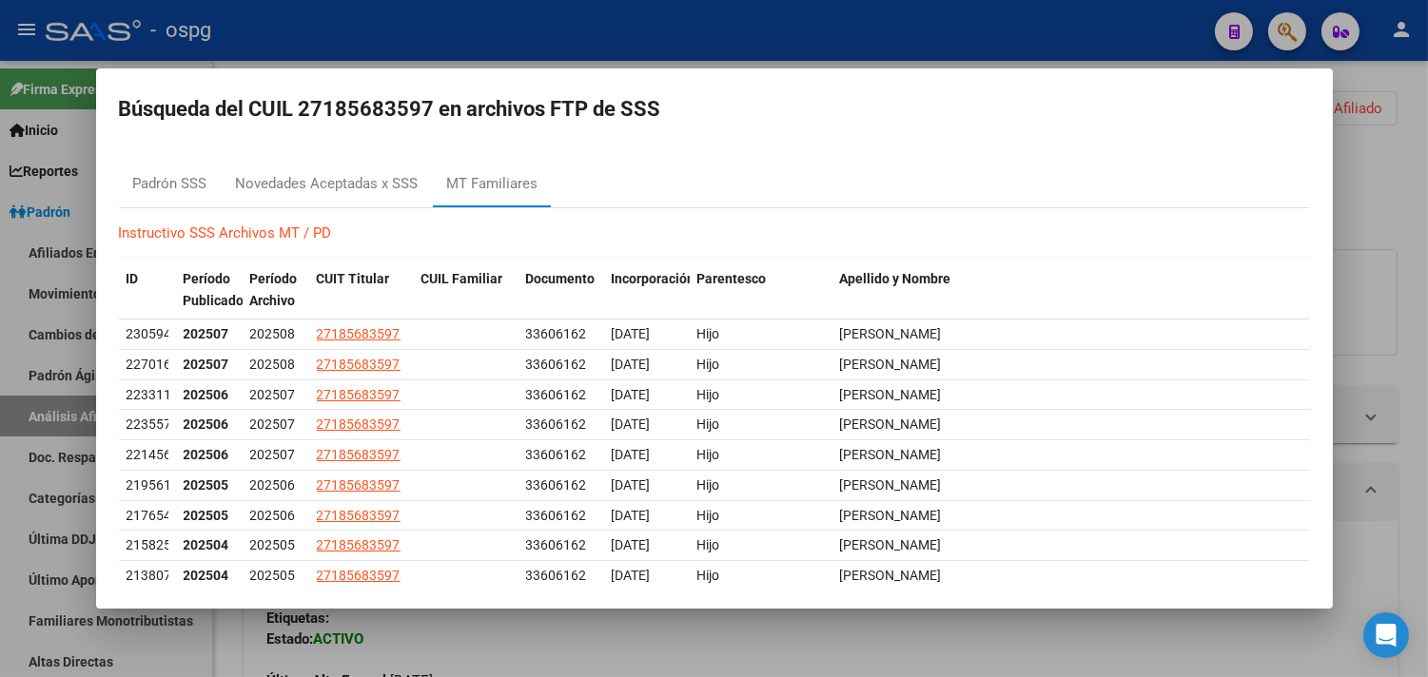
click at [583, 39] on div at bounding box center [714, 338] width 1428 height 677
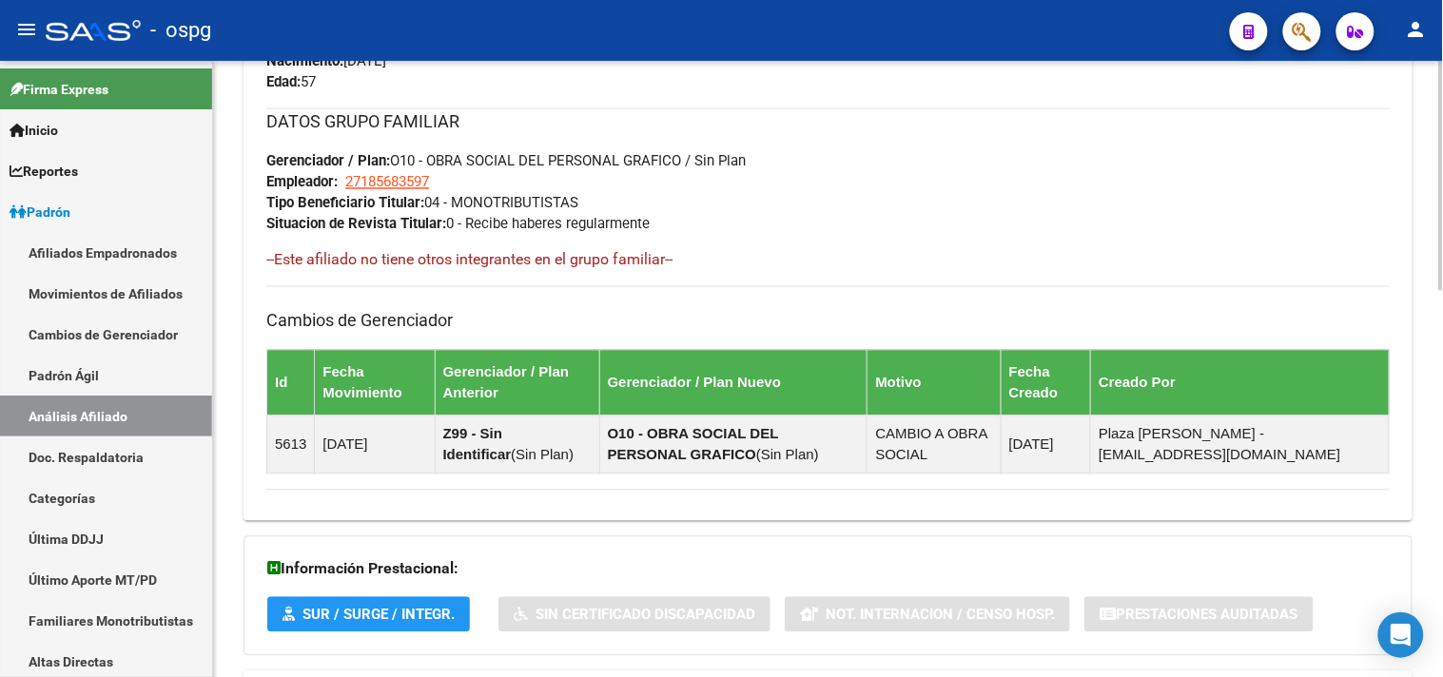
scroll to position [1030, 0]
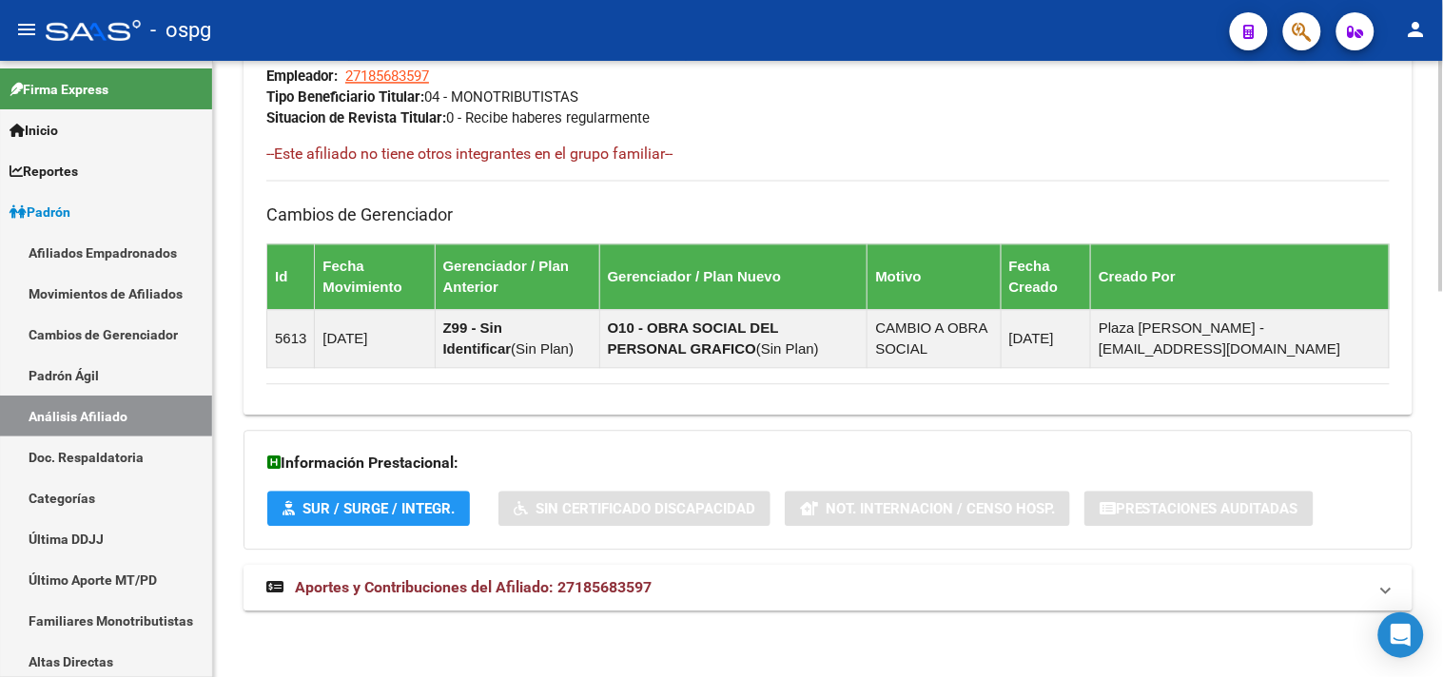
click at [448, 575] on mat-expansion-panel-header "Aportes y Contribuciones del Afiliado: 27185683597" at bounding box center [828, 588] width 1169 height 46
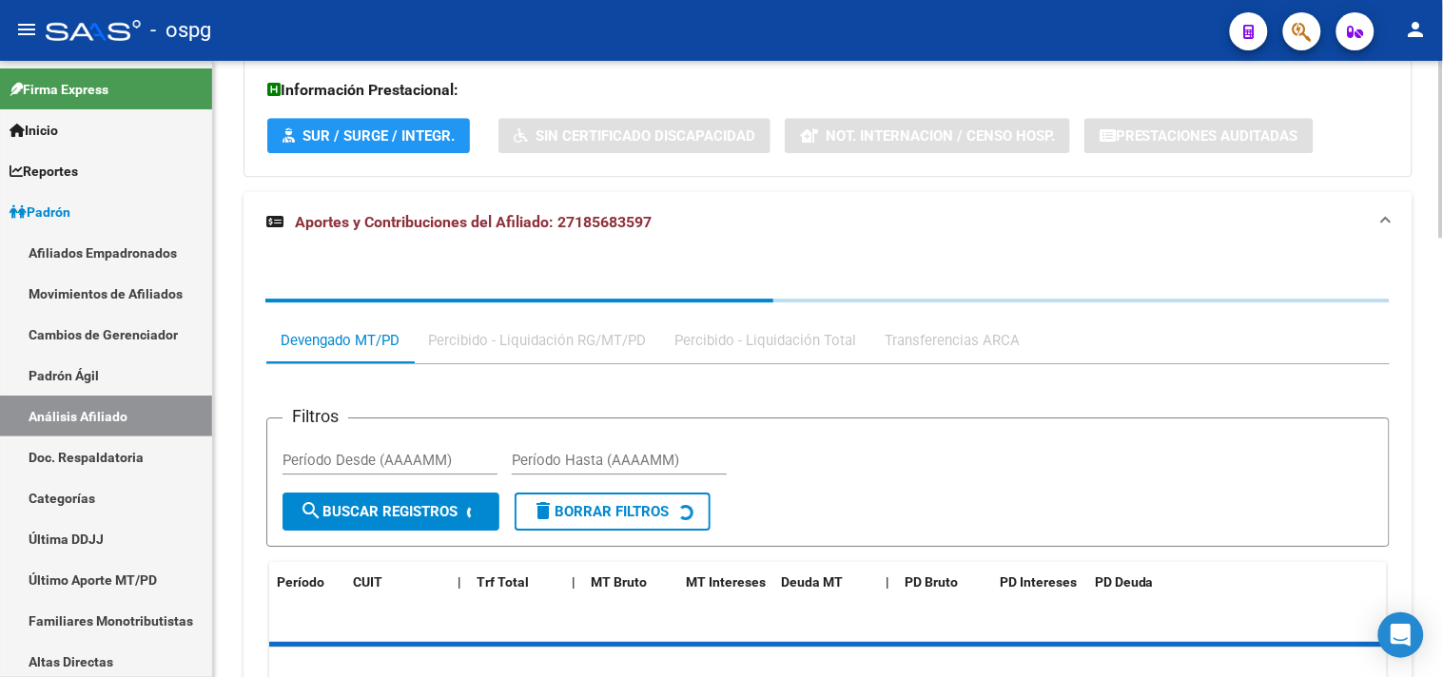
scroll to position [1533, 0]
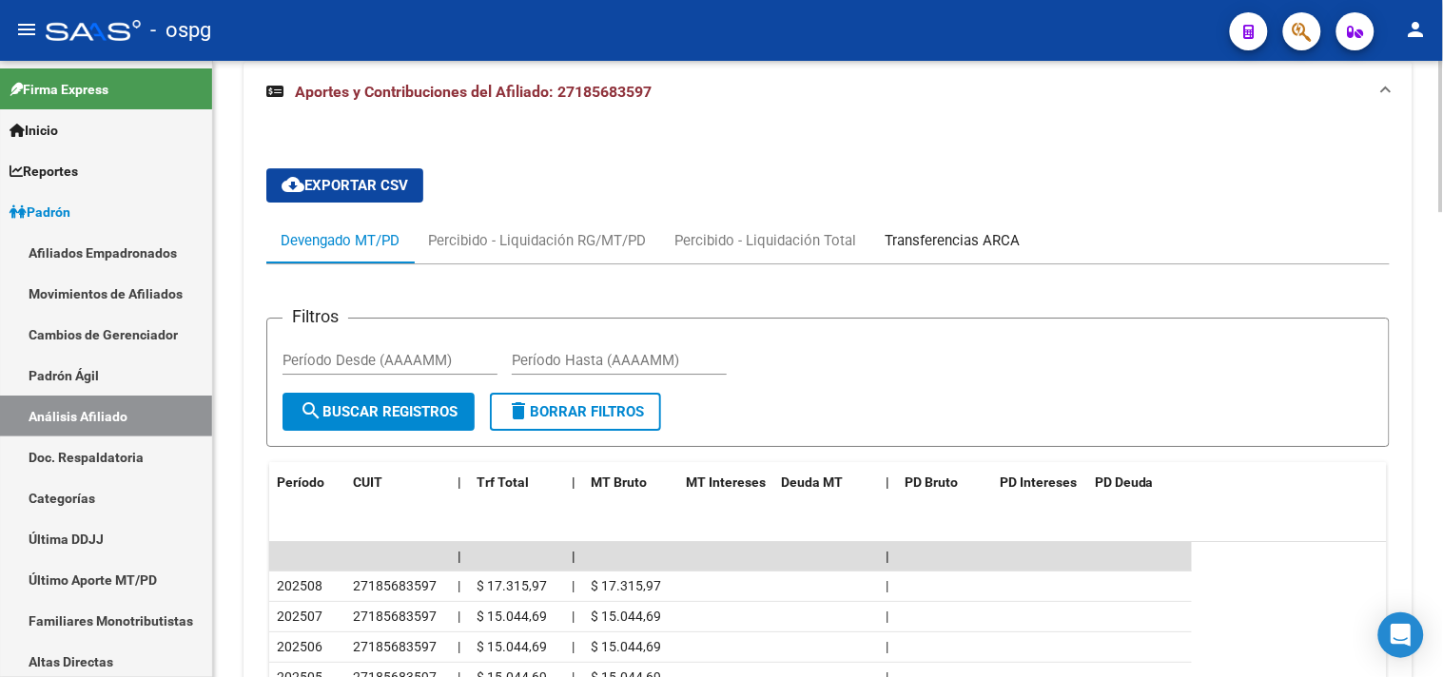
click at [952, 245] on div "Transferencias ARCA" at bounding box center [952, 240] width 135 height 21
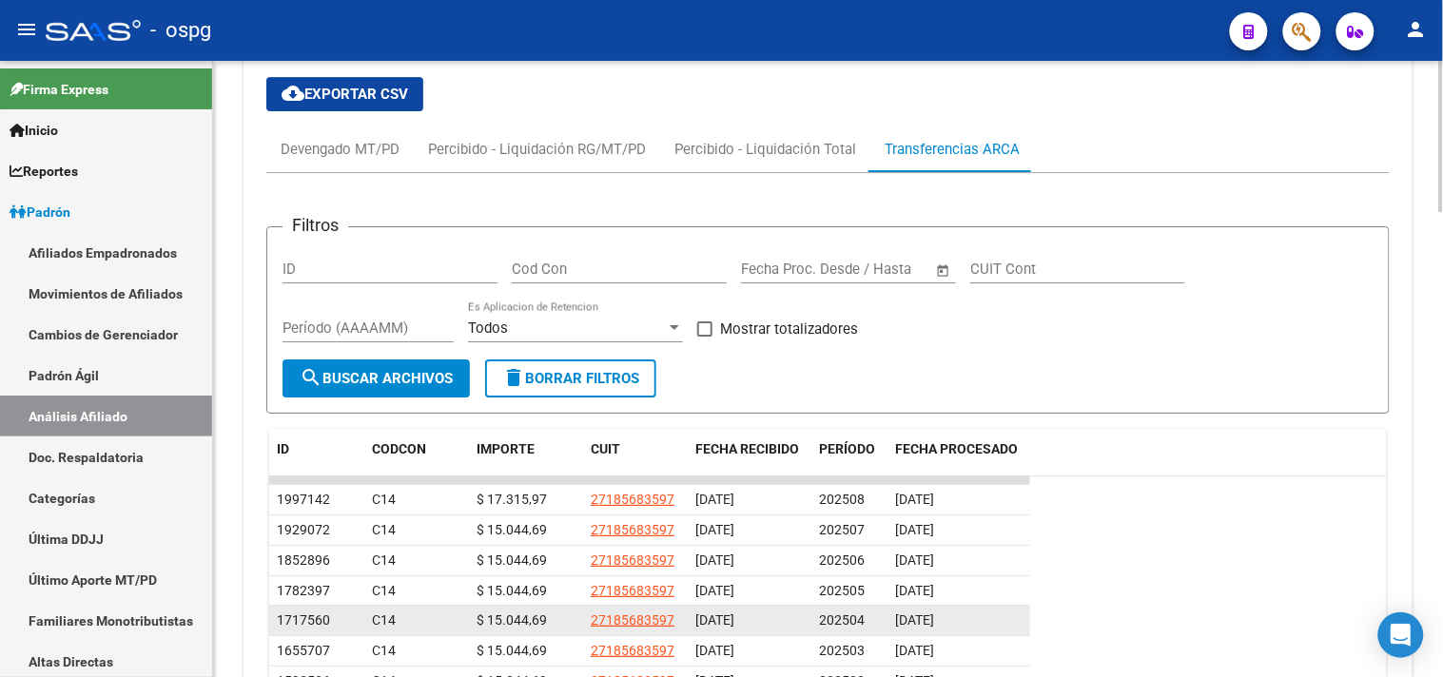
scroll to position [1744, 0]
